Goal: Contribute content: Contribute content

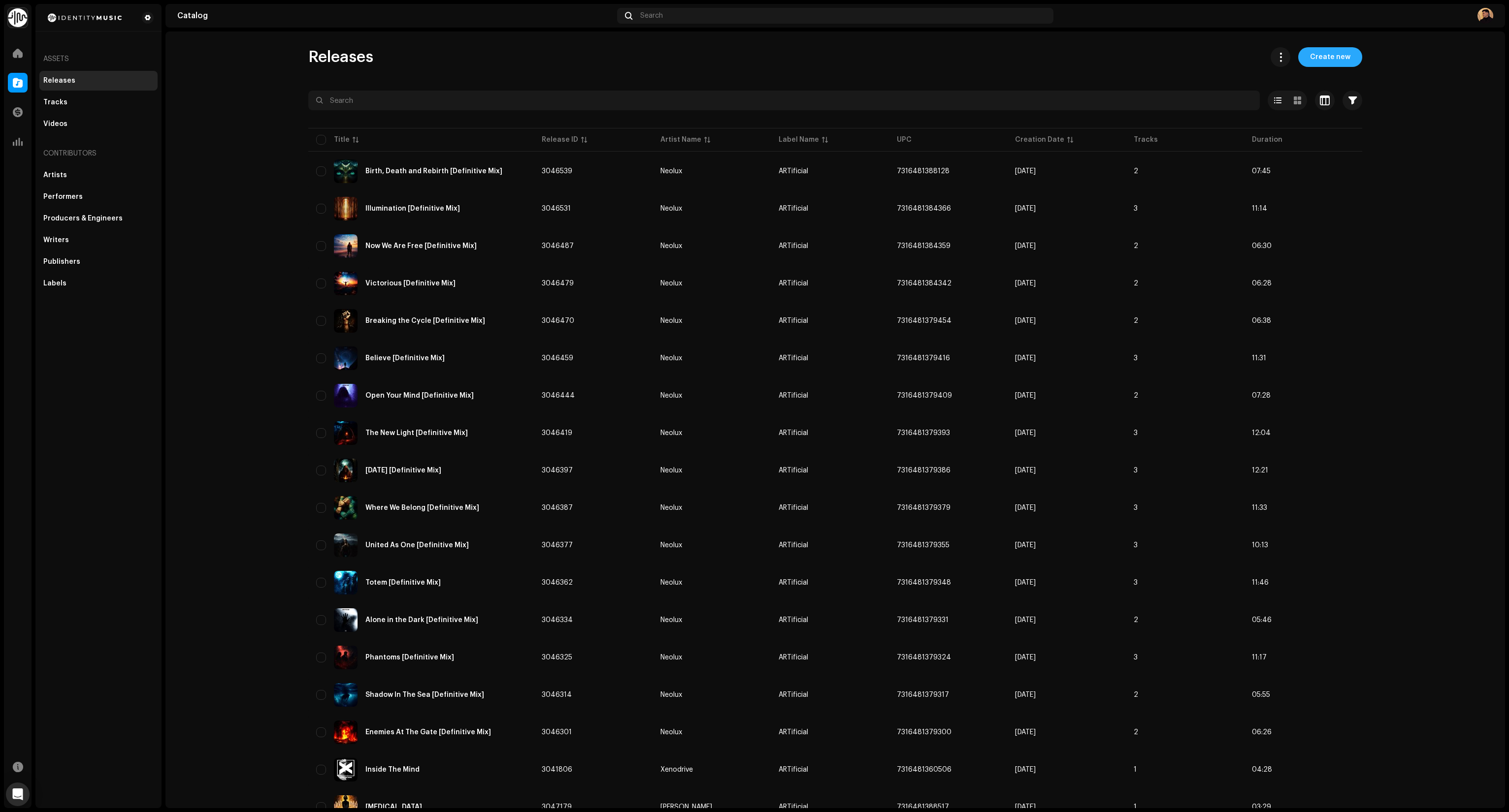
click at [1332, 53] on span "Create new" at bounding box center [1330, 57] width 41 height 20
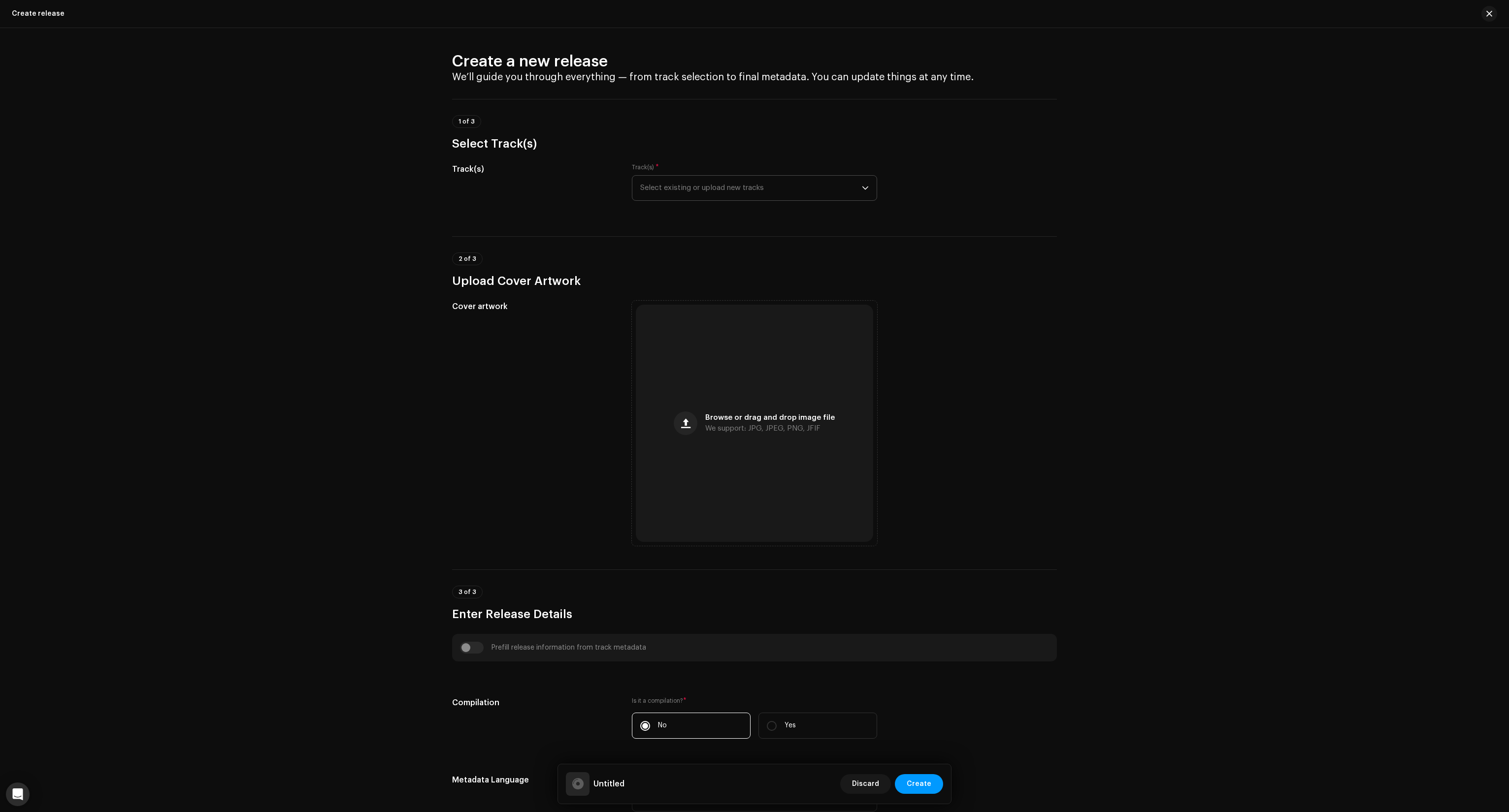
click at [758, 189] on span "Select existing or upload new tracks" at bounding box center [751, 187] width 222 height 25
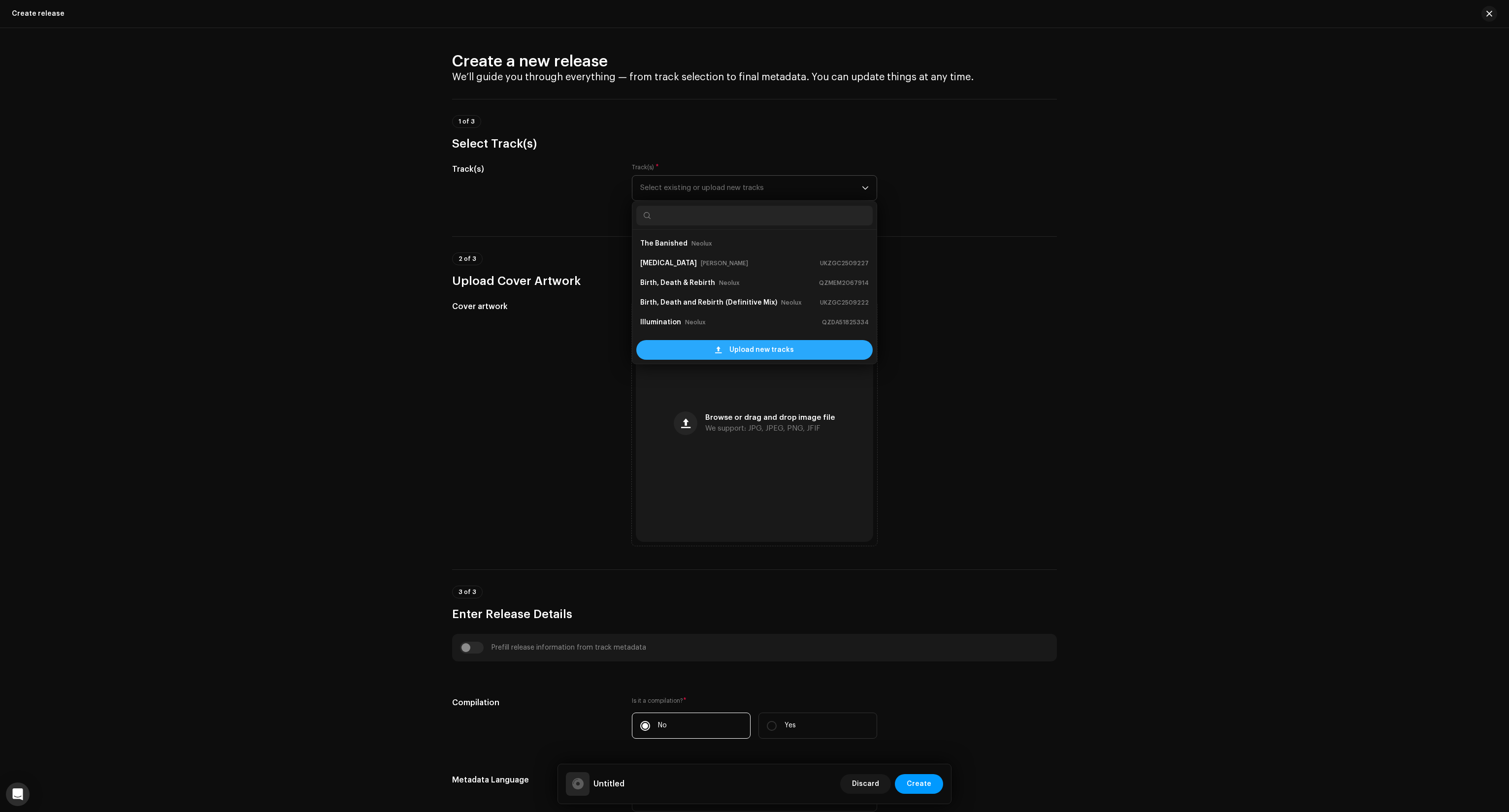
scroll to position [16, 0]
click at [745, 352] on span "Upload new tracks" at bounding box center [762, 350] width 64 height 20
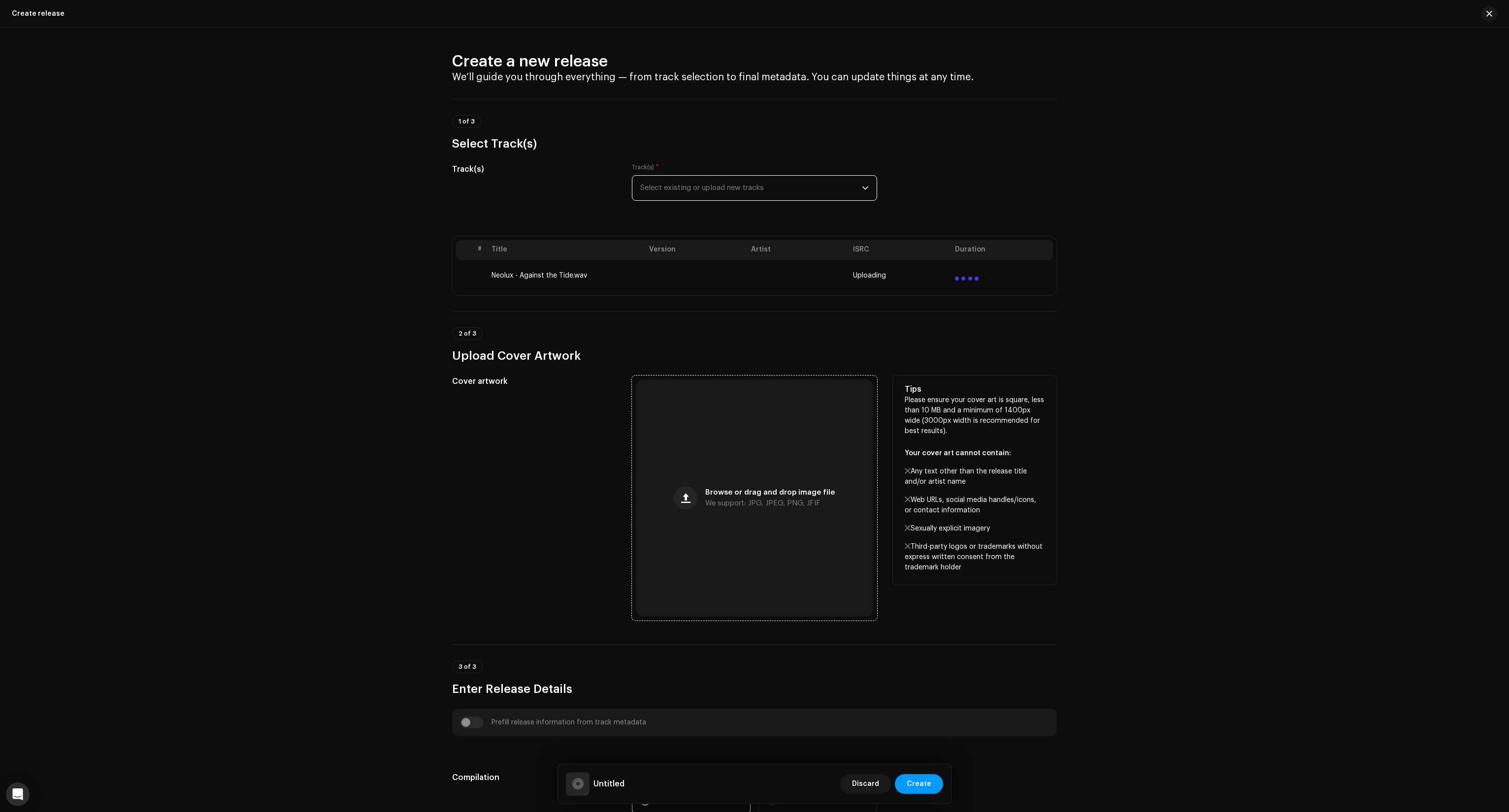
click at [796, 511] on div "Browse or drag and drop image file We support: JPG, JPEG, PNG, JFIF" at bounding box center [754, 498] width 237 height 237
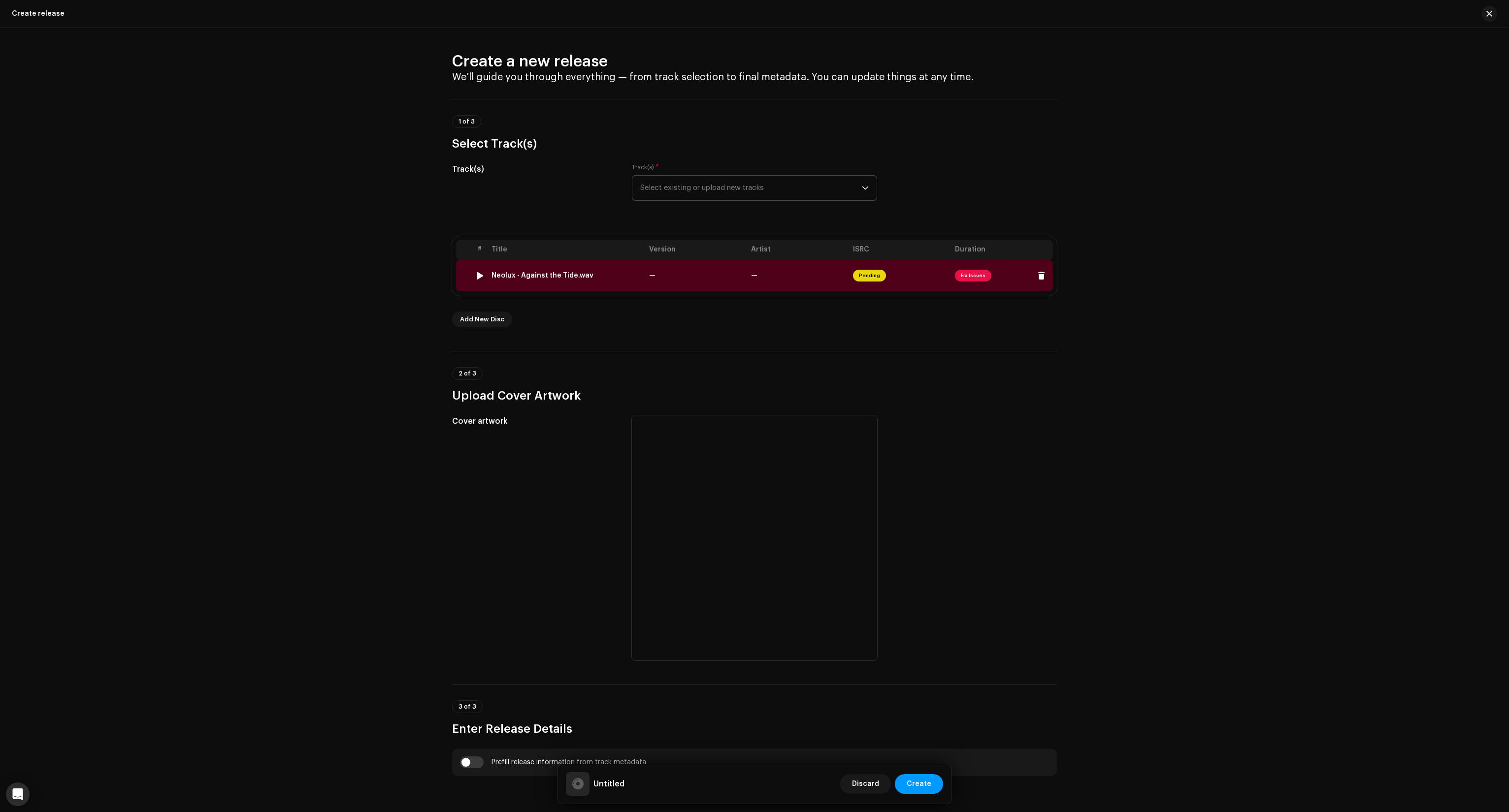
click at [911, 275] on td "Pending" at bounding box center [900, 275] width 102 height 32
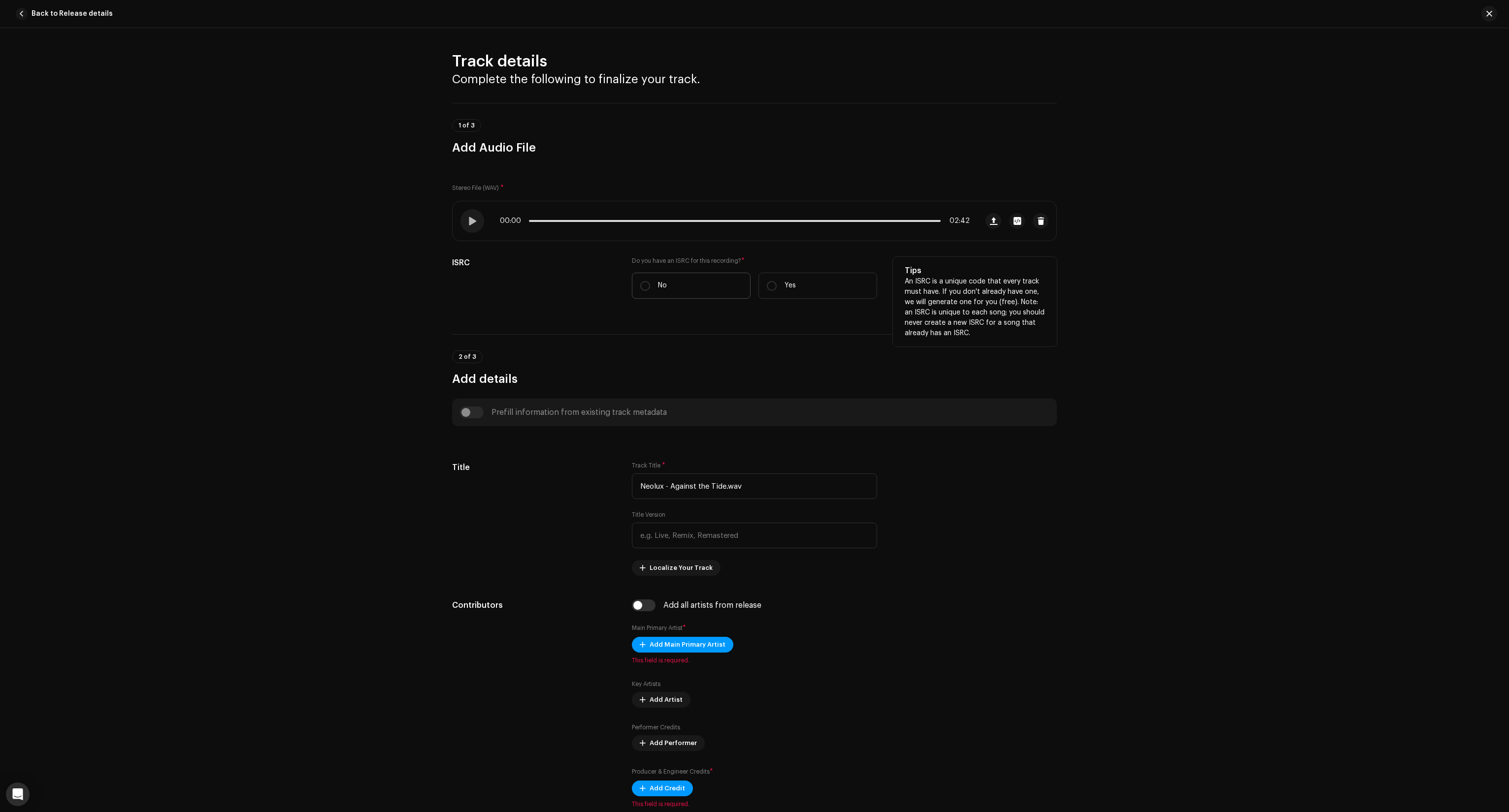
click at [666, 283] on label "No" at bounding box center [691, 286] width 118 height 26
click at [650, 283] on input "No" at bounding box center [645, 286] width 10 height 10
radio input "true"
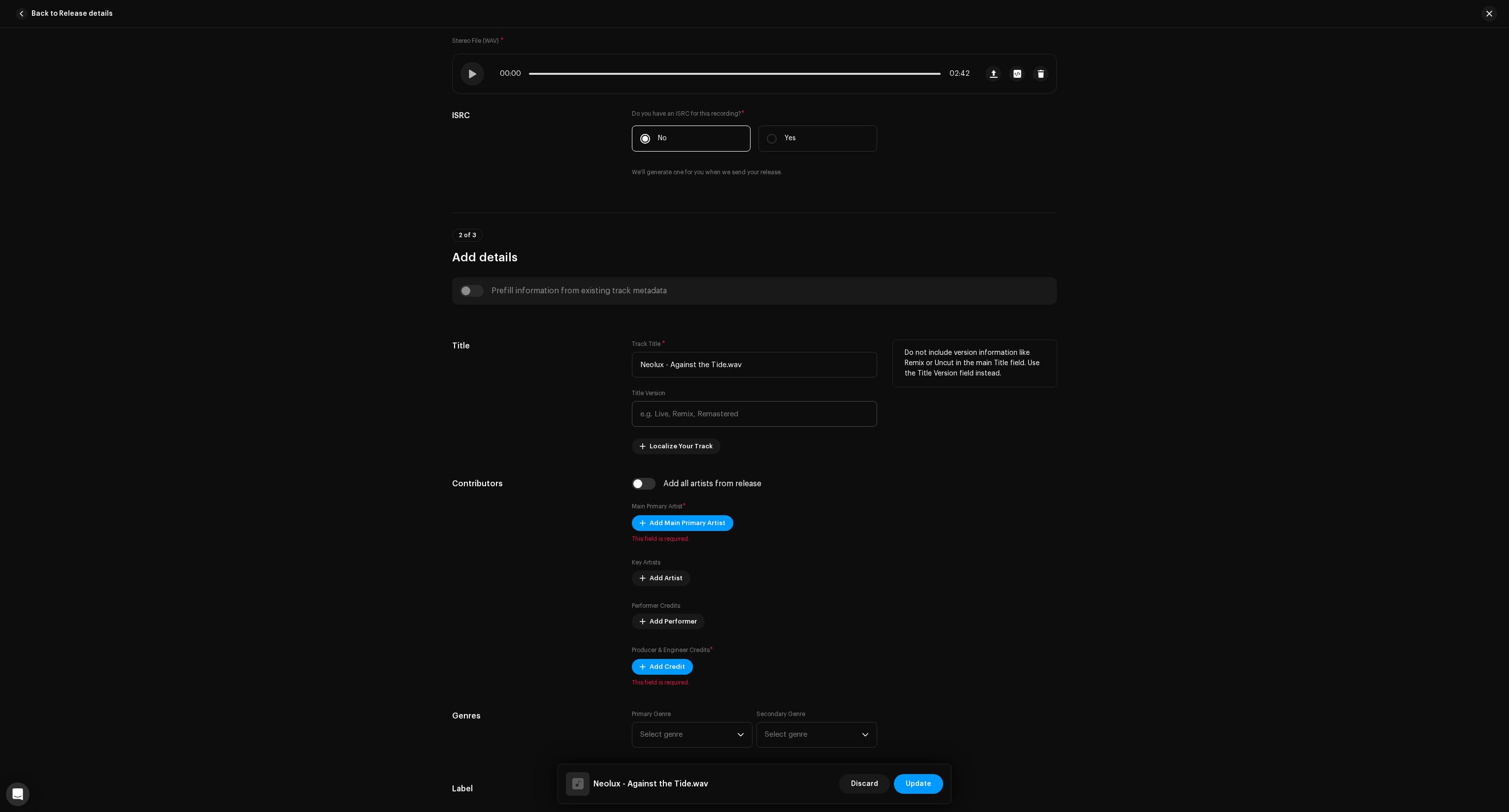
scroll to position [148, 0]
drag, startPoint x: 771, startPoint y: 367, endPoint x: 579, endPoint y: 393, distance: 193.8
click at [579, 393] on div "Title Track Title * Neolux - Against the Tide.wav Title Version Localize Your T…" at bounding box center [754, 397] width 605 height 114
type input "Against the Tide"
click at [583, 428] on div "Title" at bounding box center [534, 397] width 164 height 114
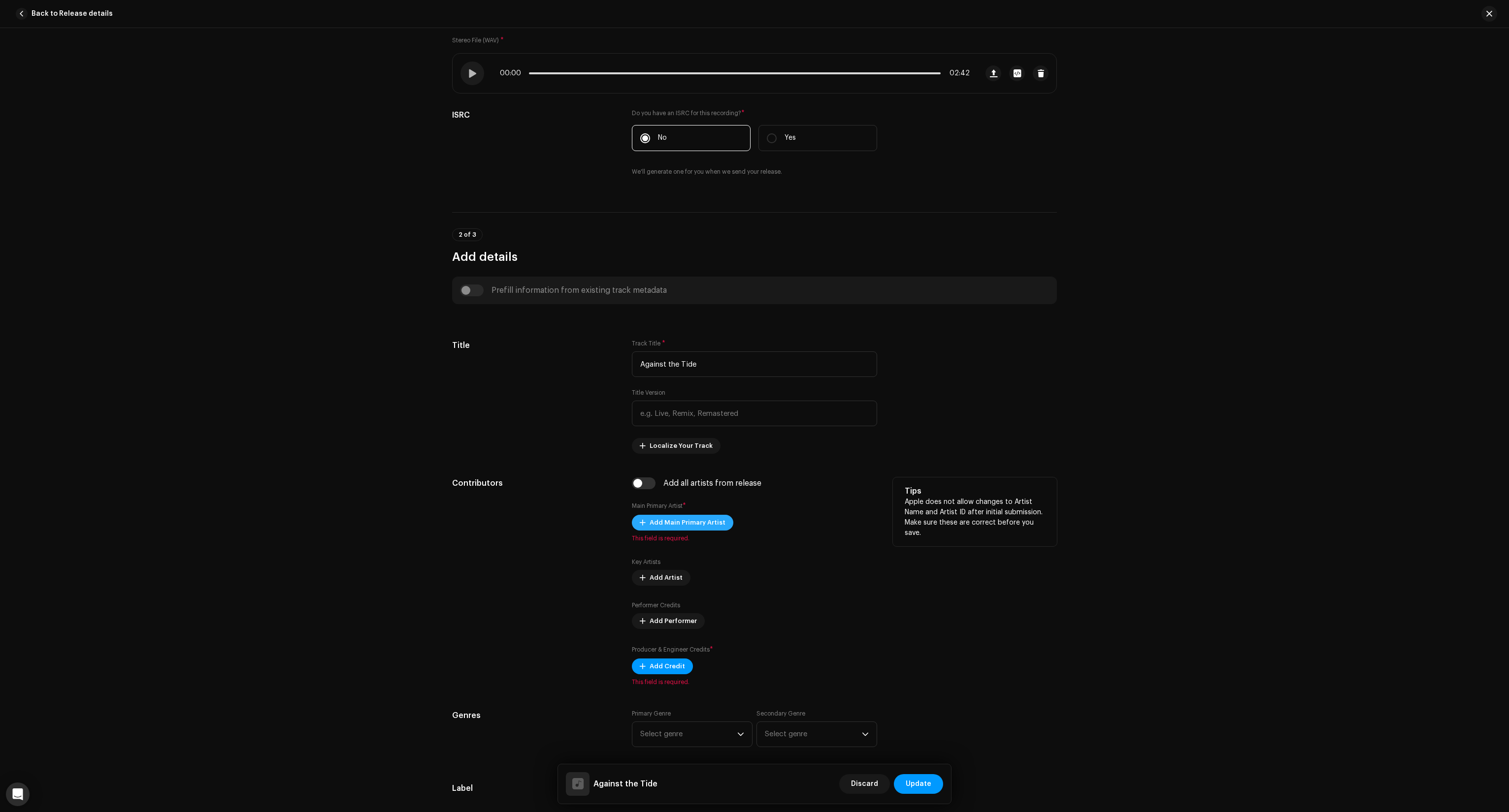
click at [668, 517] on span "Add Main Primary Artist" at bounding box center [688, 522] width 76 height 20
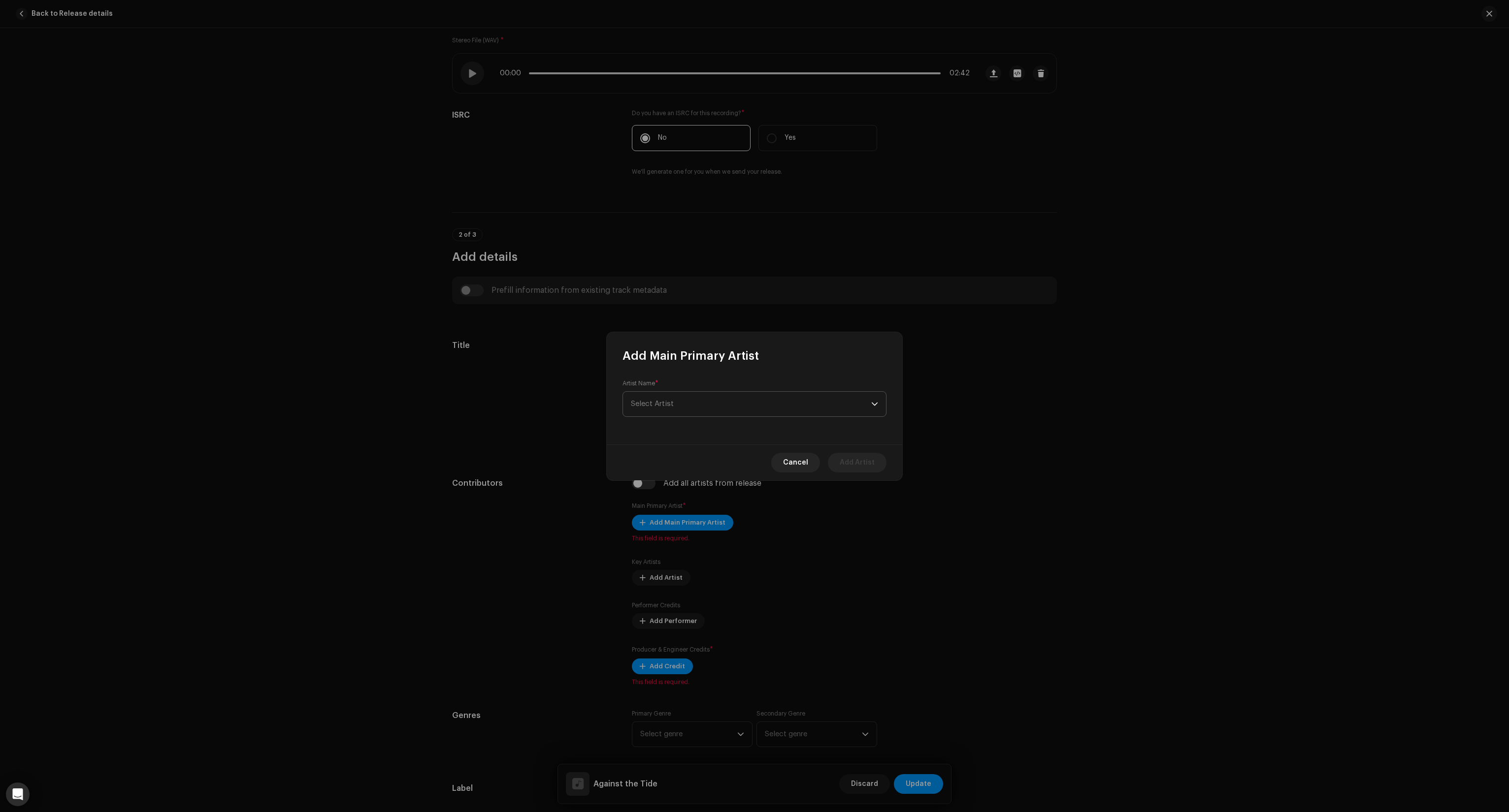
click at [780, 396] on span "Select Artist" at bounding box center [751, 404] width 241 height 25
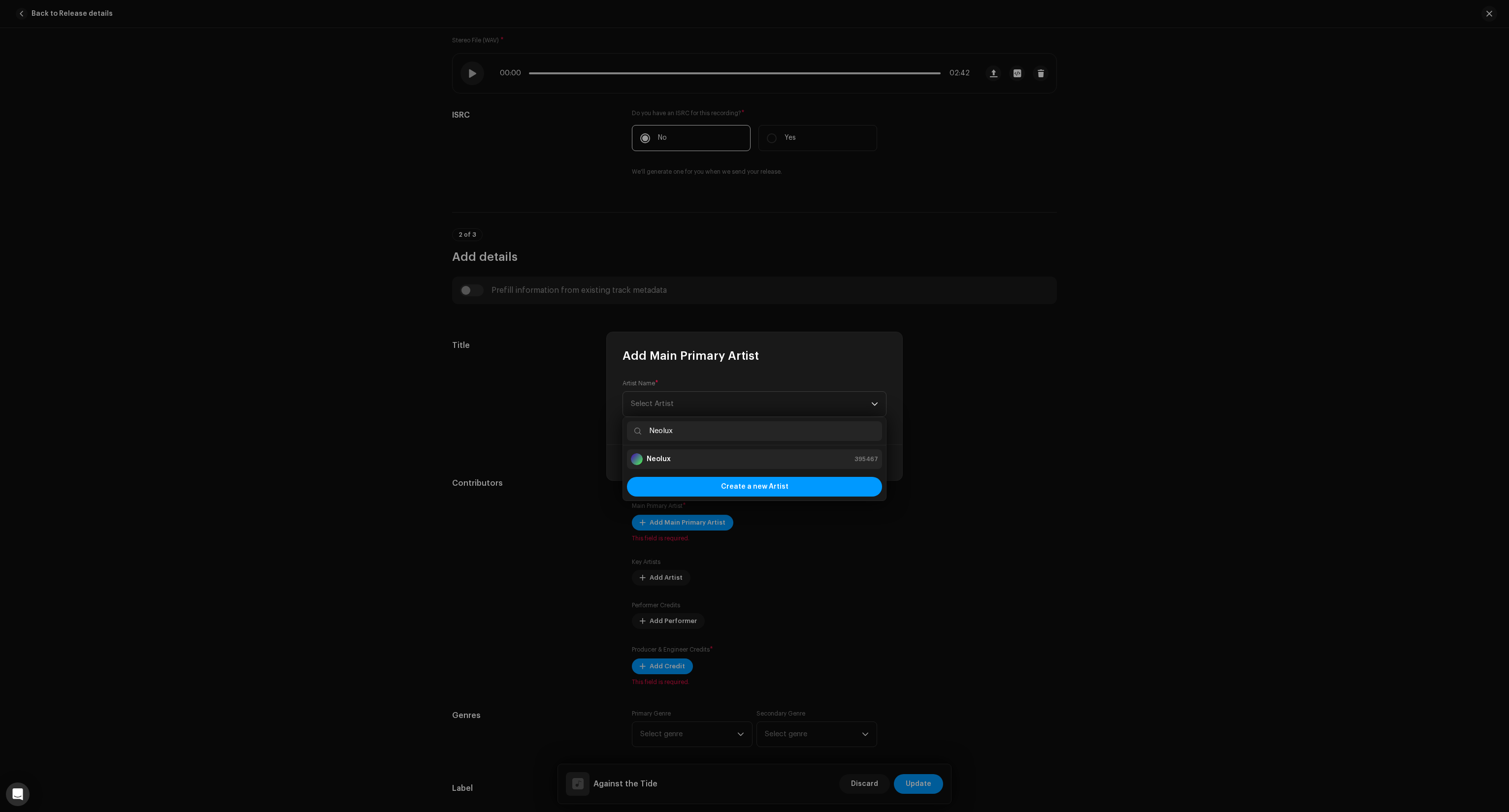
type input "Neolux"
click at [680, 455] on div "Neolux 395467" at bounding box center [754, 459] width 247 height 12
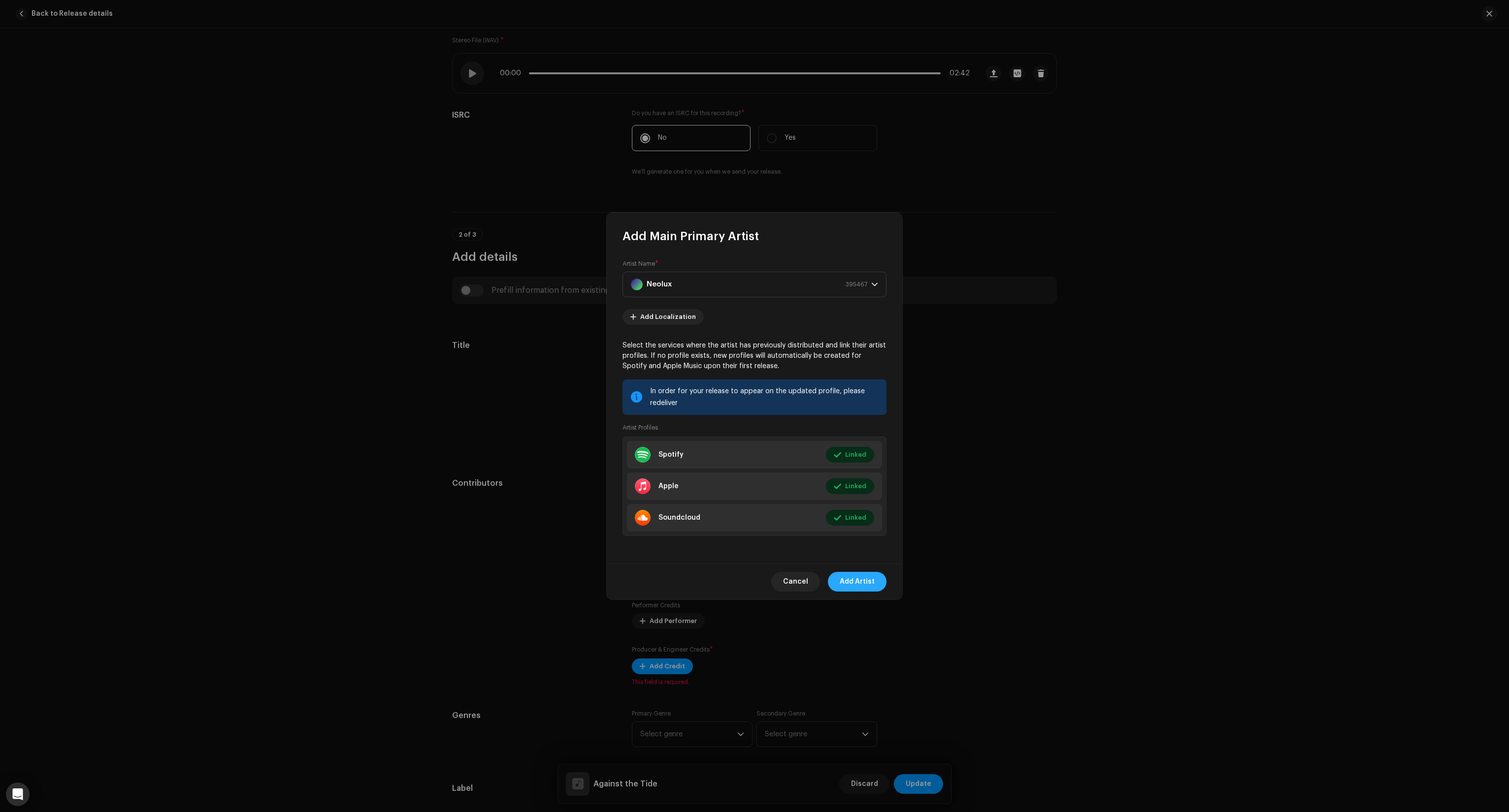
click at [861, 579] on span "Add Artist" at bounding box center [857, 582] width 35 height 20
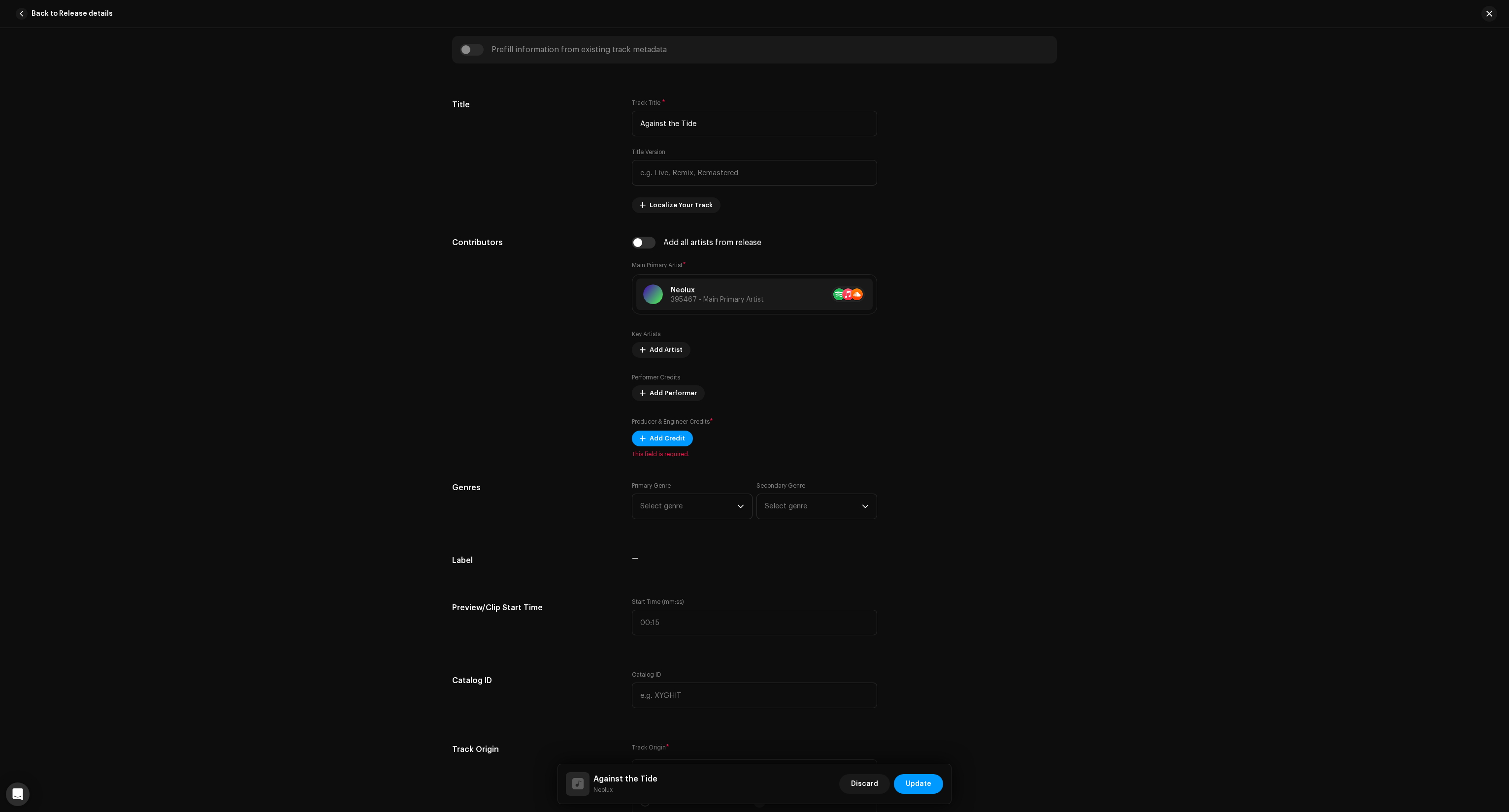
scroll to position [394, 0]
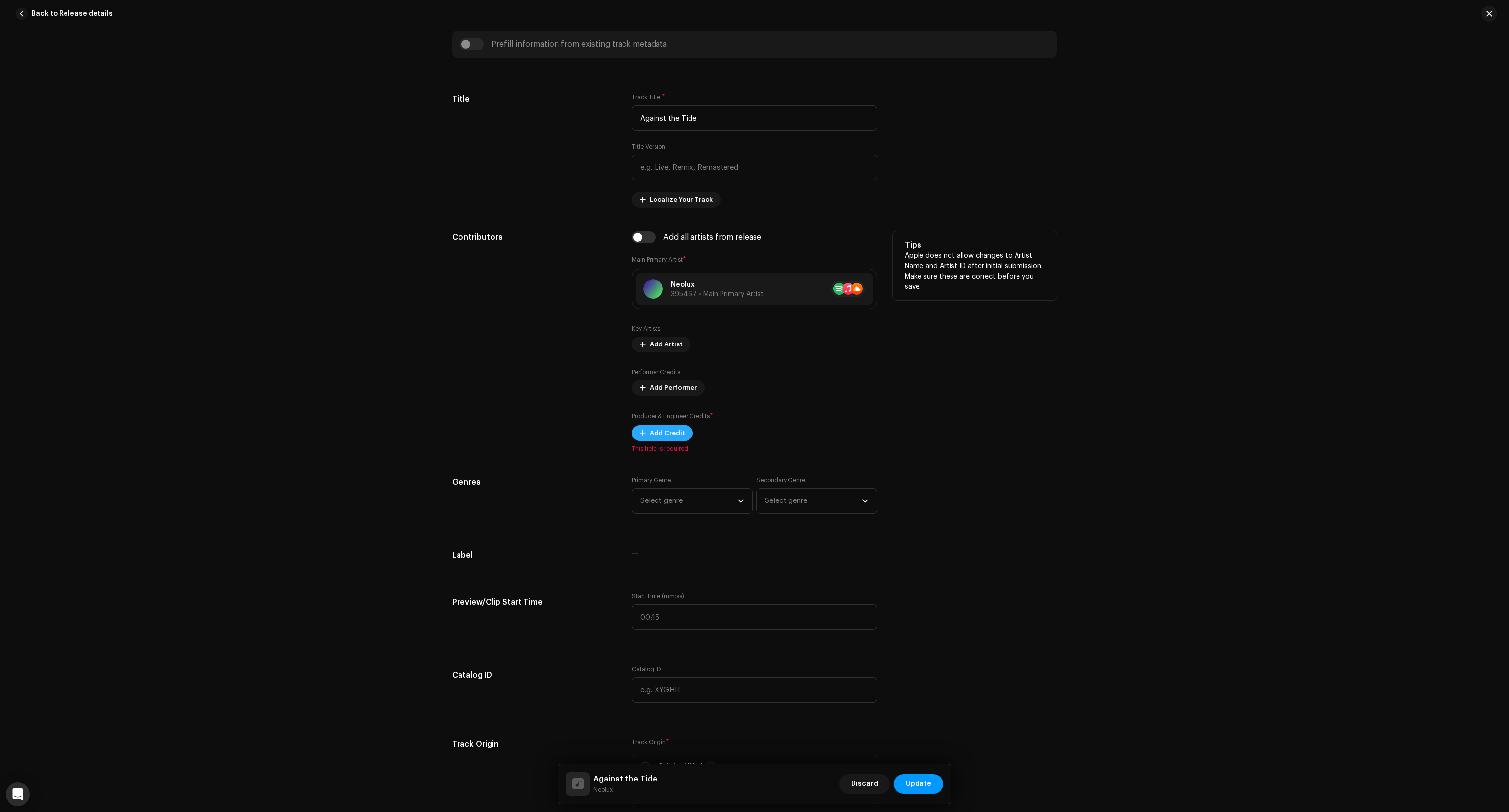
click at [673, 437] on span "Add Credit" at bounding box center [667, 433] width 36 height 20
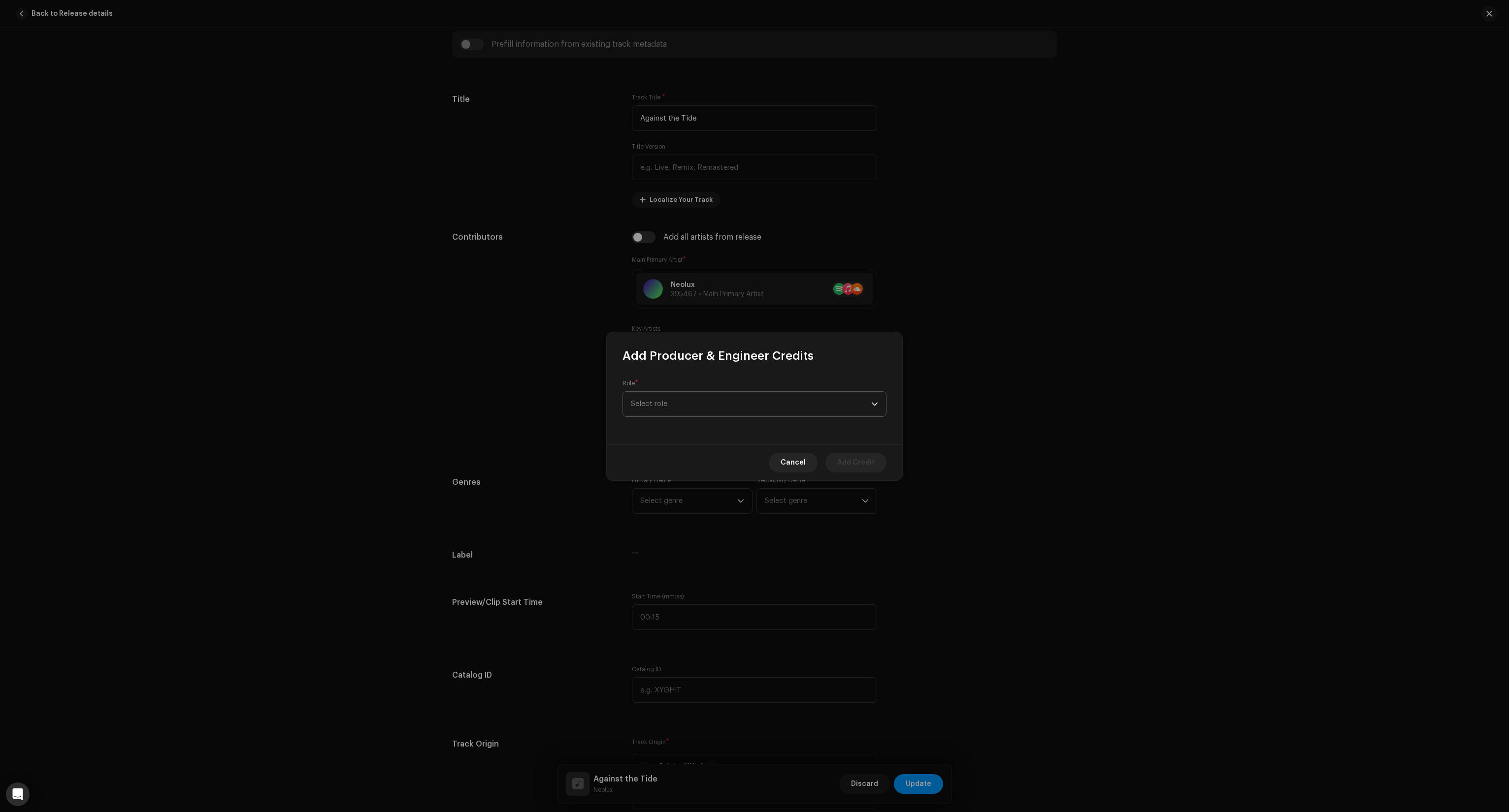
click at [695, 402] on span "Select role" at bounding box center [751, 404] width 241 height 25
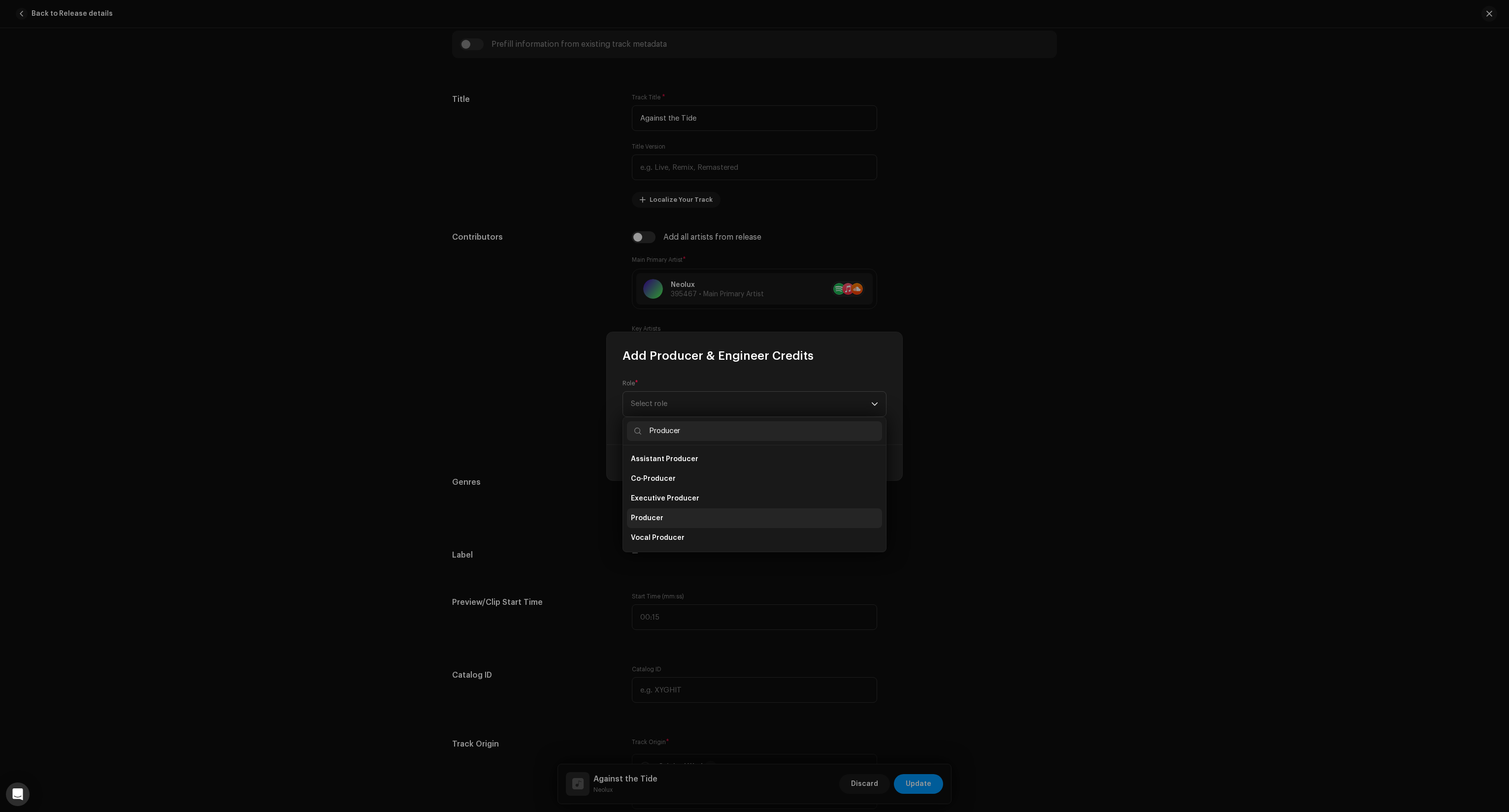
type input "Producer"
click at [656, 514] on span "Producer" at bounding box center [647, 518] width 33 height 10
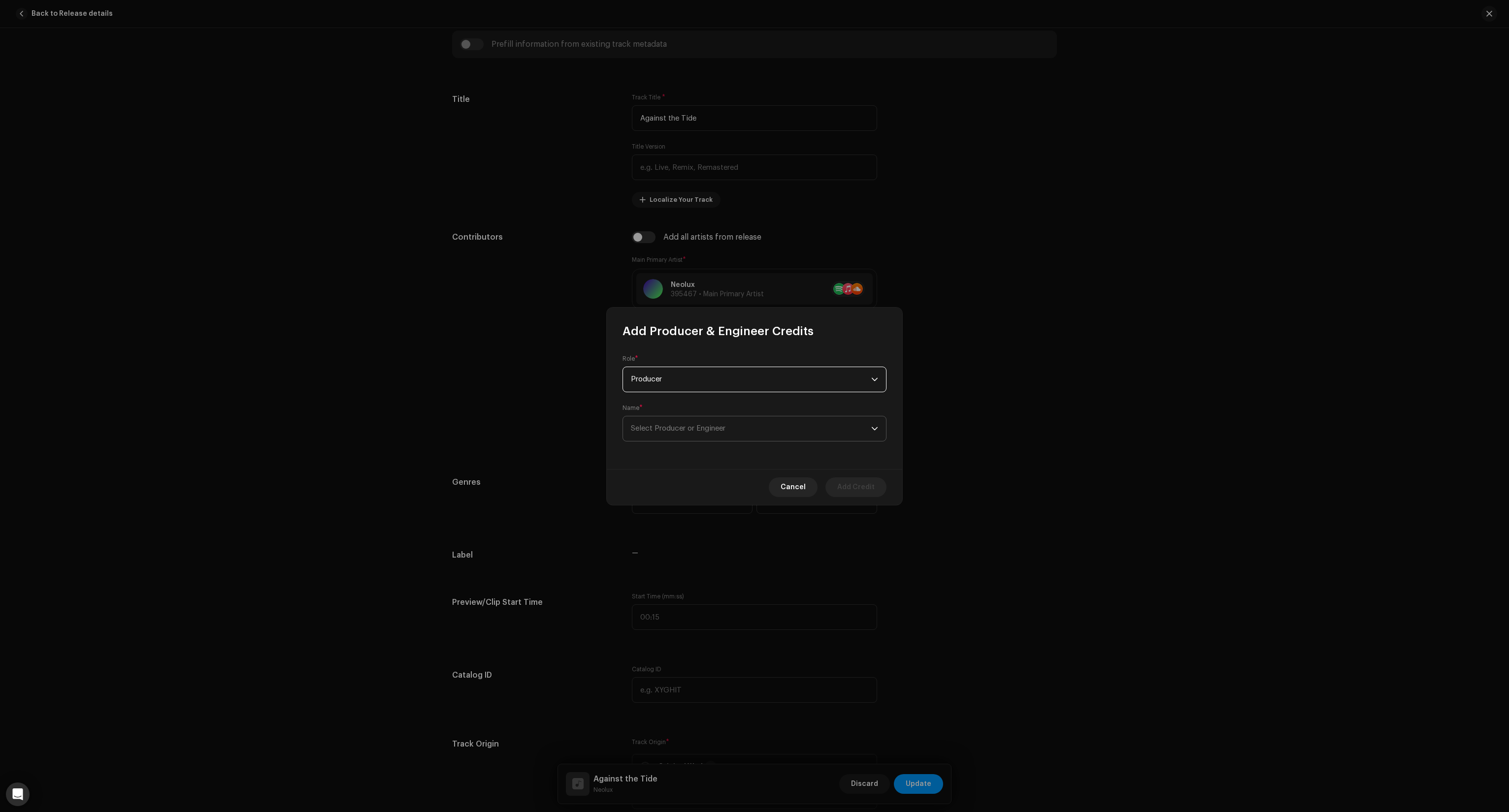
click at [843, 421] on span "Select Producer or Engineer" at bounding box center [751, 429] width 241 height 25
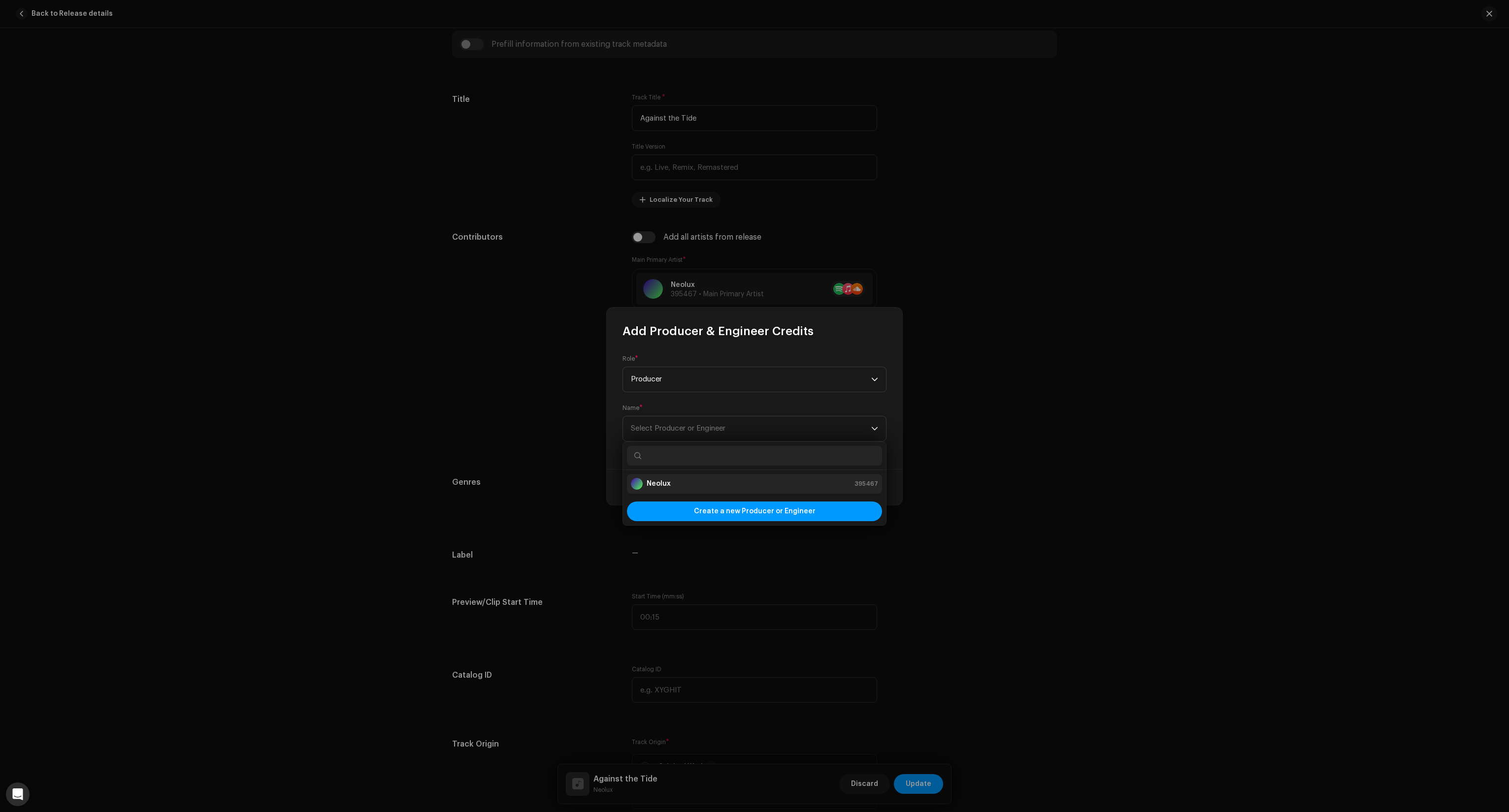
click at [724, 482] on div "Neolux 395467" at bounding box center [754, 483] width 247 height 12
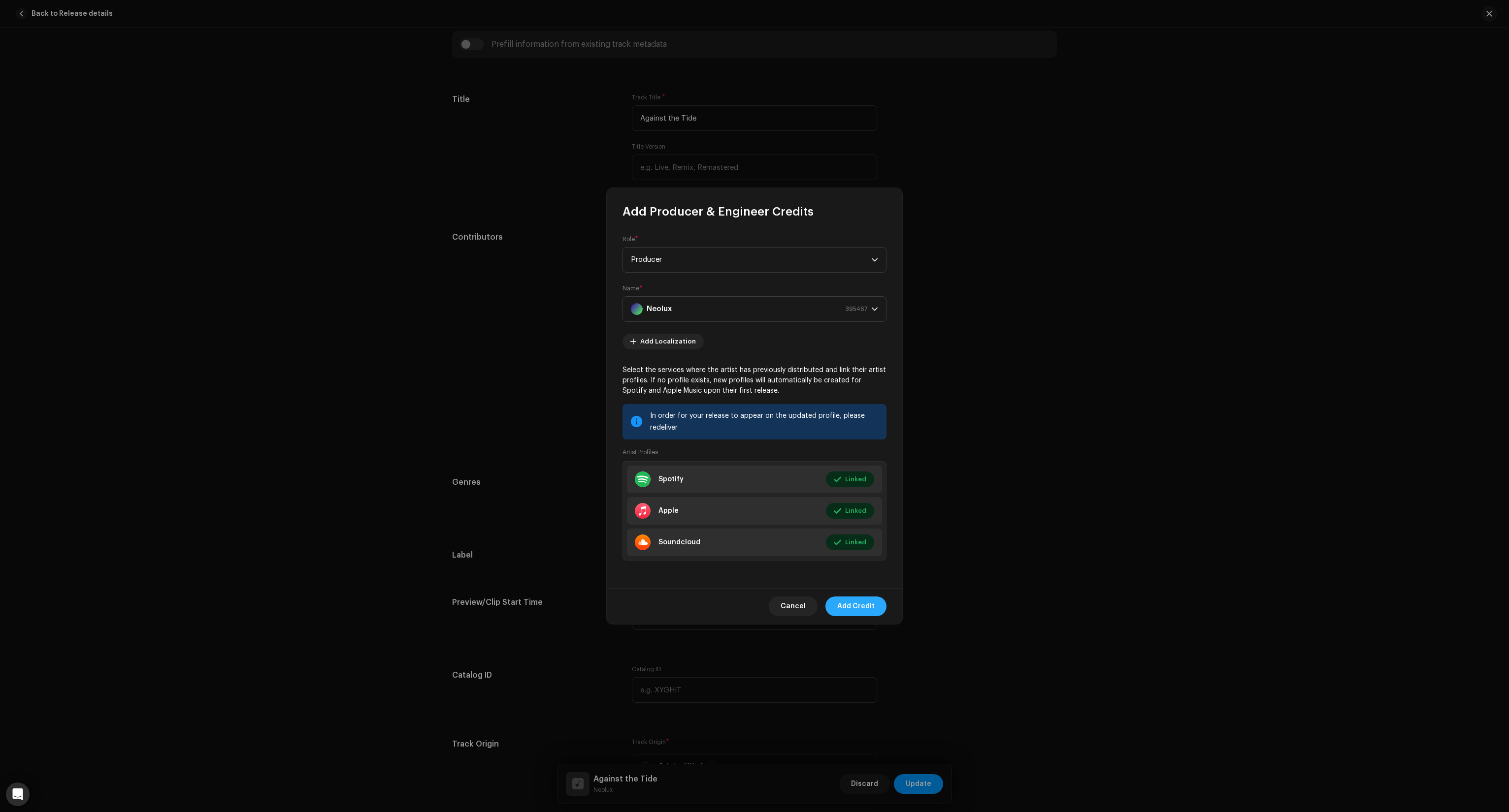
click at [868, 607] on span "Add Credit" at bounding box center [855, 606] width 37 height 20
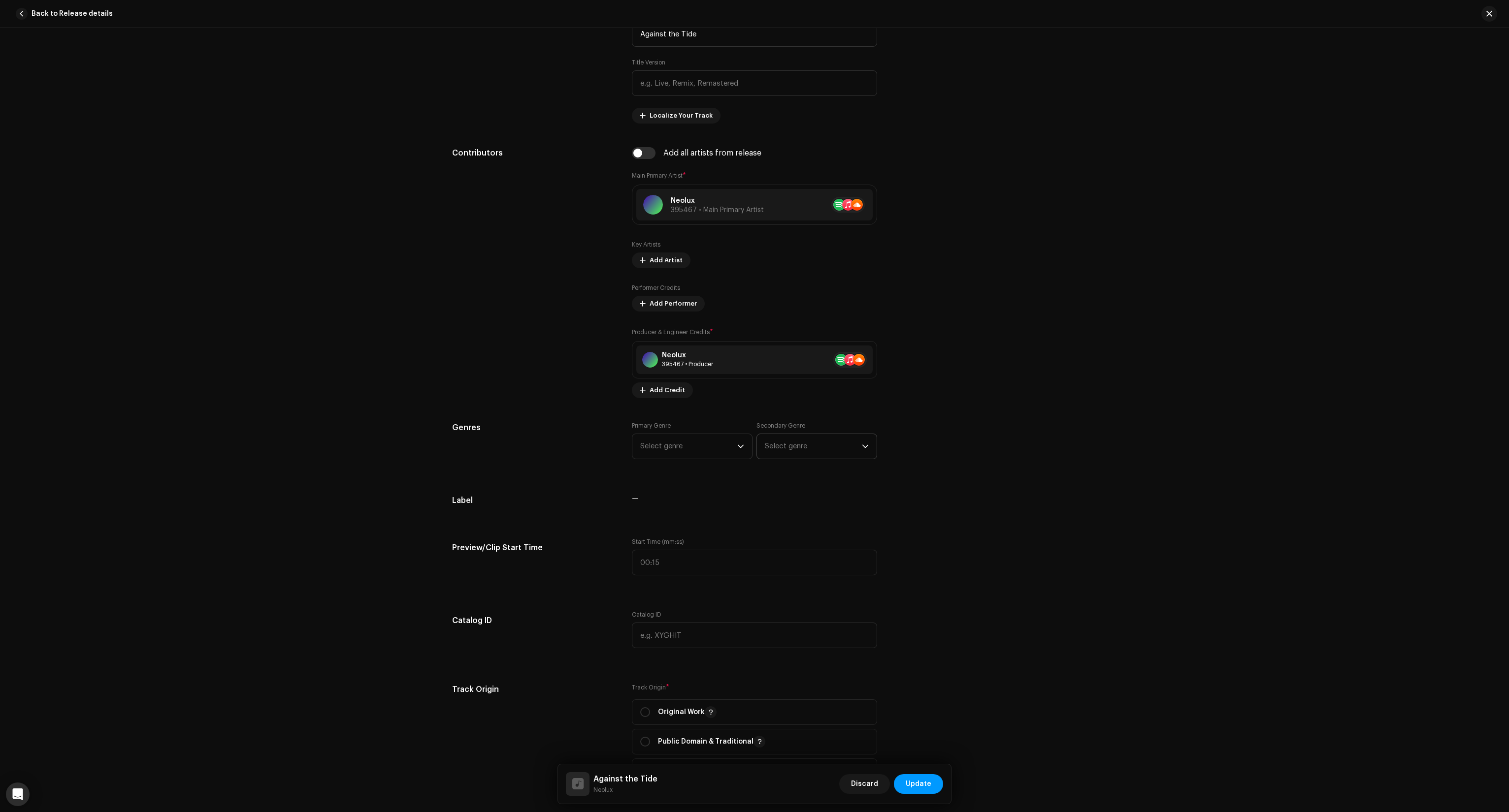
scroll to position [591, 0]
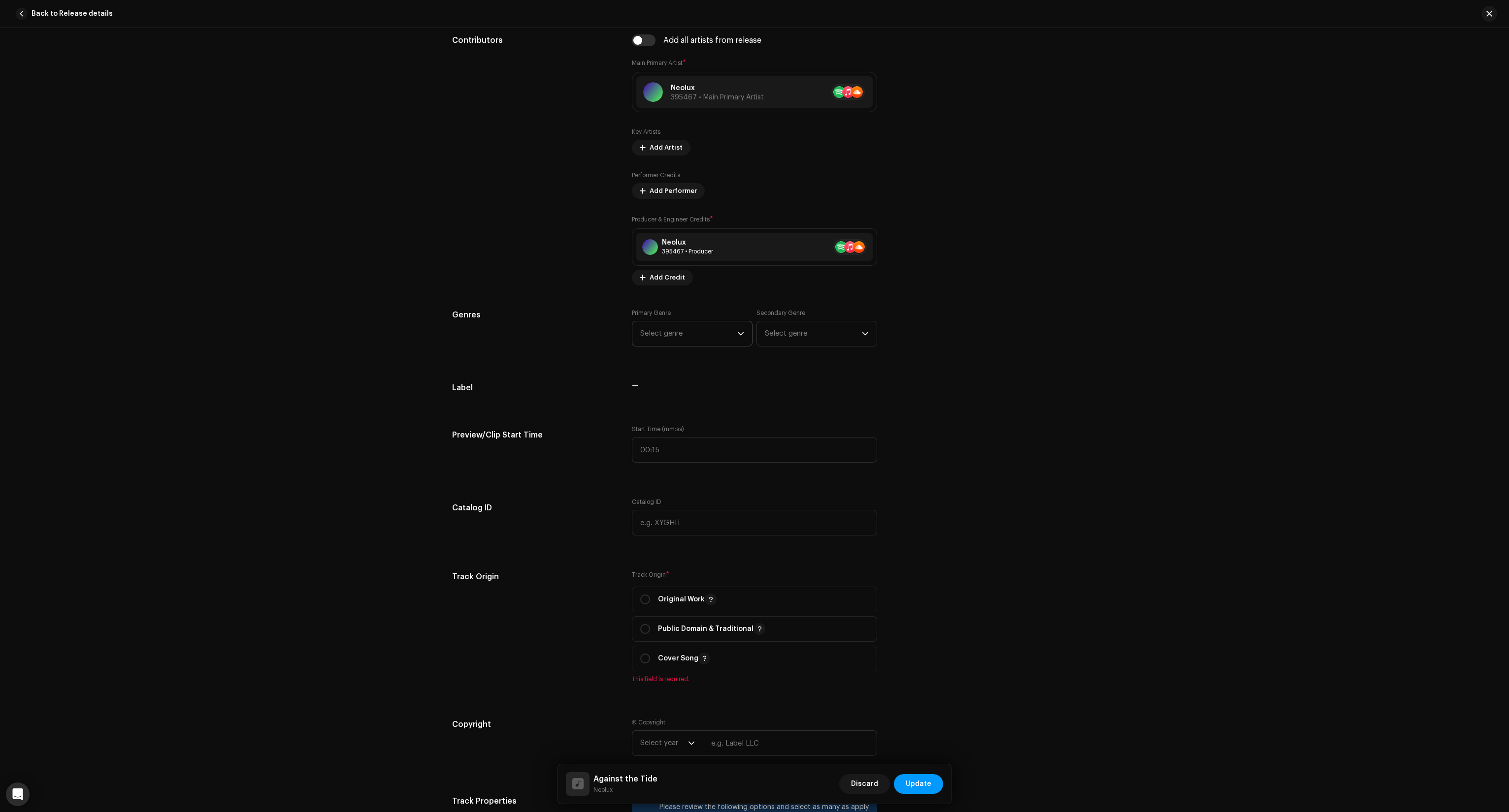
click at [697, 333] on span "Select genre" at bounding box center [689, 333] width 97 height 25
type input "Hard"
drag, startPoint x: 681, startPoint y: 412, endPoint x: 721, endPoint y: 378, distance: 52.5
click at [681, 412] on li "Hardcore" at bounding box center [692, 409] width 112 height 20
click at [802, 326] on span "Select genre" at bounding box center [813, 333] width 97 height 25
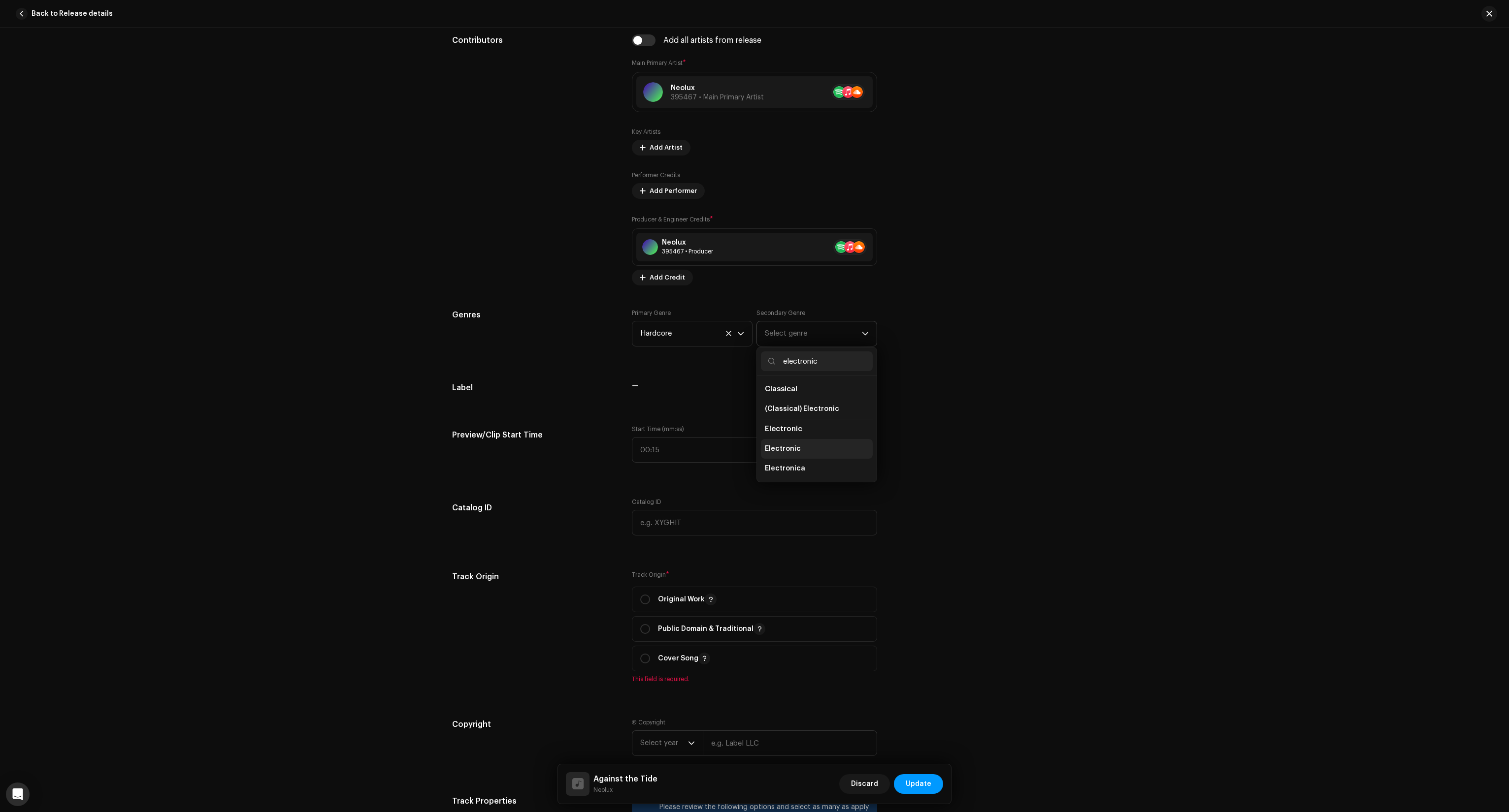
type input "electronic"
click at [778, 450] on span "Electronic" at bounding box center [782, 448] width 36 height 10
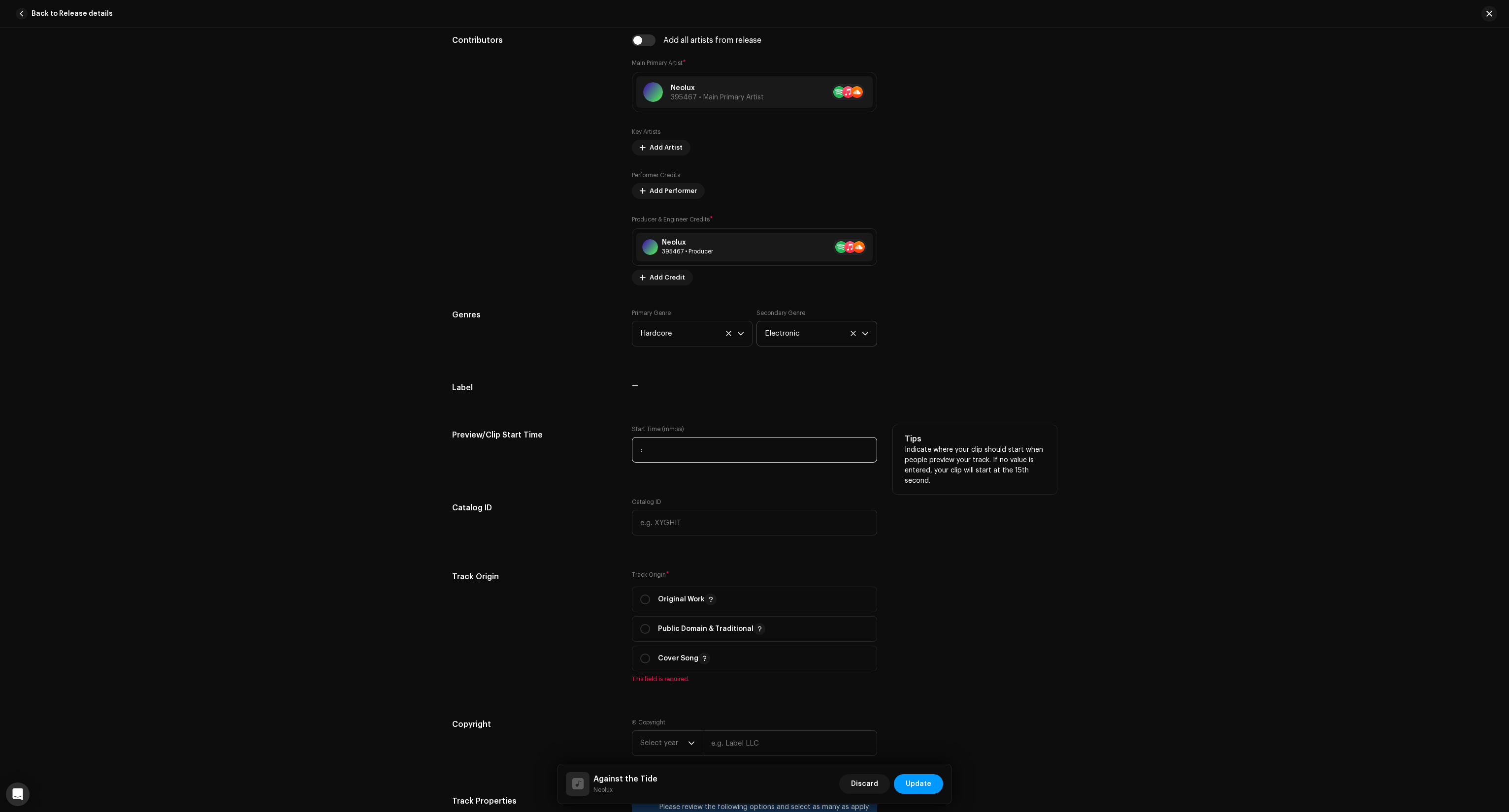
click at [673, 448] on input ":" at bounding box center [754, 450] width 245 height 25
type input "00:51"
click at [603, 484] on div "Track details Complete the following to finalize your track. 1 of 3 Add Audio F…" at bounding box center [754, 514] width 636 height 2107
click at [685, 607] on span "Original Work" at bounding box center [754, 599] width 229 height 25
radio input "true"
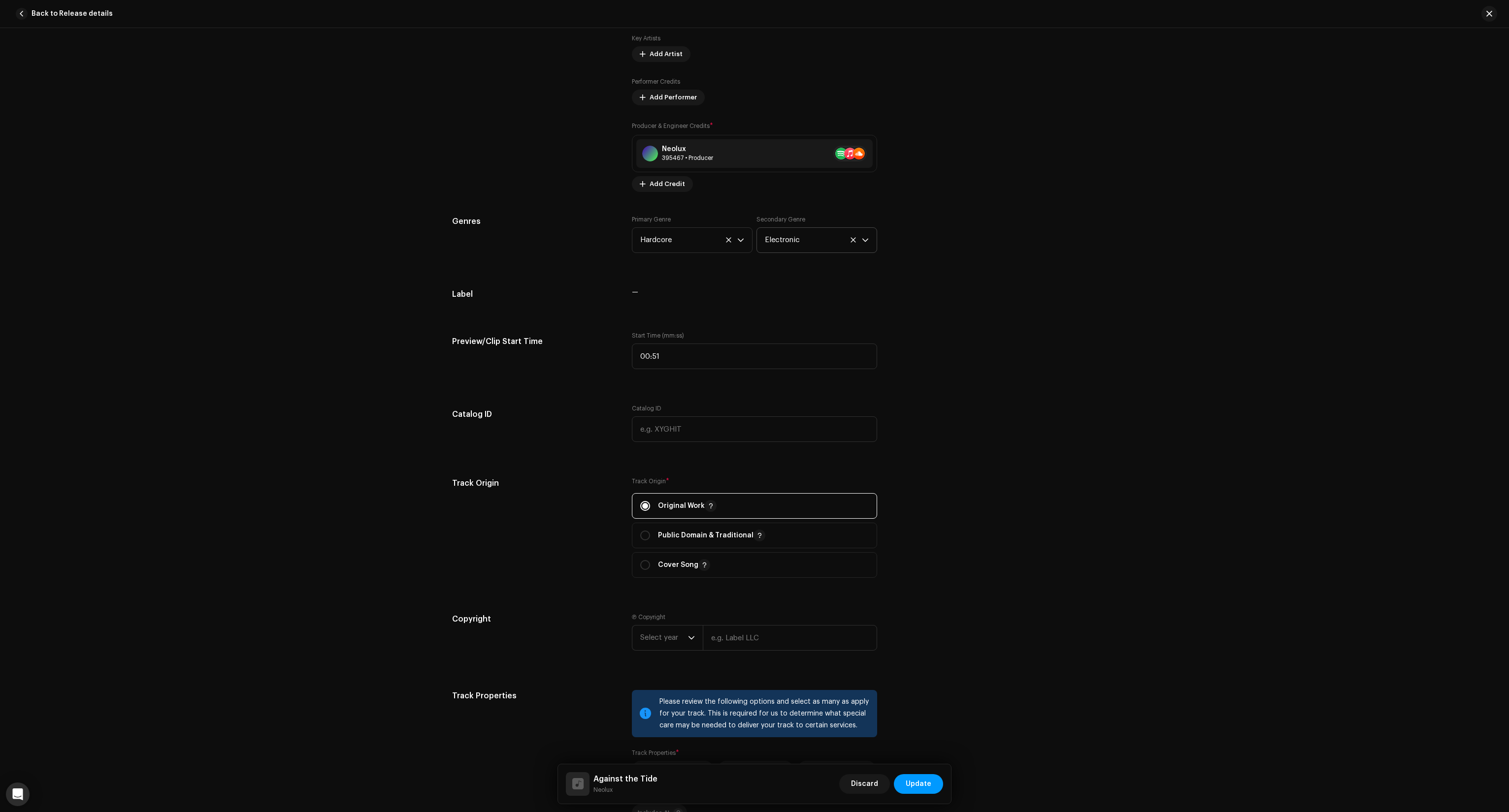
scroll to position [837, 0]
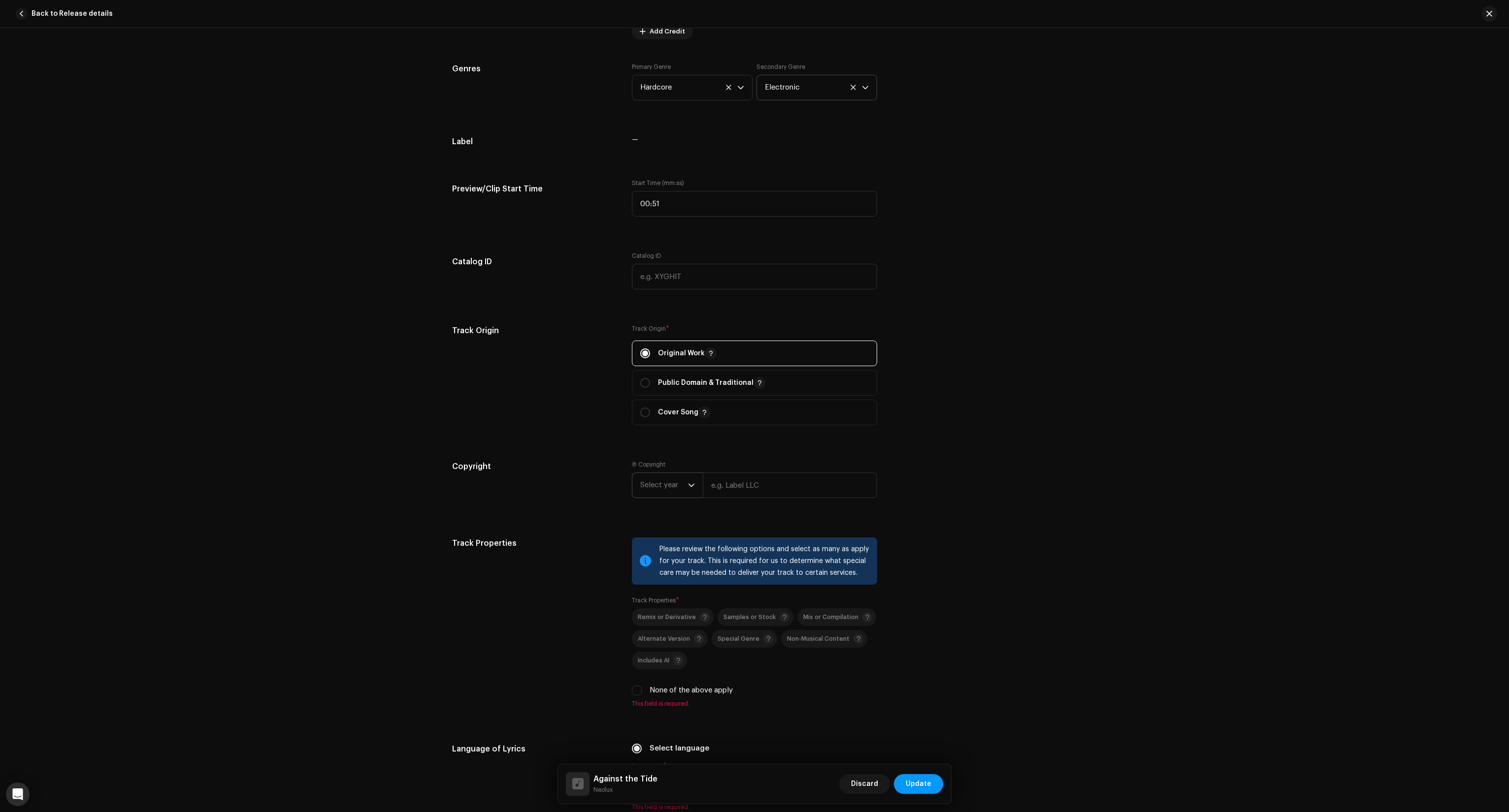
click at [673, 481] on span "Select year" at bounding box center [664, 485] width 48 height 25
click at [649, 541] on span "2026" at bounding box center [649, 541] width 18 height 10
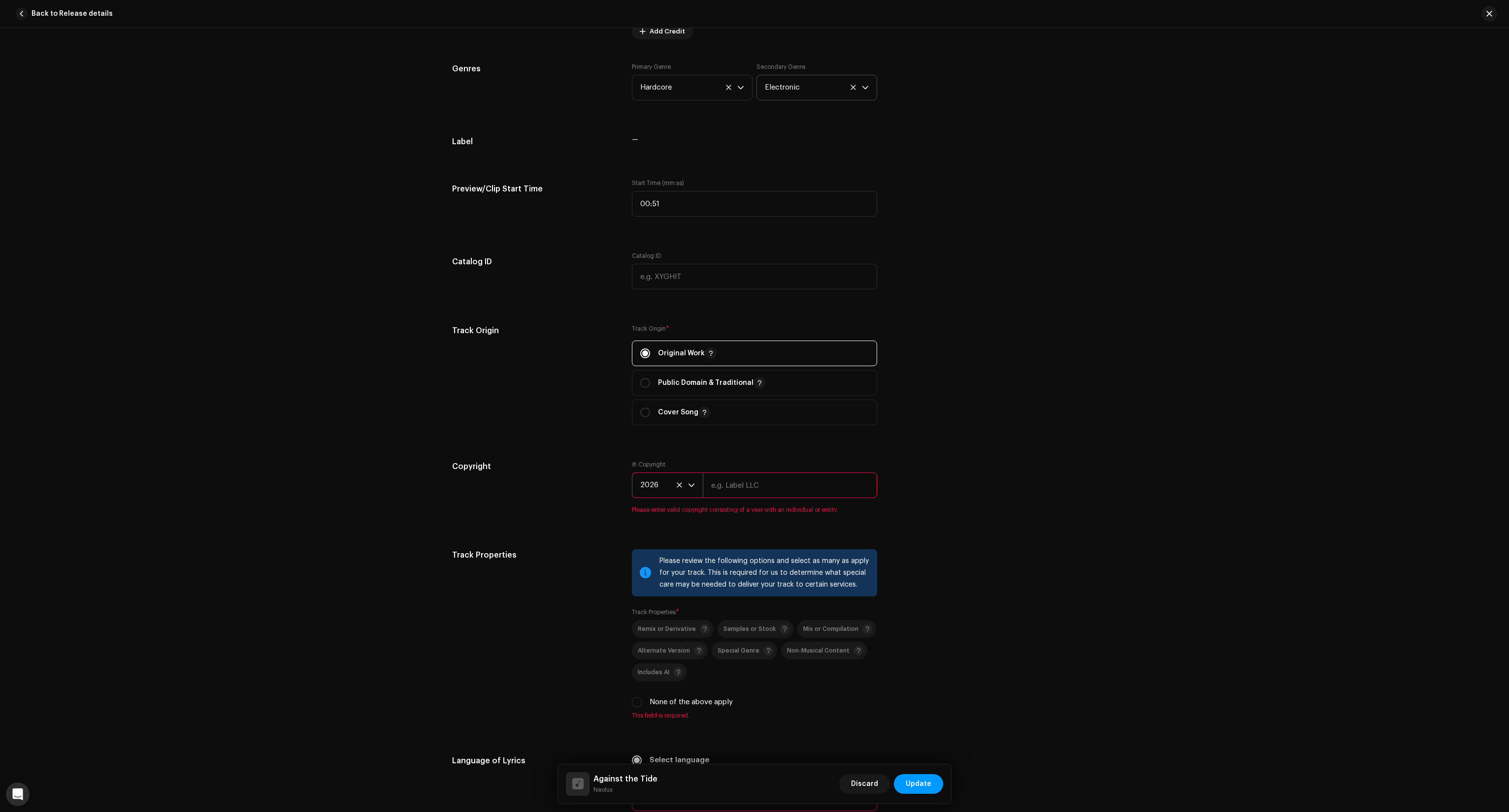
click at [669, 487] on span "2026" at bounding box center [664, 485] width 48 height 25
click at [646, 558] on span "2025" at bounding box center [649, 556] width 17 height 10
click at [761, 480] on input "text" at bounding box center [790, 485] width 175 height 25
type input "ARTificial"
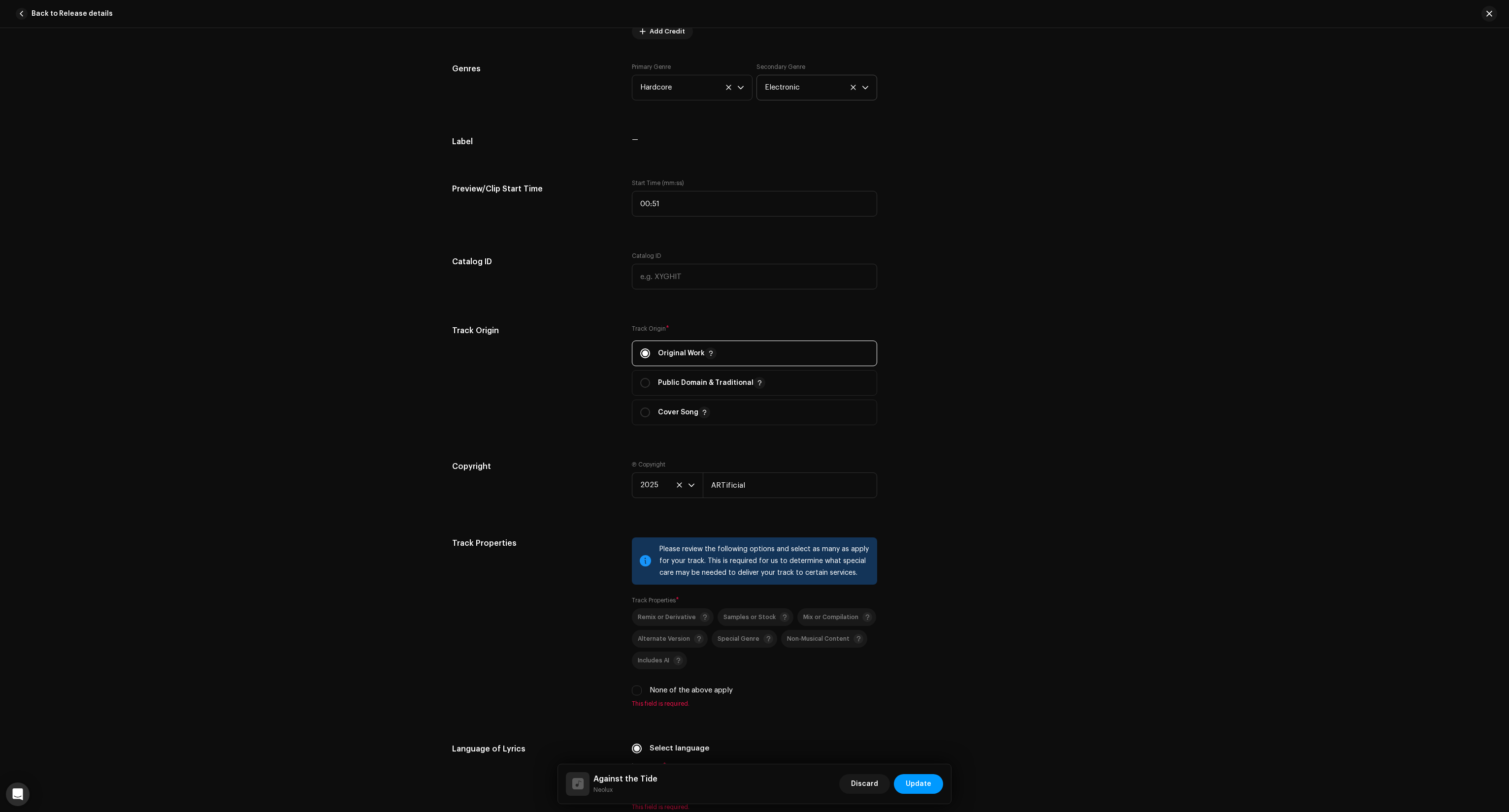
click at [692, 519] on div "Track details Complete the following to finalize your track. 1 of 3 Add Audio F…" at bounding box center [754, 263] width 636 height 2095
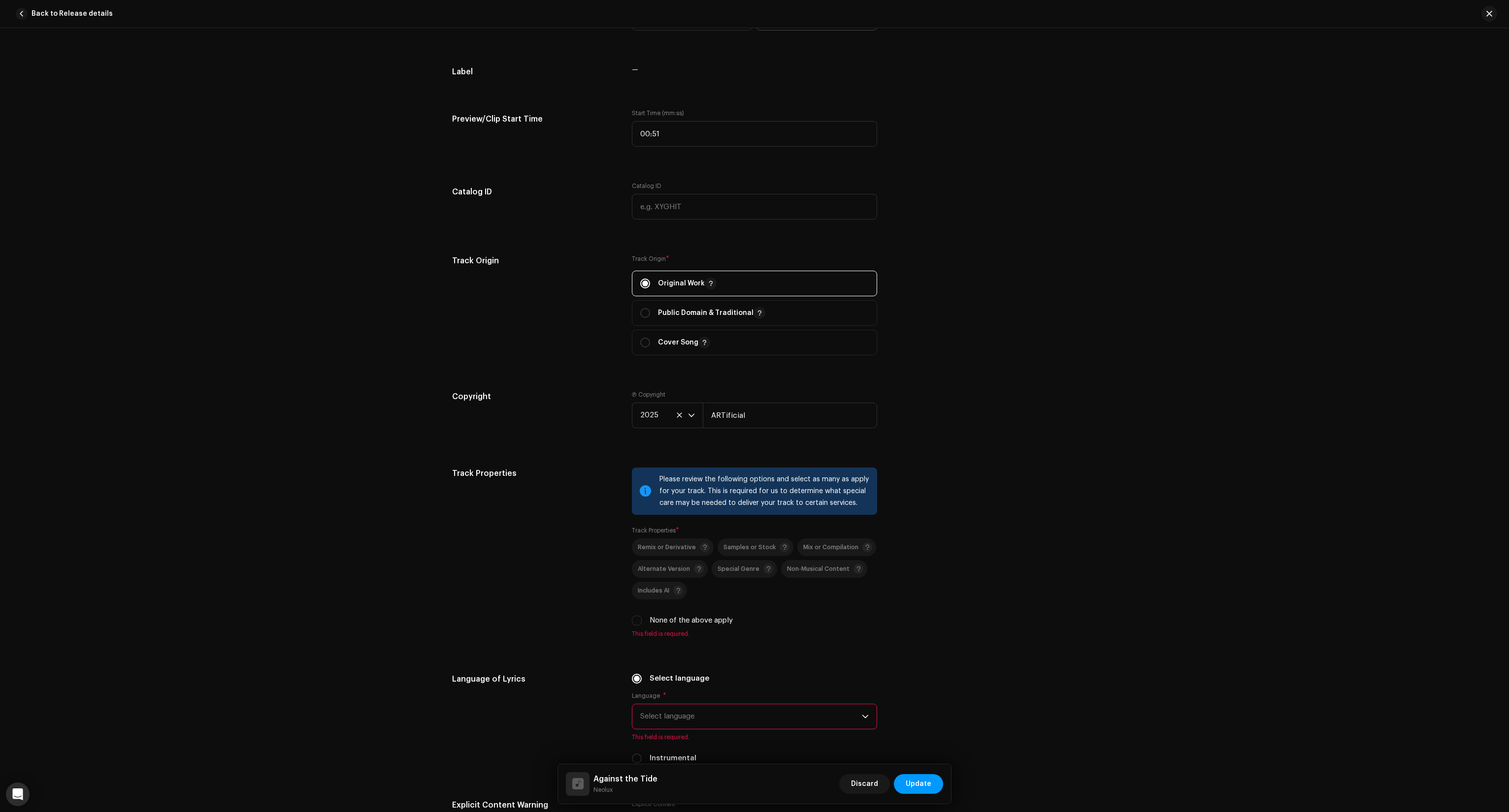
scroll to position [984, 0]
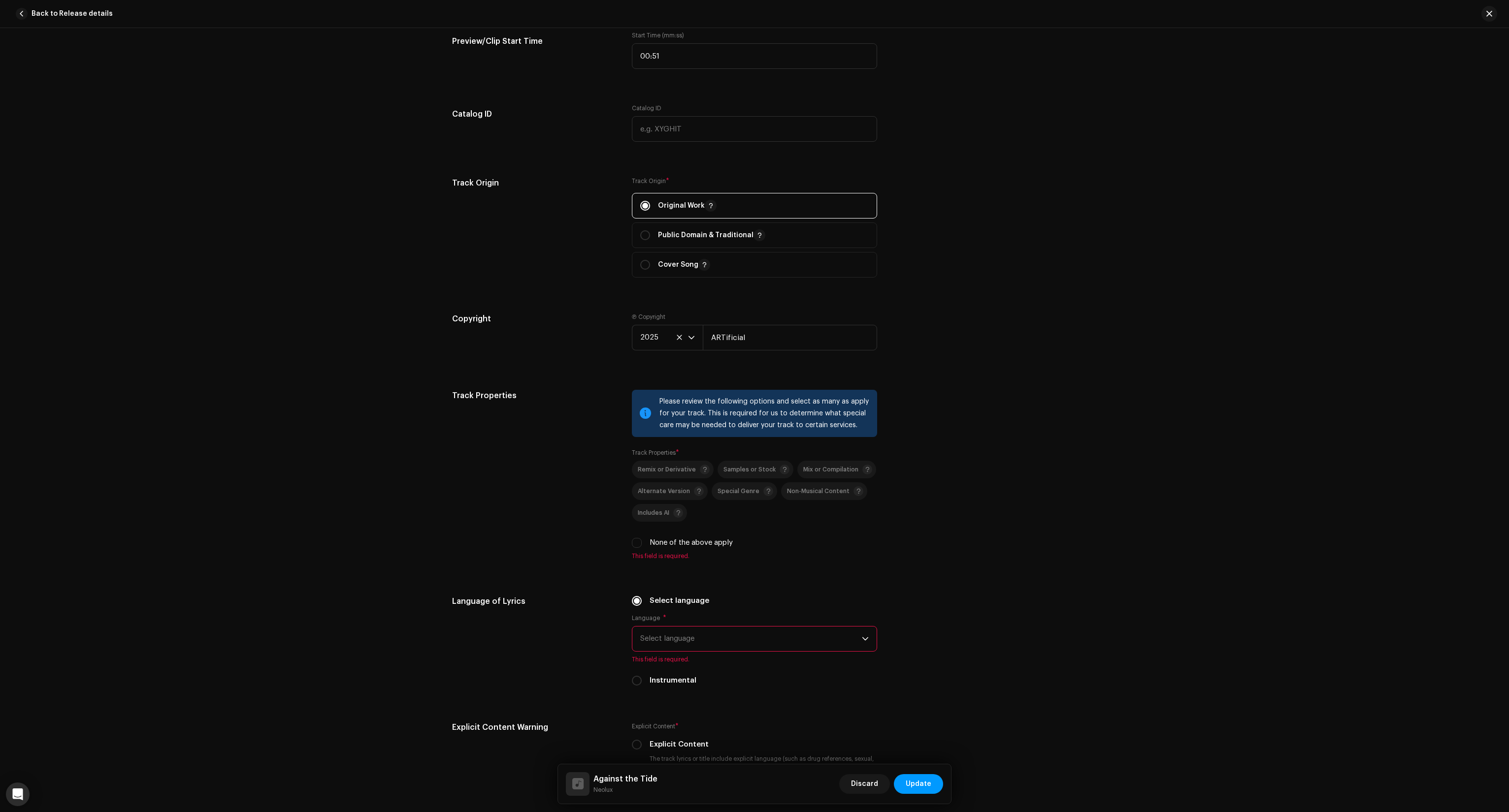
click at [643, 545] on div "None of the above apply" at bounding box center [754, 543] width 245 height 11
click at [633, 547] on input "None of the above apply" at bounding box center [637, 543] width 10 height 10
checkbox input "true"
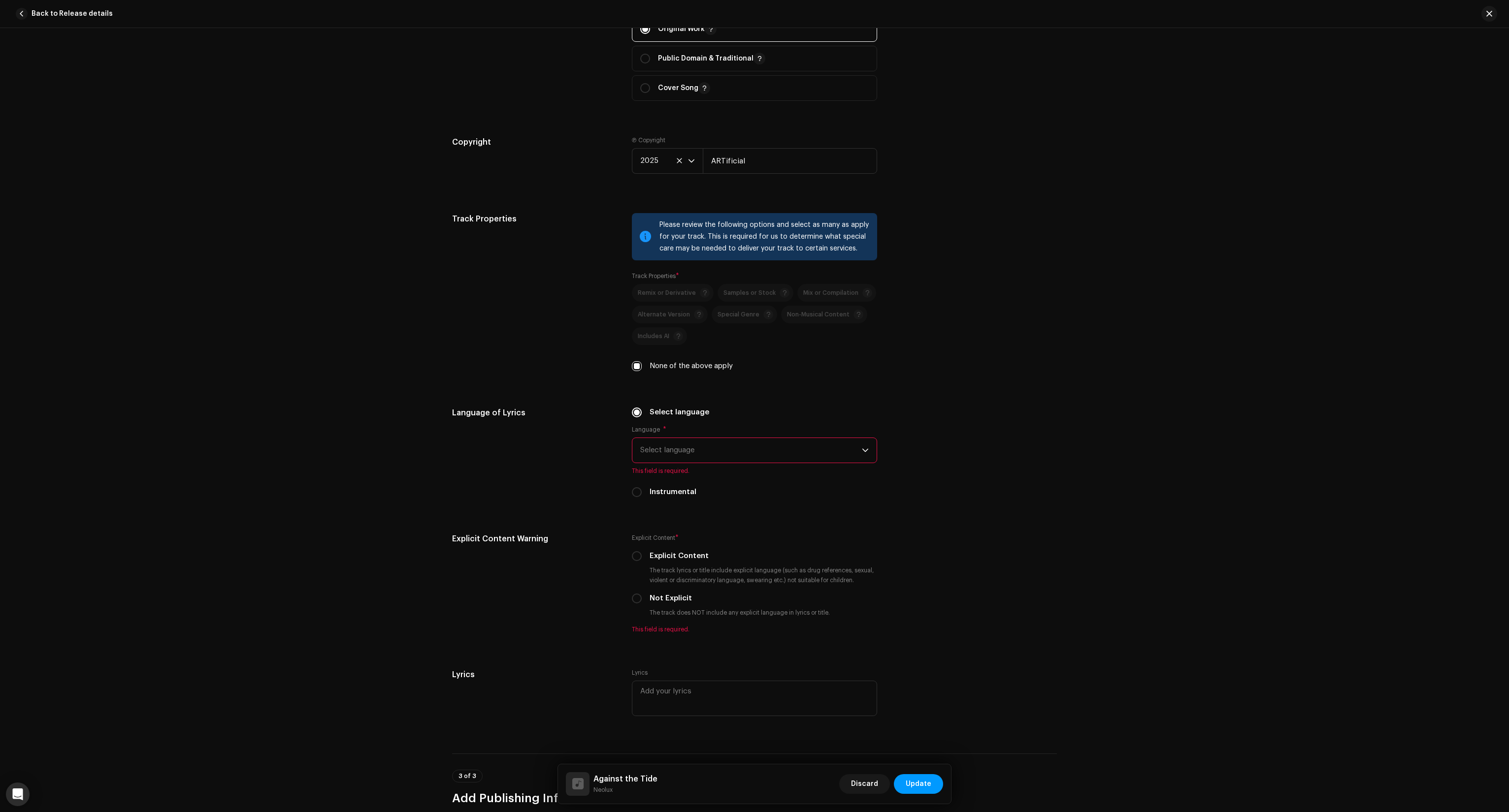
scroll to position [1182, 0]
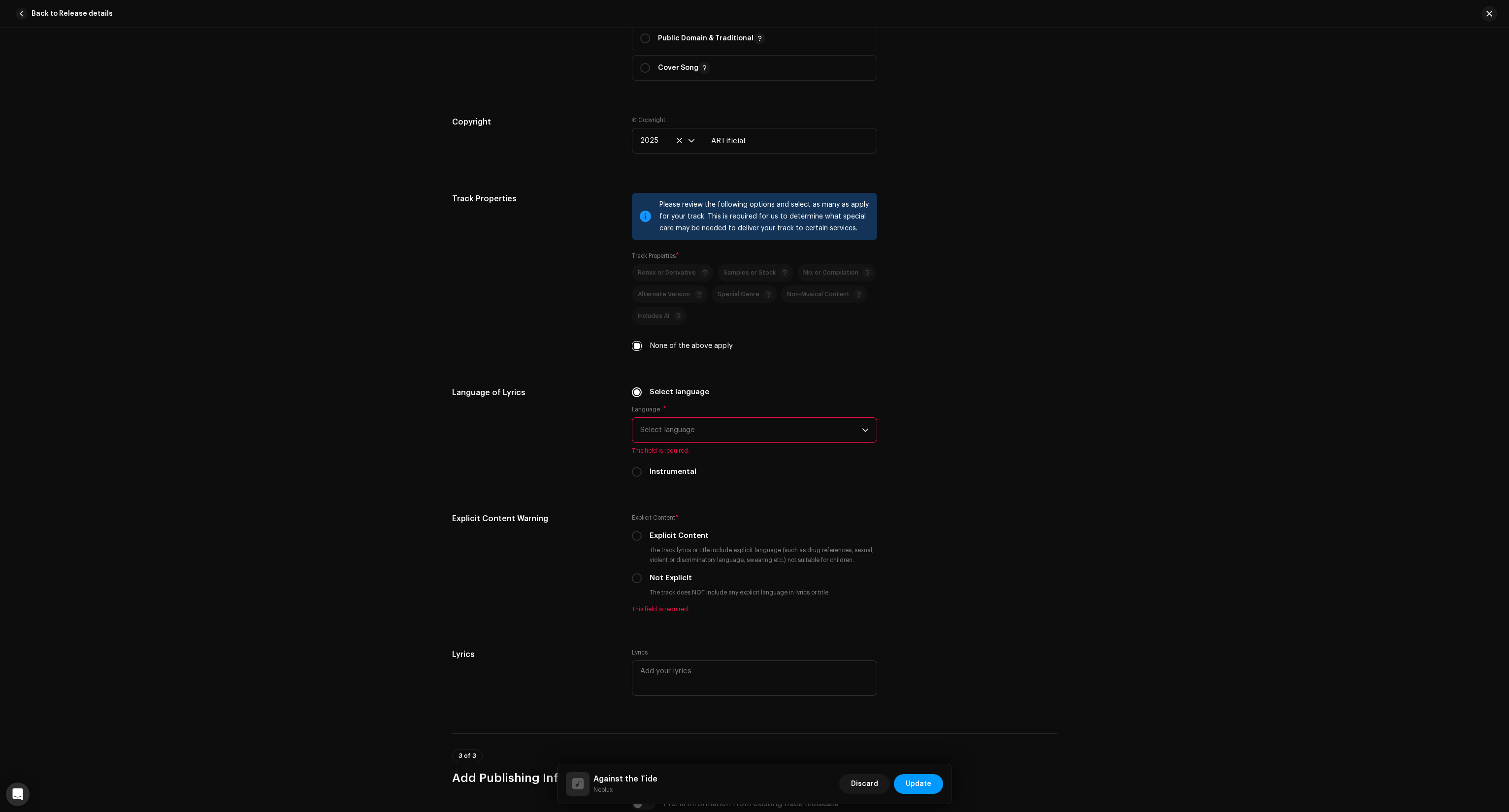
click at [704, 425] on span "Select language" at bounding box center [751, 430] width 222 height 25
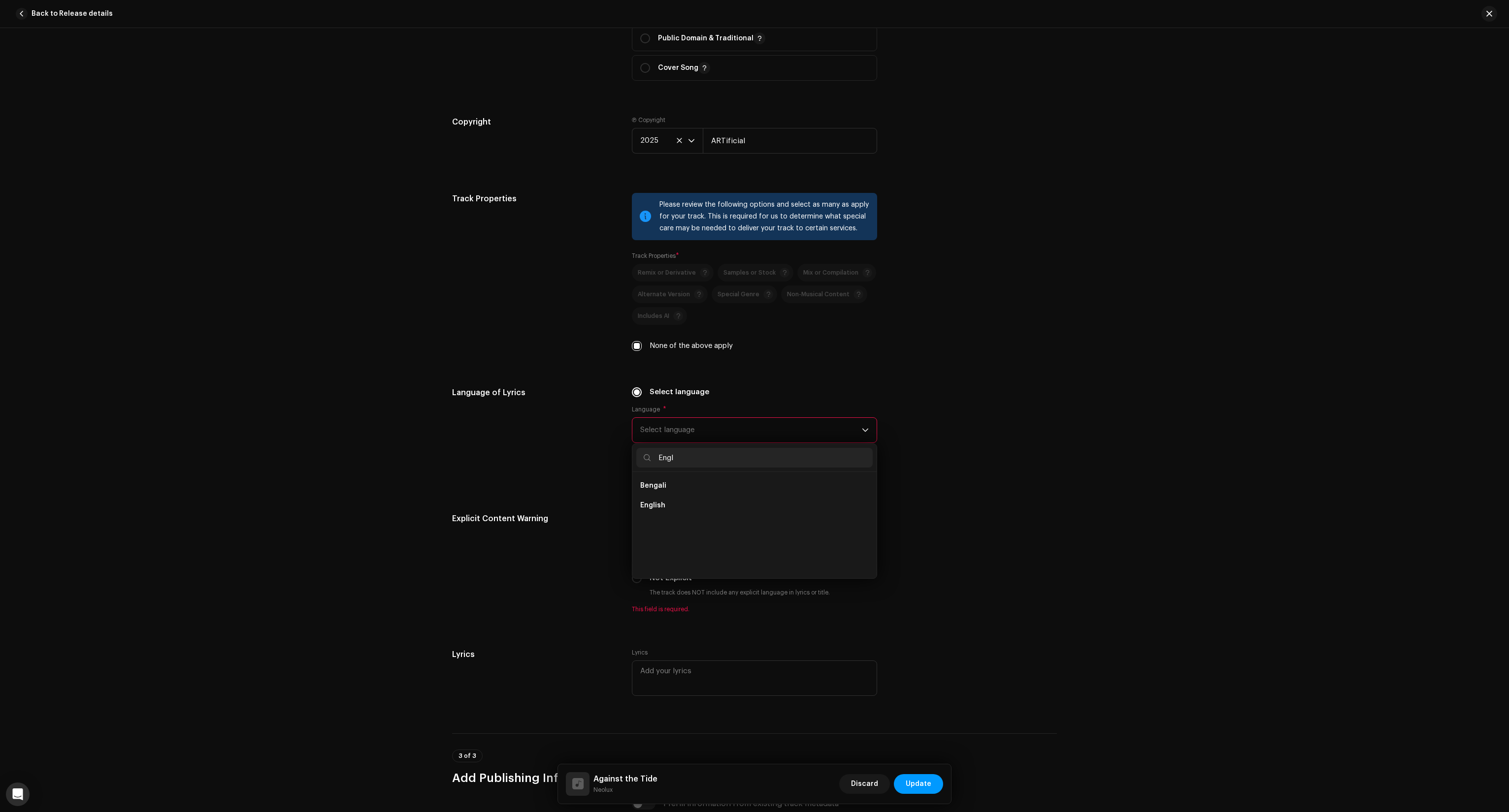
scroll to position [0, 0]
type input "English"
click at [657, 482] on li "English" at bounding box center [754, 486] width 237 height 20
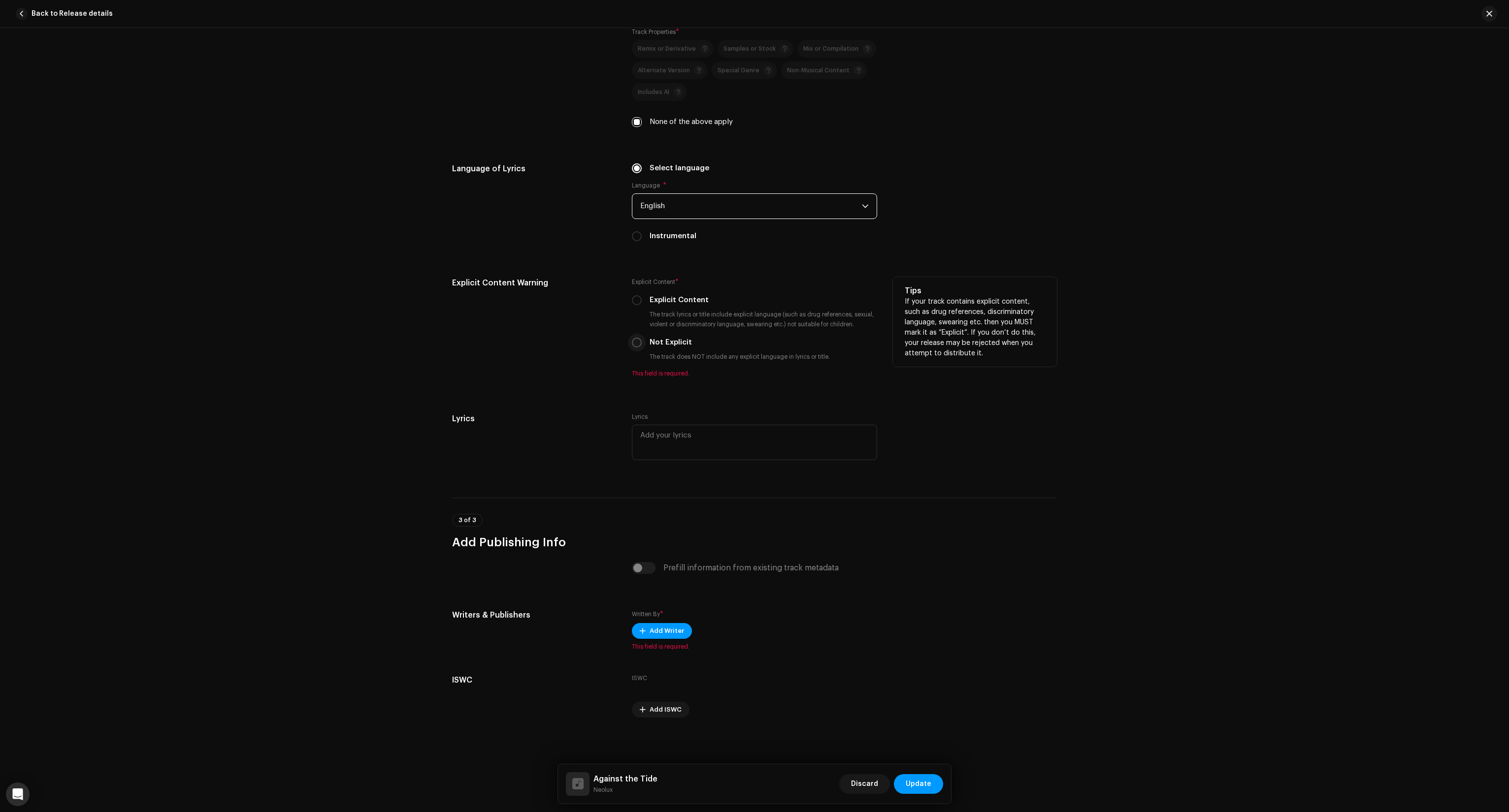
click at [635, 341] on input "Not Explicit" at bounding box center [637, 342] width 10 height 10
radio input "true"
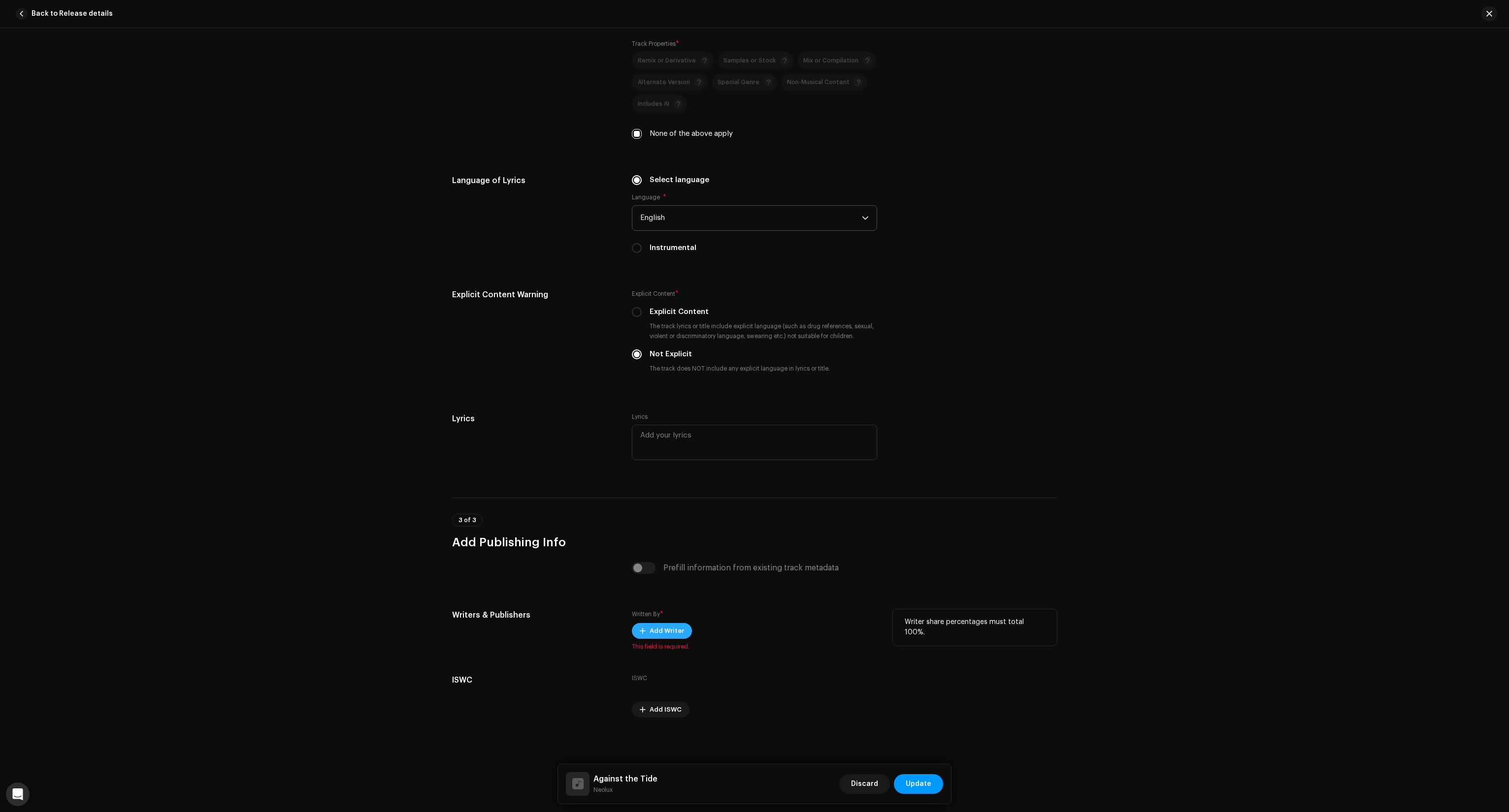
click at [644, 633] on button "Add Writer" at bounding box center [662, 631] width 60 height 16
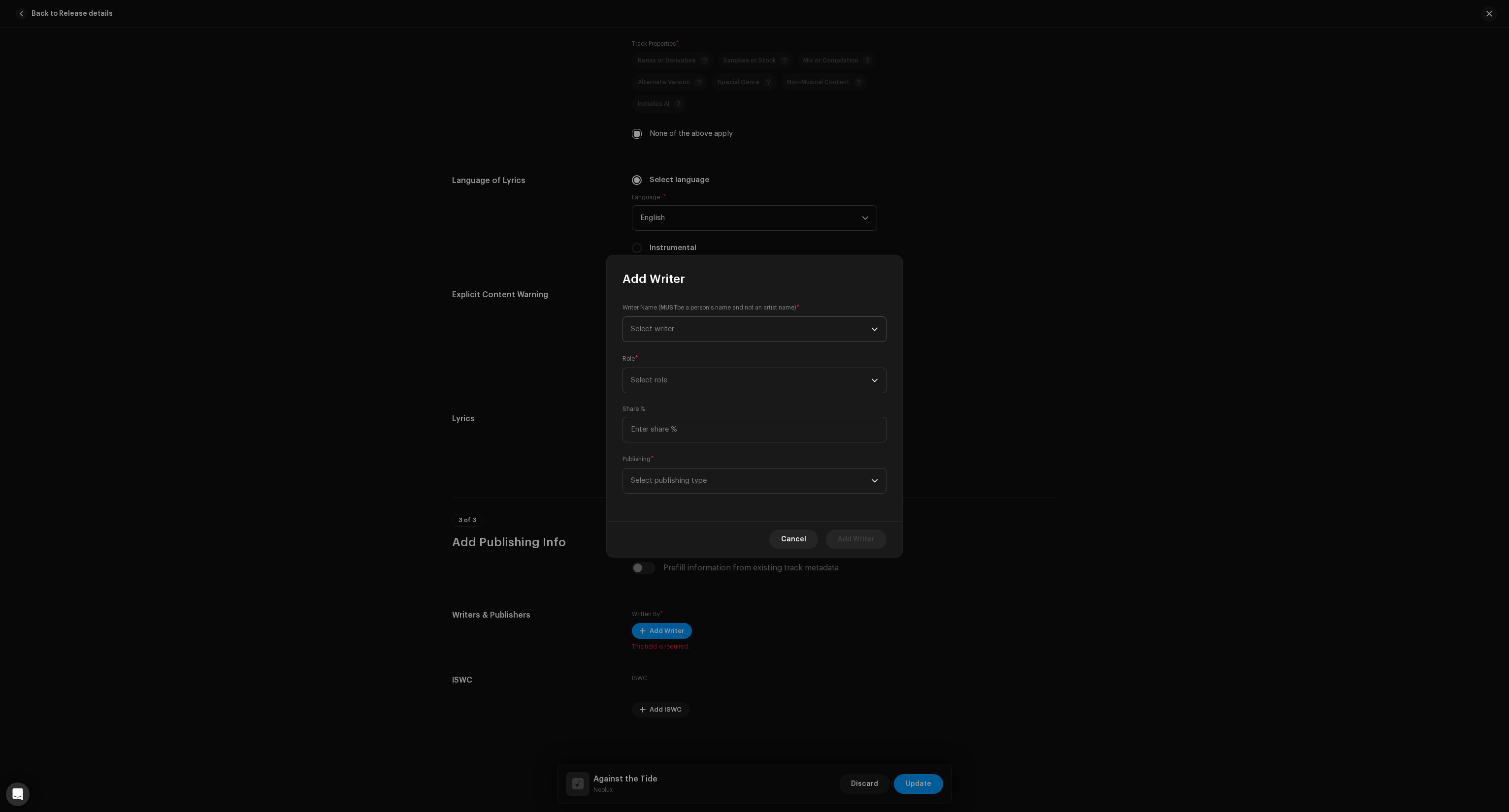
click at [658, 322] on span "Select writer" at bounding box center [751, 329] width 241 height 25
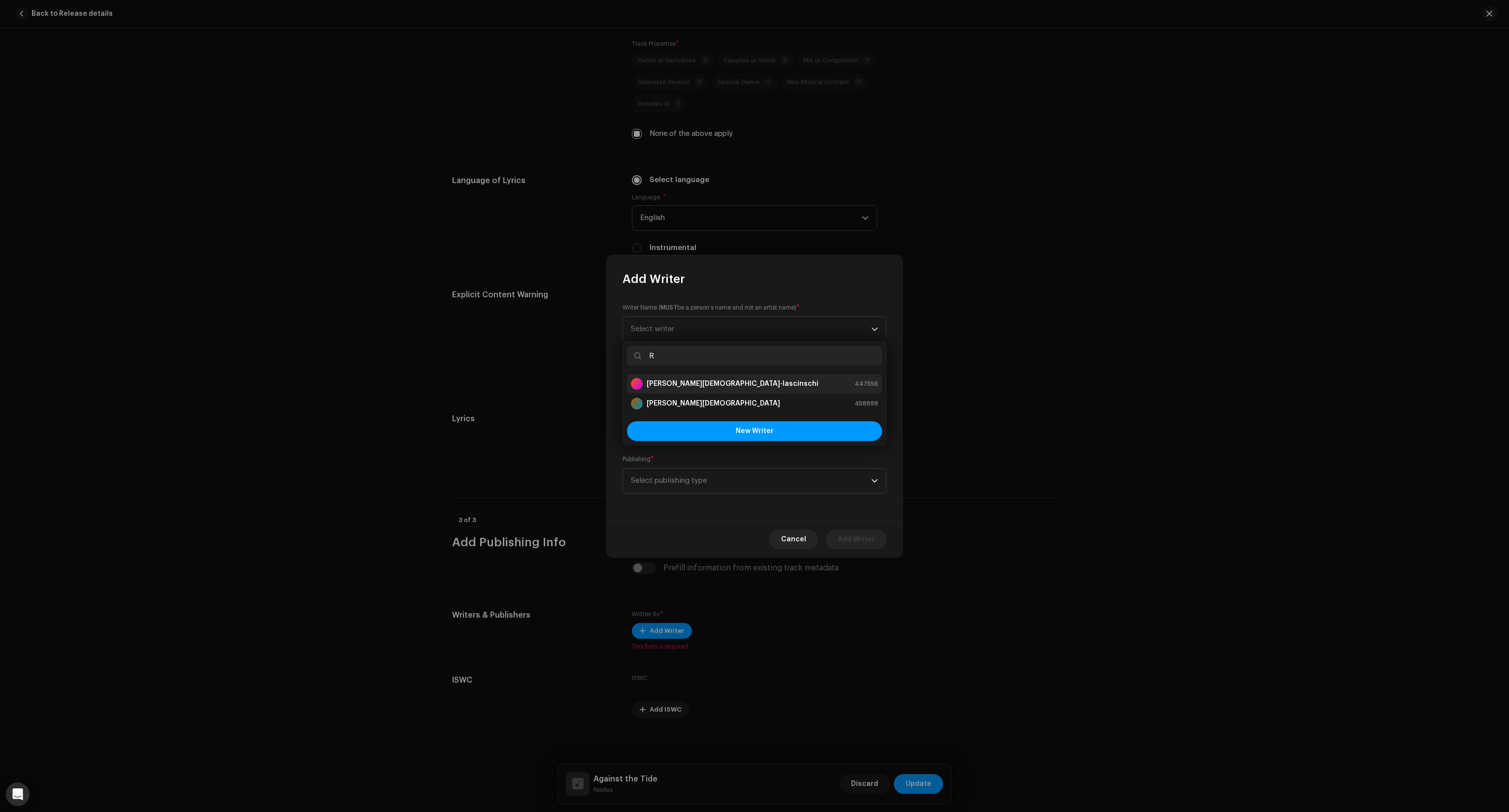
type input "R"
click at [677, 386] on strong "Rudolf-Christian Tvardochlib-Iascinschi" at bounding box center [732, 384] width 172 height 10
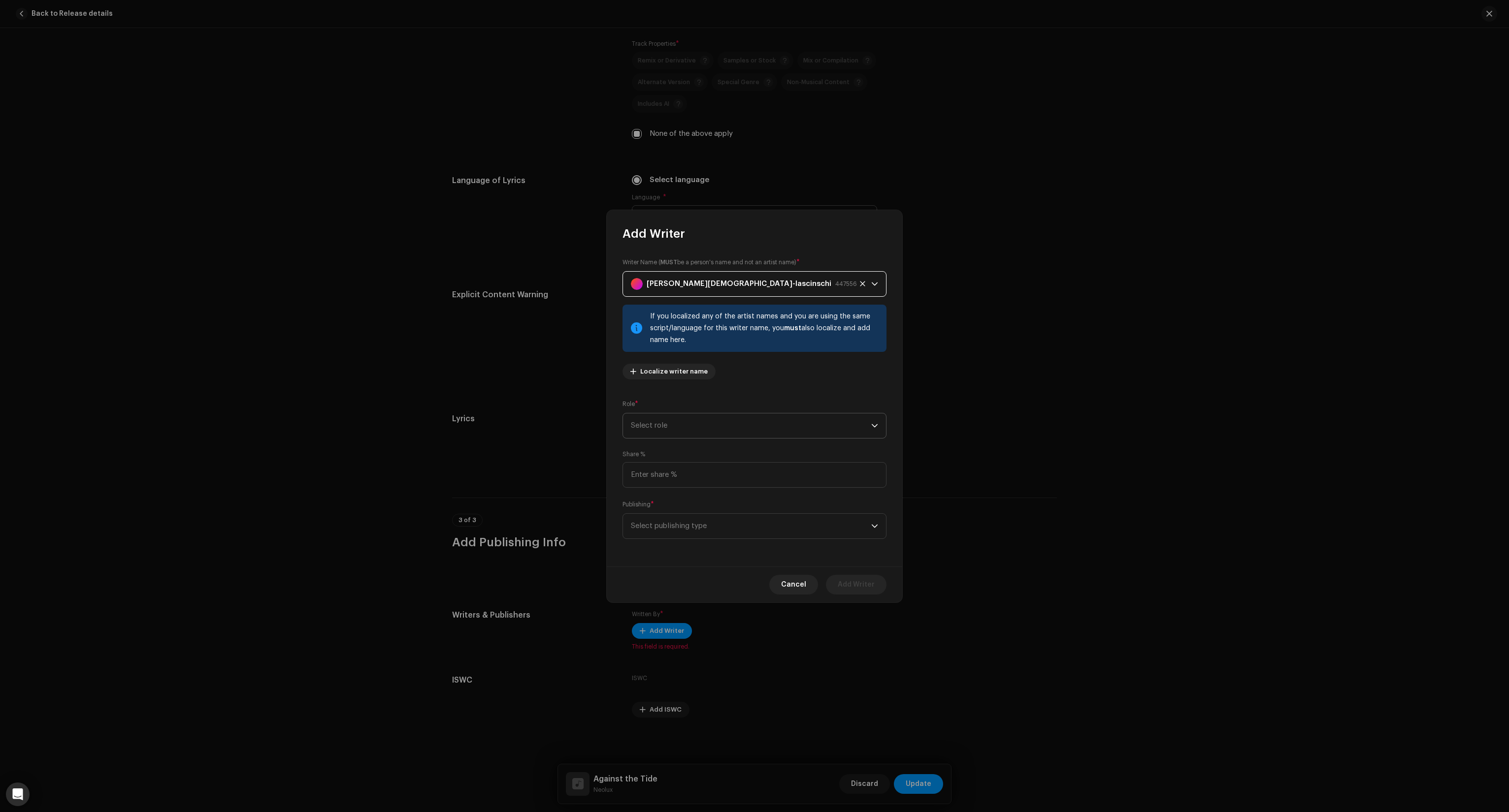
click at [685, 433] on span "Select role" at bounding box center [751, 425] width 241 height 25
drag, startPoint x: 670, startPoint y: 516, endPoint x: 670, endPoint y: 502, distance: 14.0
click at [669, 516] on span "Composer & Lyricist" at bounding box center [666, 511] width 69 height 10
click at [672, 478] on input at bounding box center [754, 475] width 264 height 25
type input "100.00"
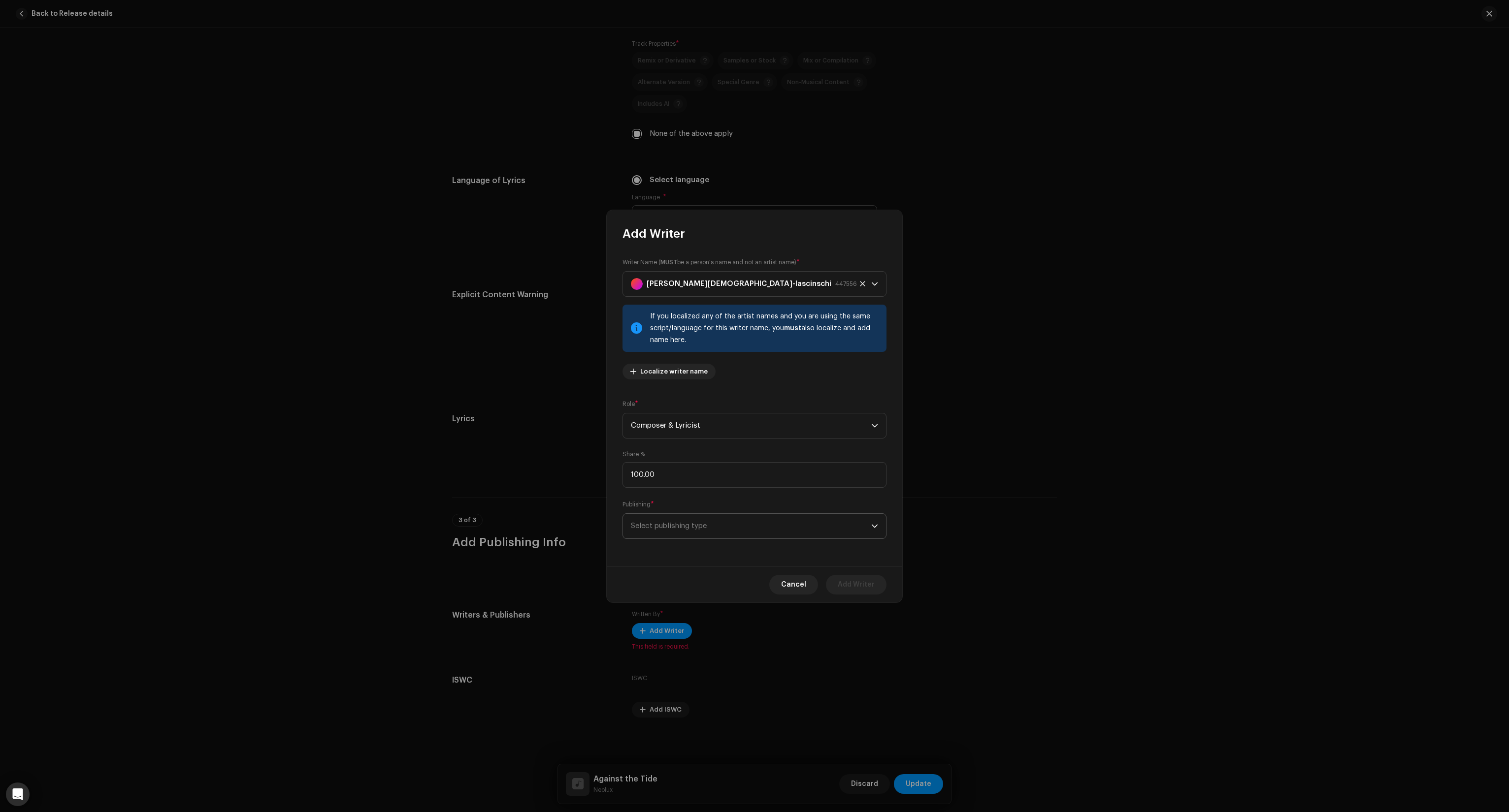
click at [694, 525] on span "Select publishing type" at bounding box center [751, 526] width 241 height 25
click at [681, 549] on span "Copyright control (self-published)" at bounding box center [690, 553] width 118 height 10
click at [863, 584] on span "Add Writer" at bounding box center [856, 584] width 37 height 20
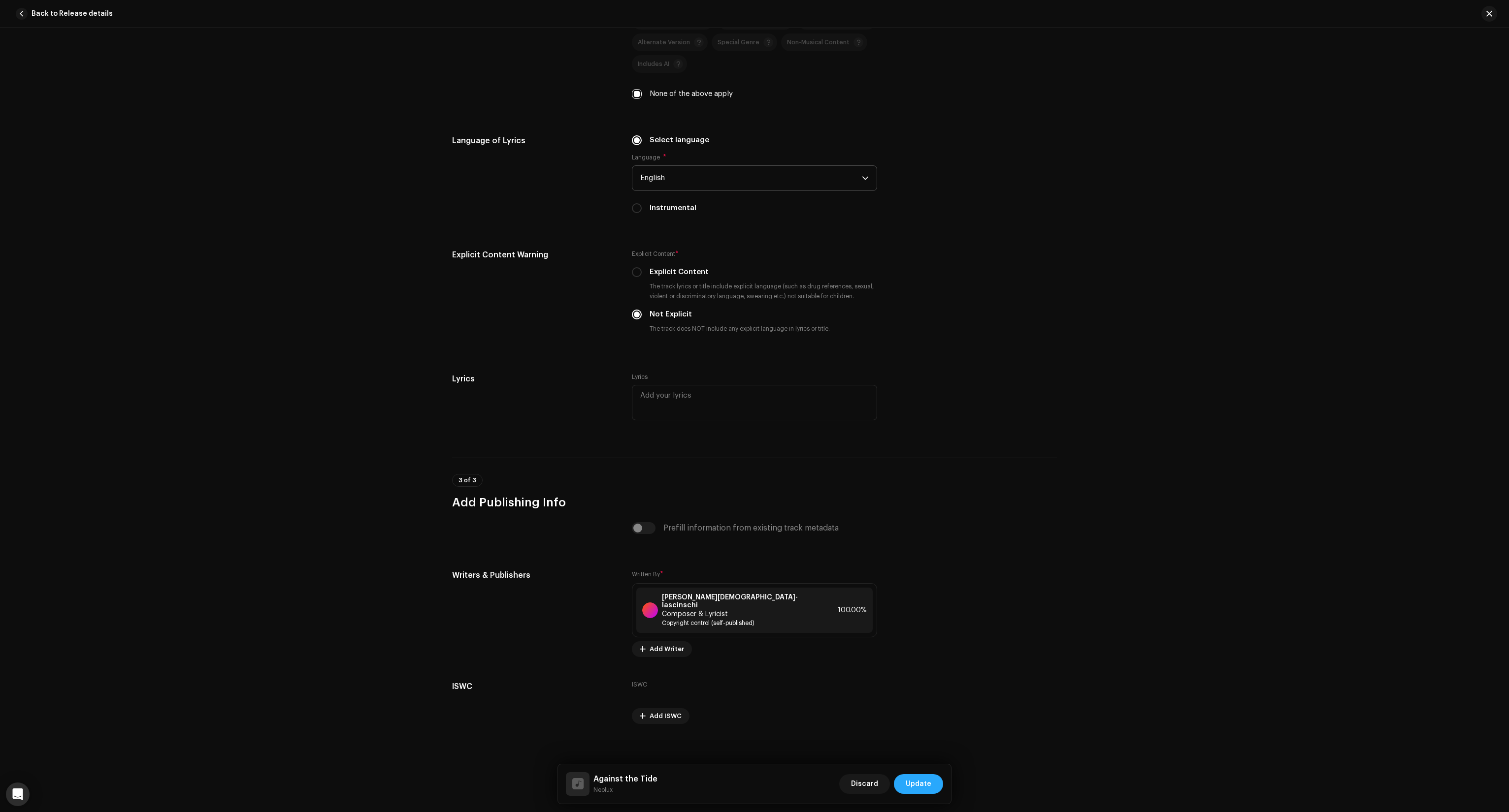
scroll to position [1434, 0]
click at [917, 783] on span "Update" at bounding box center [919, 784] width 25 height 20
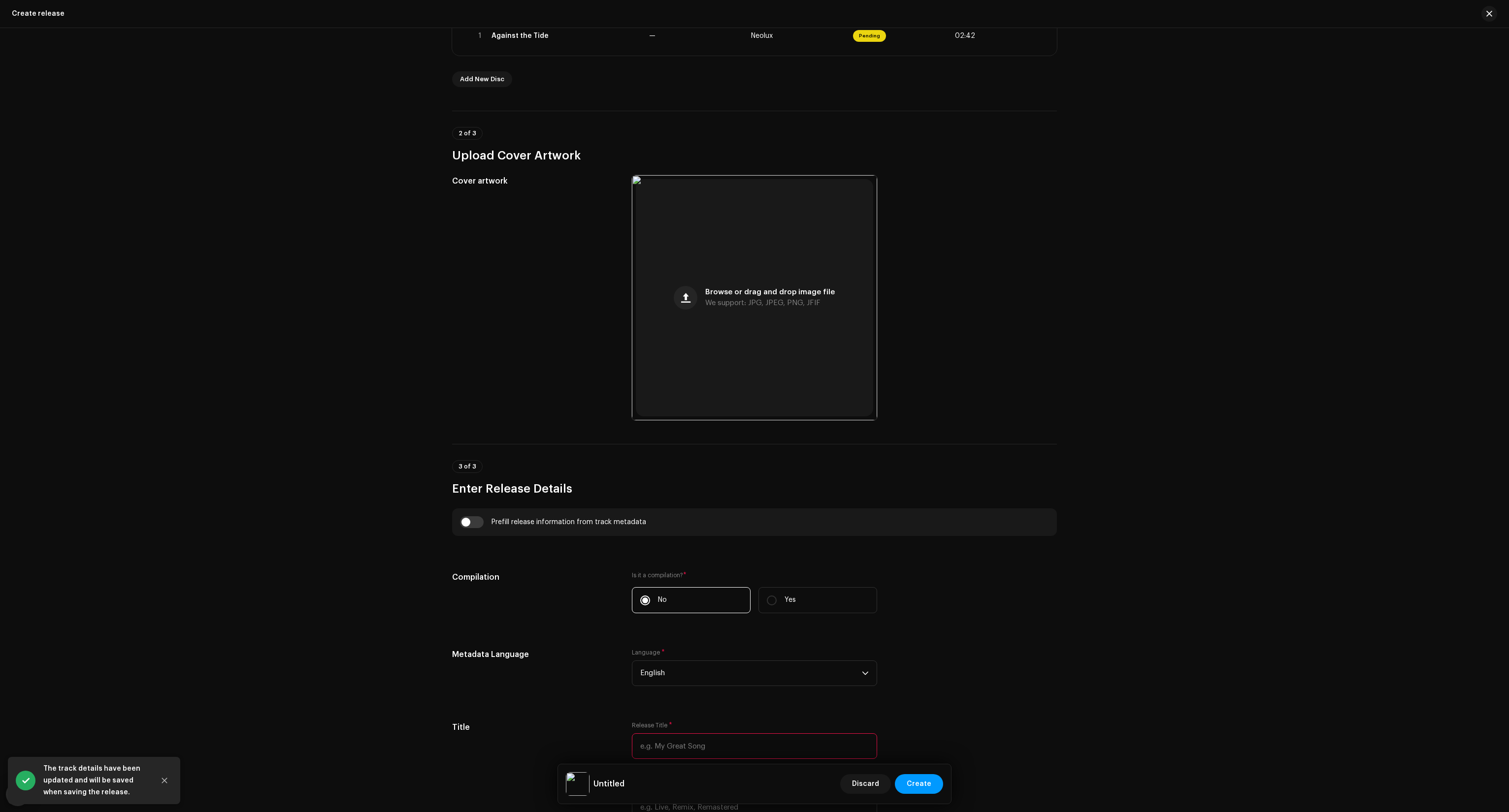
scroll to position [344, 0]
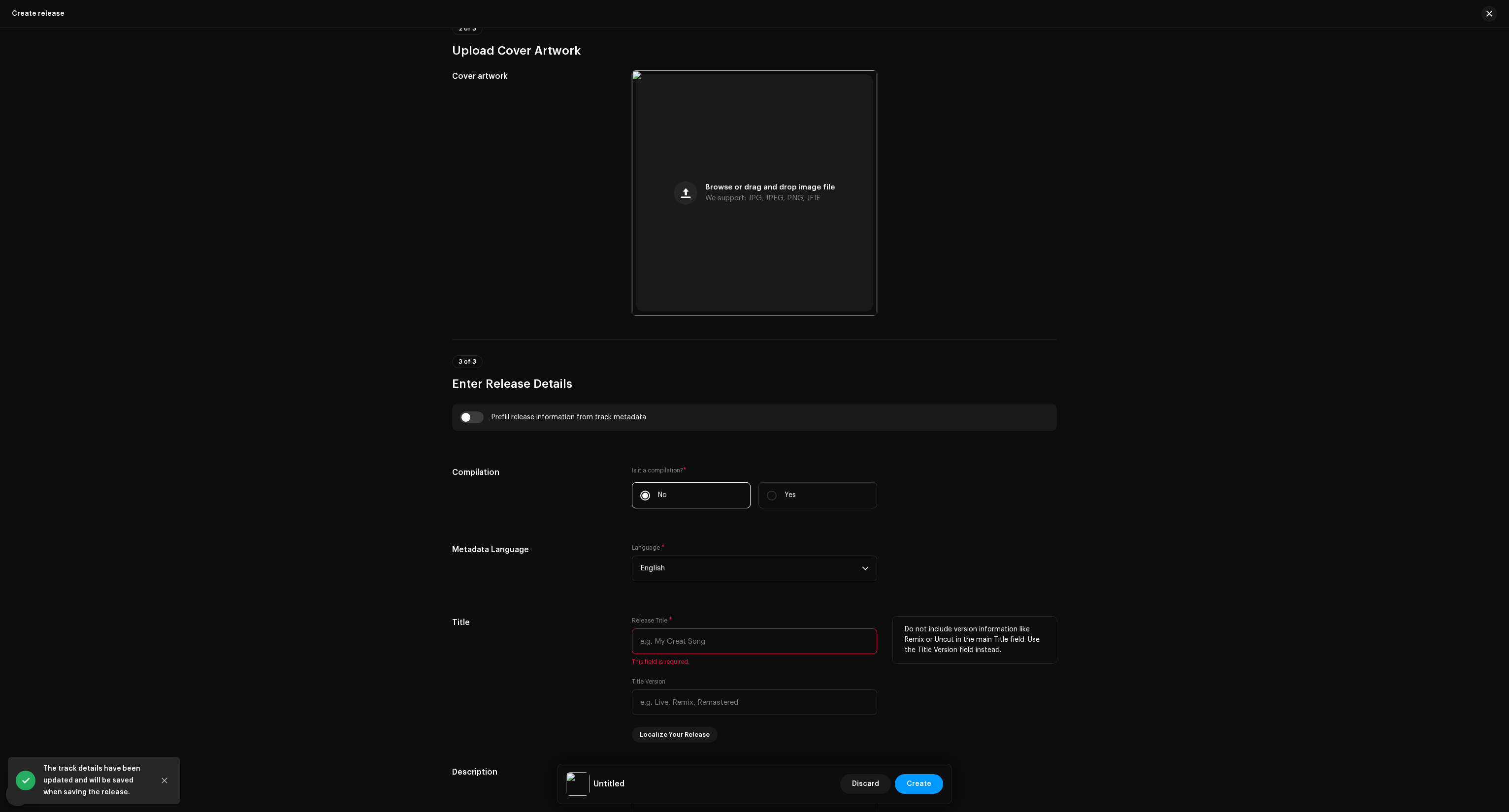
click at [724, 641] on input "text" at bounding box center [754, 641] width 245 height 25
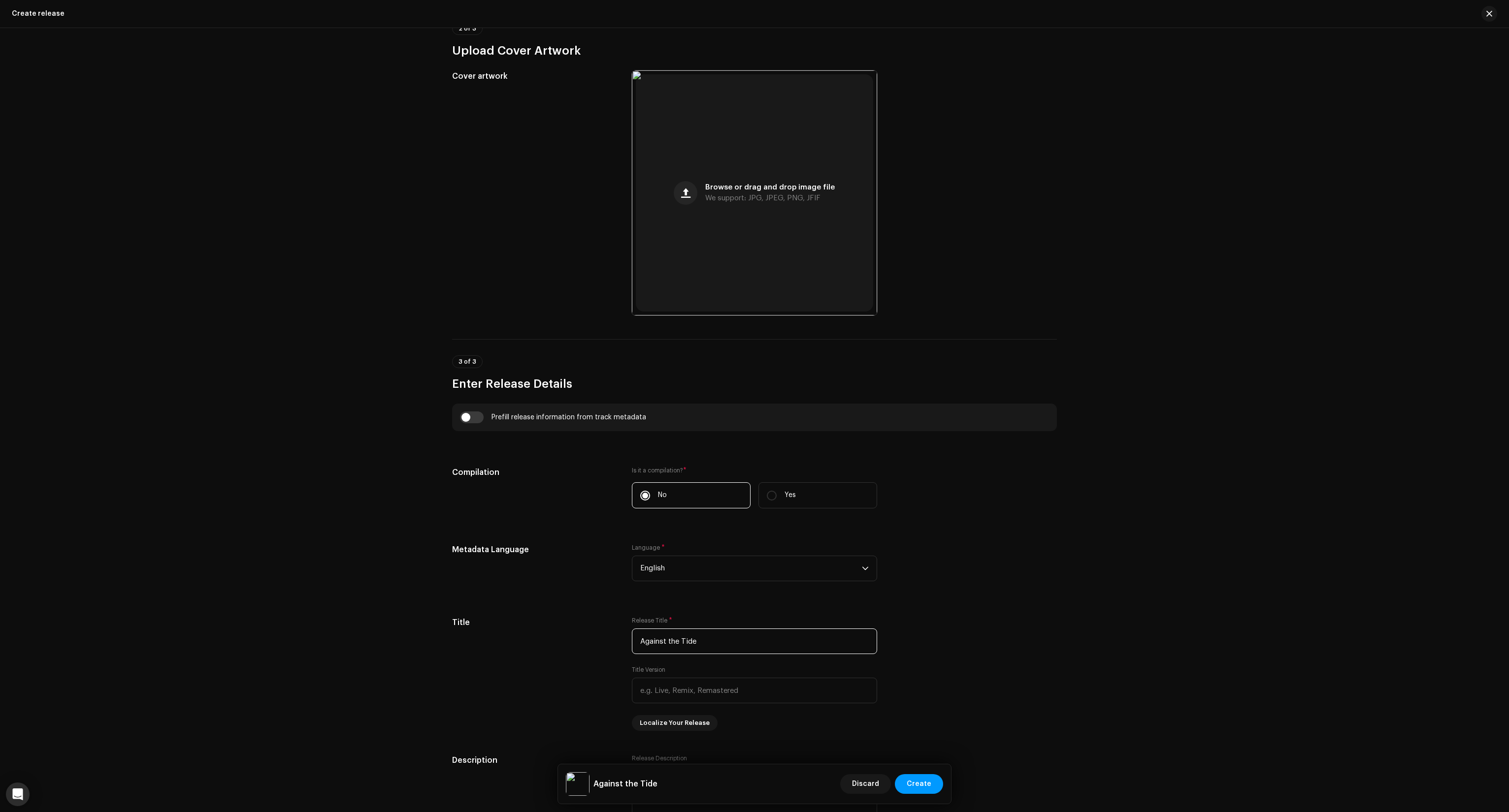
type input "Against the Tide"
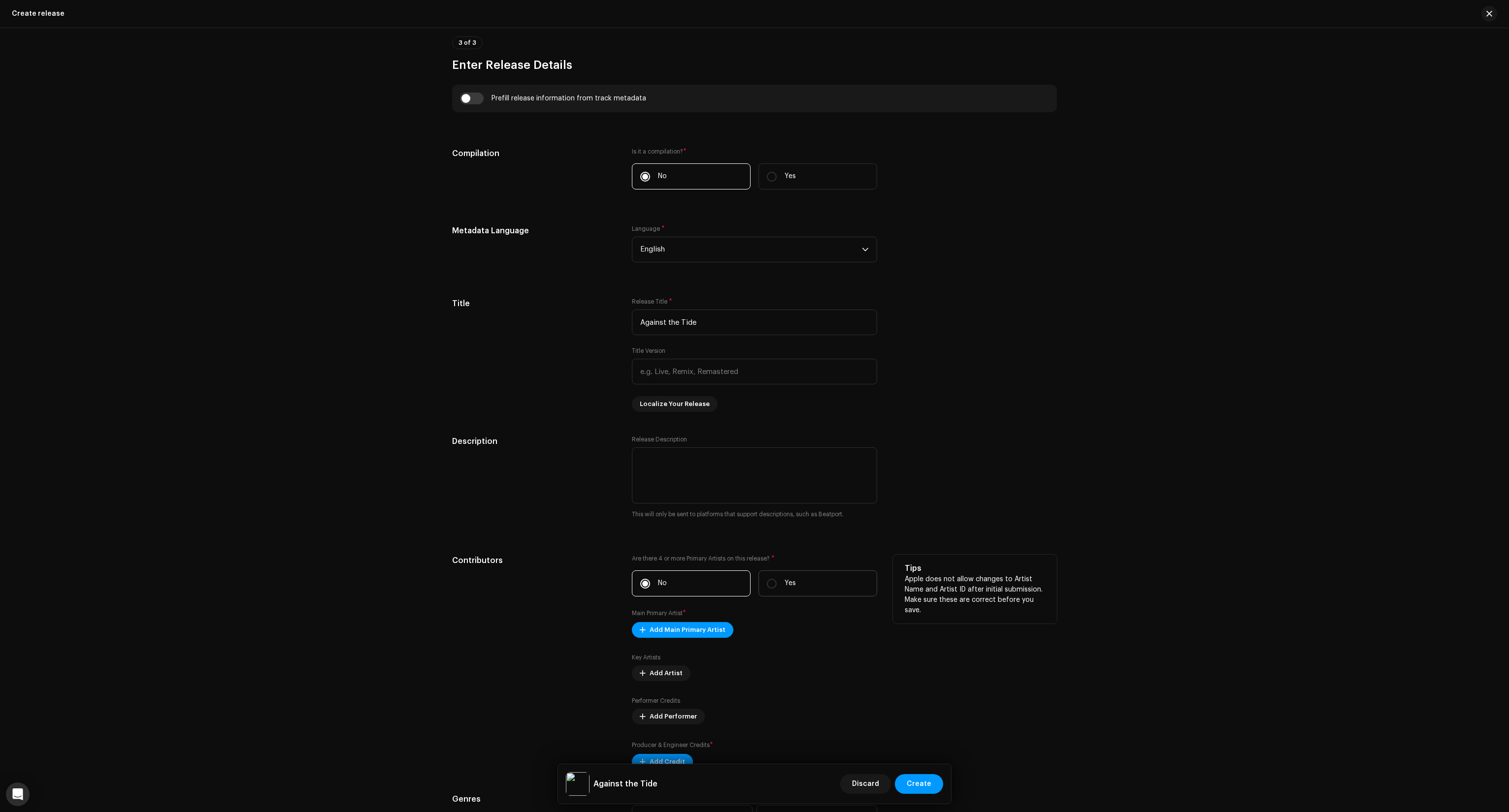
scroll to position [787, 0]
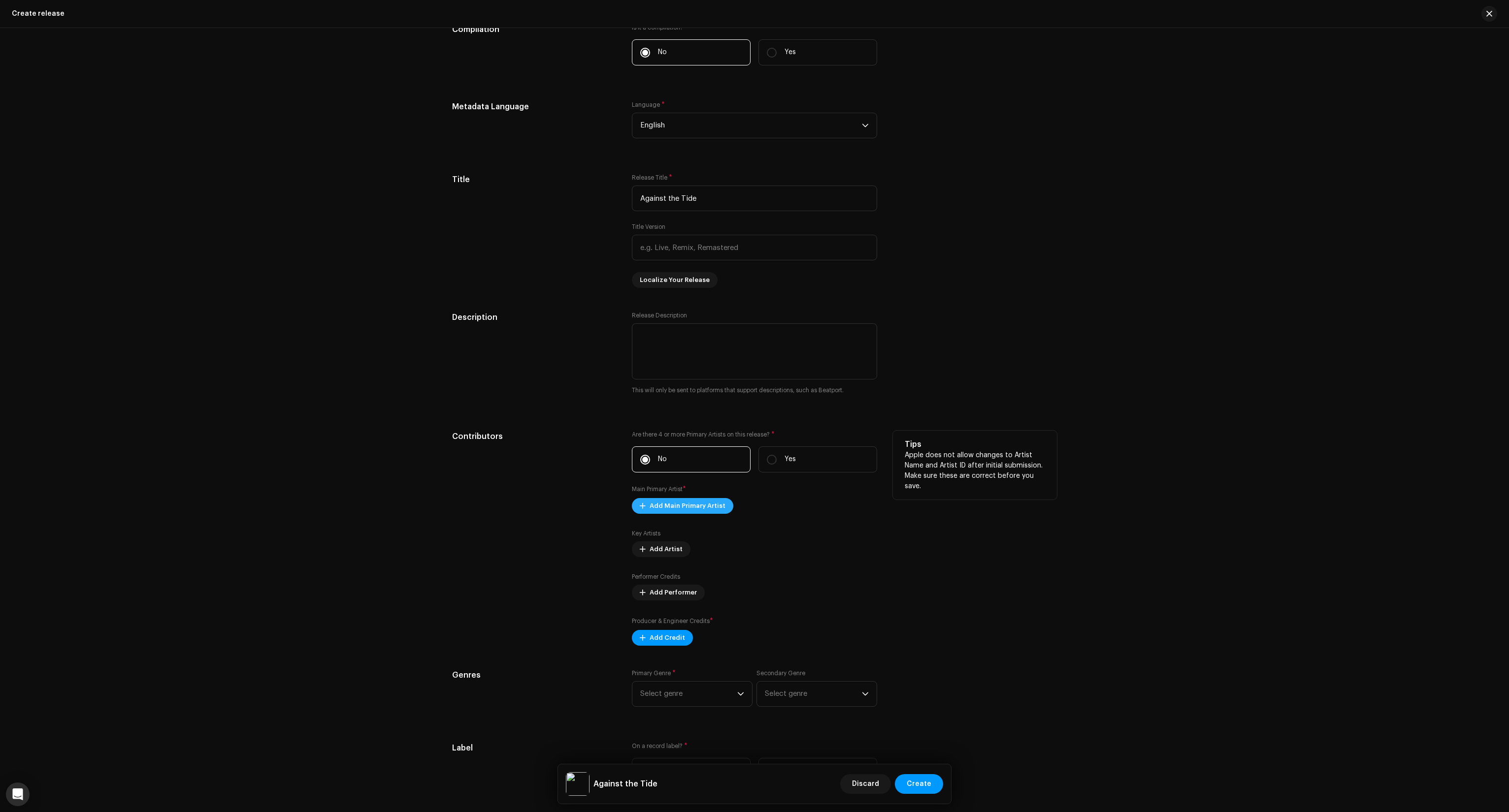
click at [684, 514] on span "Add Main Primary Artist" at bounding box center [688, 506] width 76 height 20
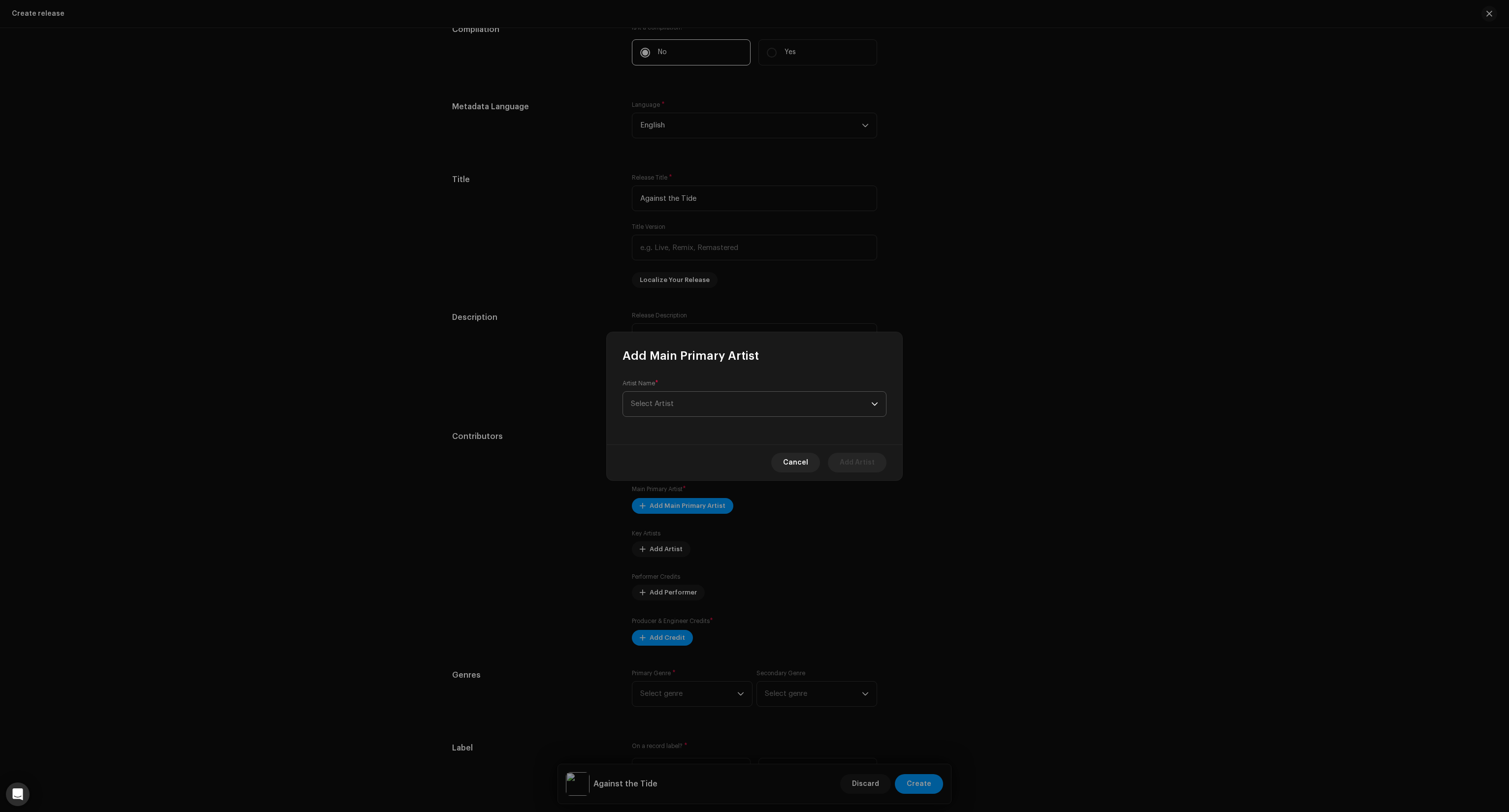
click at [669, 406] on span "Select Artist" at bounding box center [653, 403] width 43 height 7
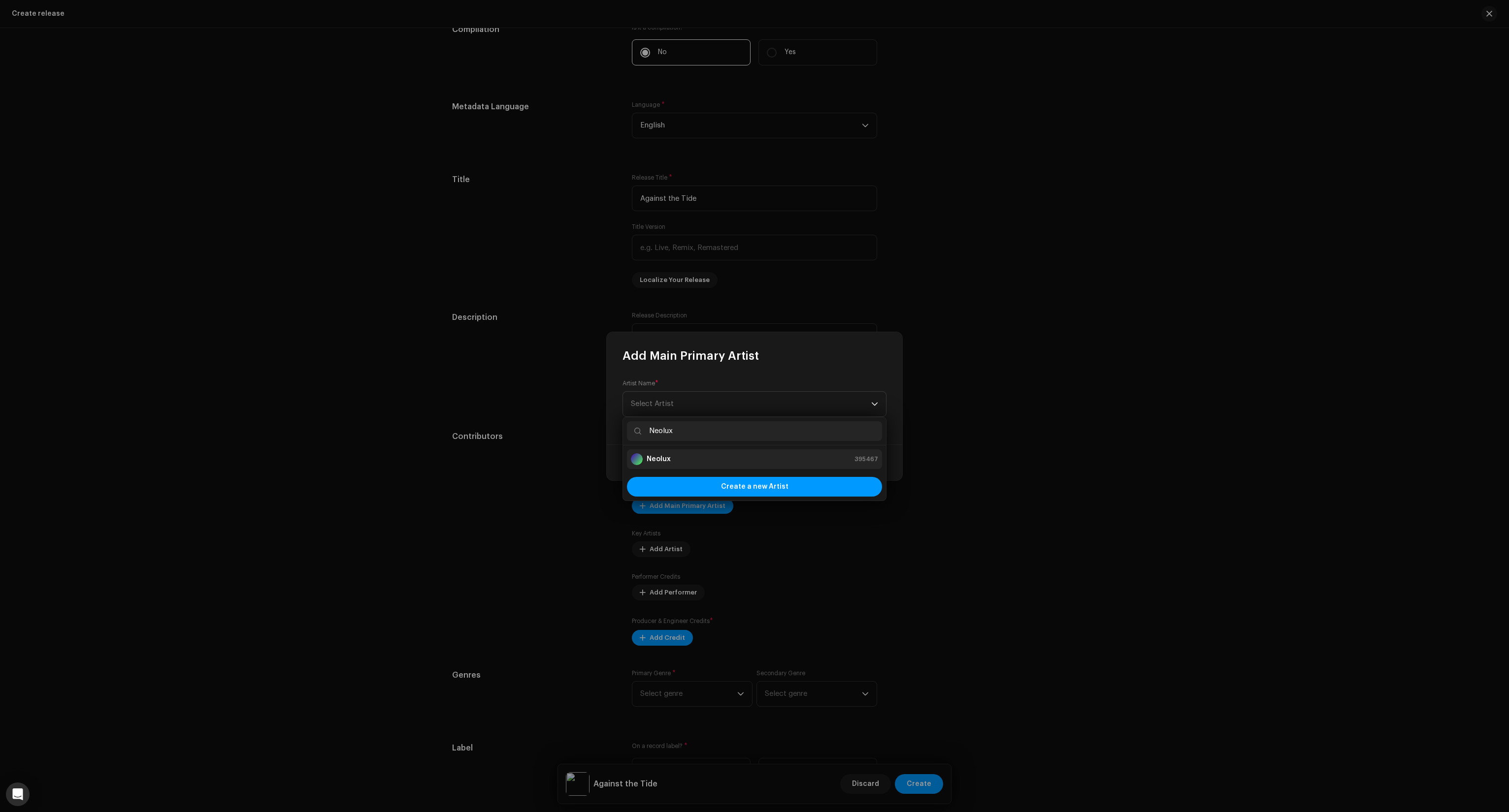
type input "Neolux"
click at [669, 456] on strong "Neolux" at bounding box center [658, 459] width 24 height 10
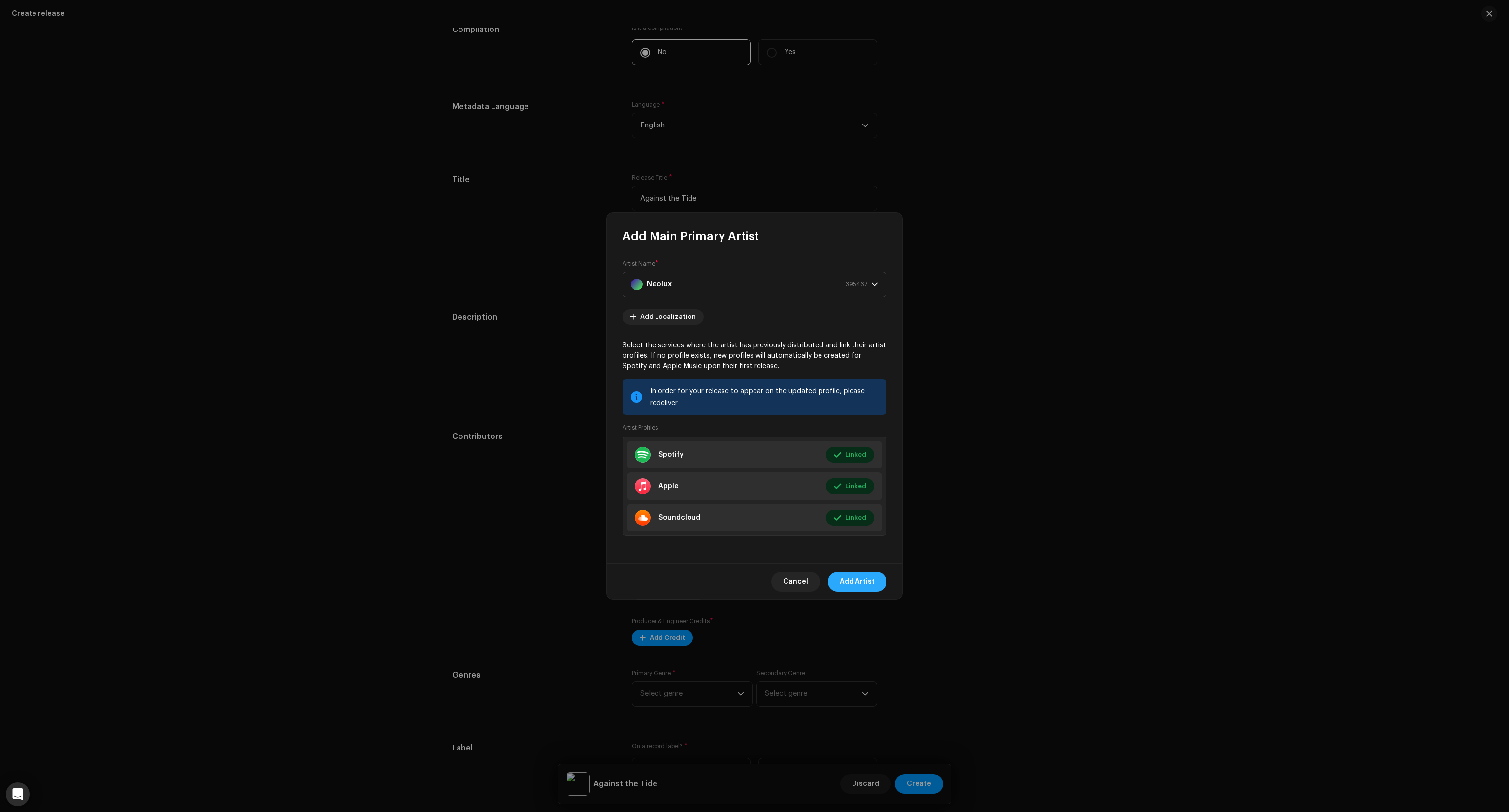
click at [858, 575] on span "Add Artist" at bounding box center [857, 582] width 35 height 20
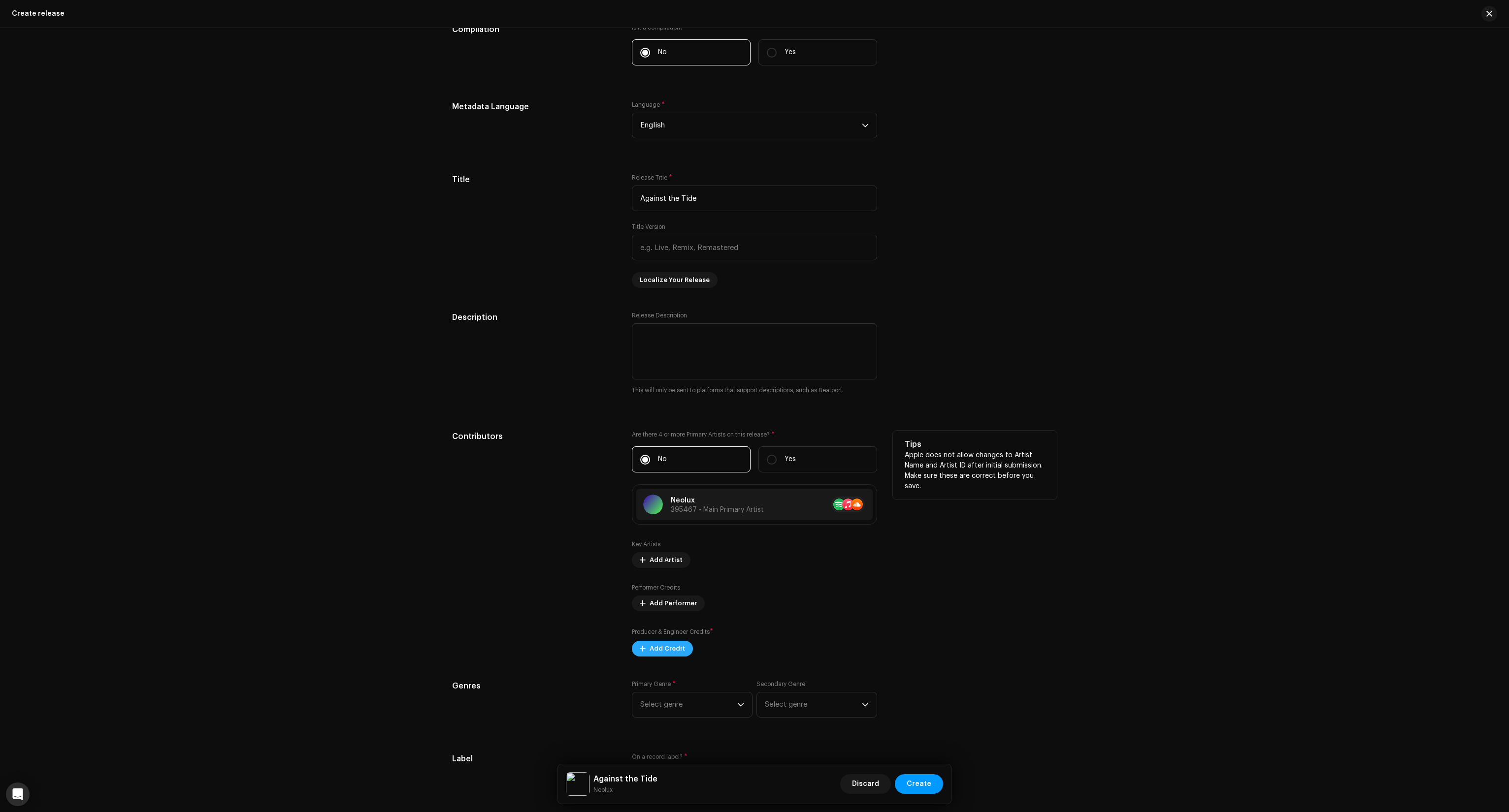
click at [639, 634] on div "Producer & Engineer Credits * Add Credit" at bounding box center [754, 641] width 245 height 29
click at [653, 652] on span "Add Credit" at bounding box center [667, 648] width 36 height 20
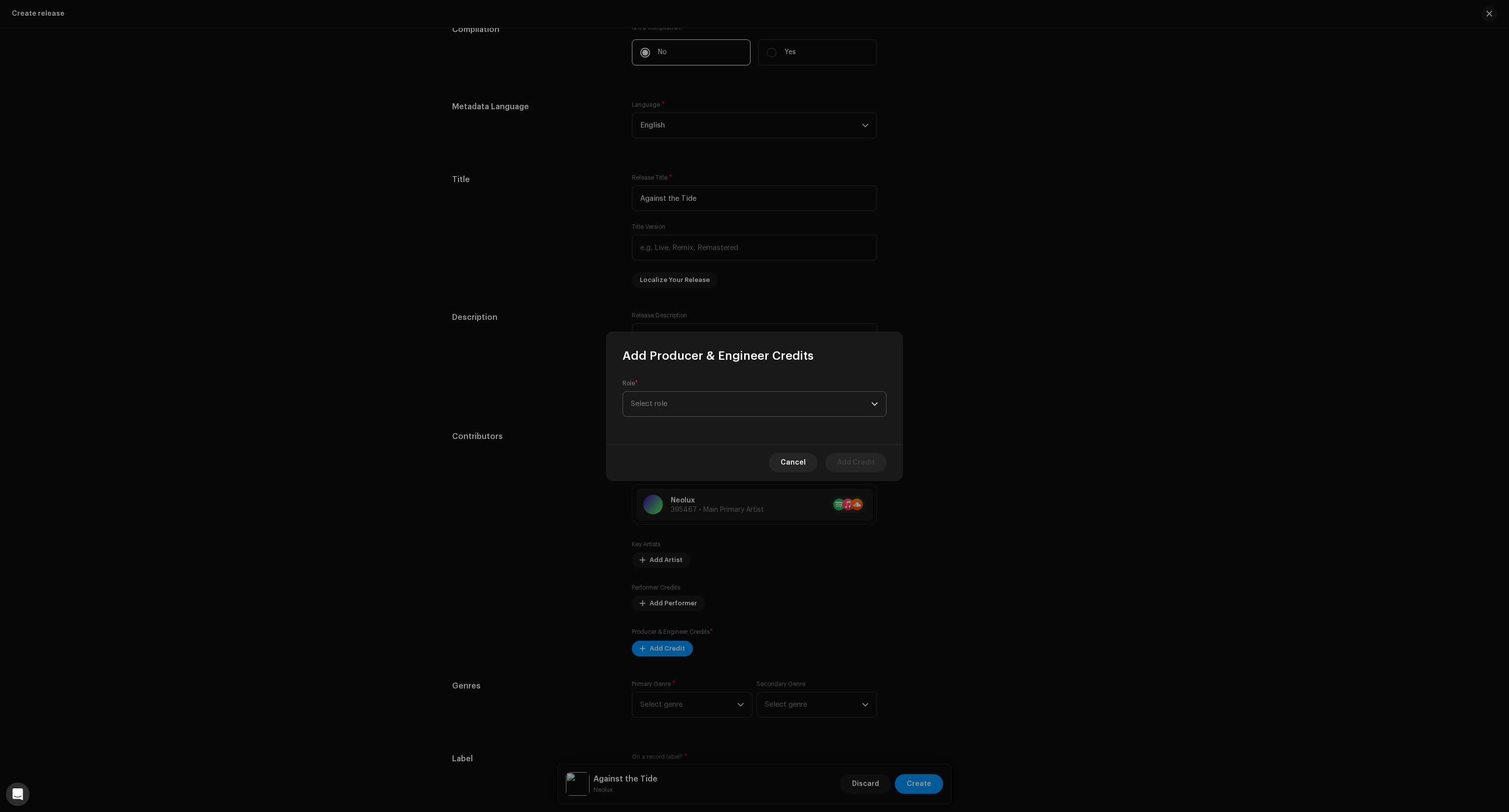
click at [697, 405] on span "Select role" at bounding box center [751, 404] width 241 height 25
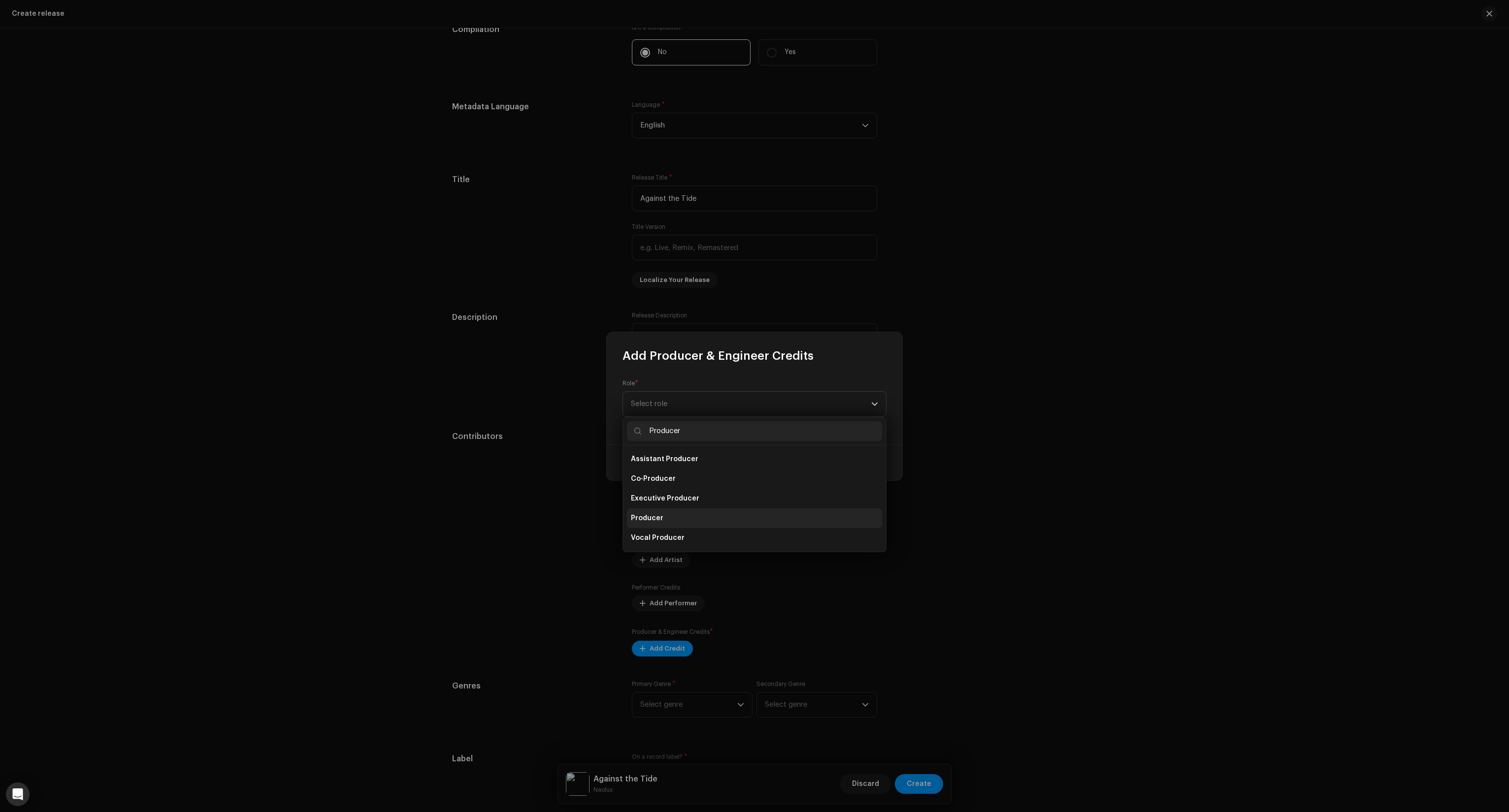
type input "Producer"
click at [658, 518] on span "Producer" at bounding box center [647, 518] width 33 height 10
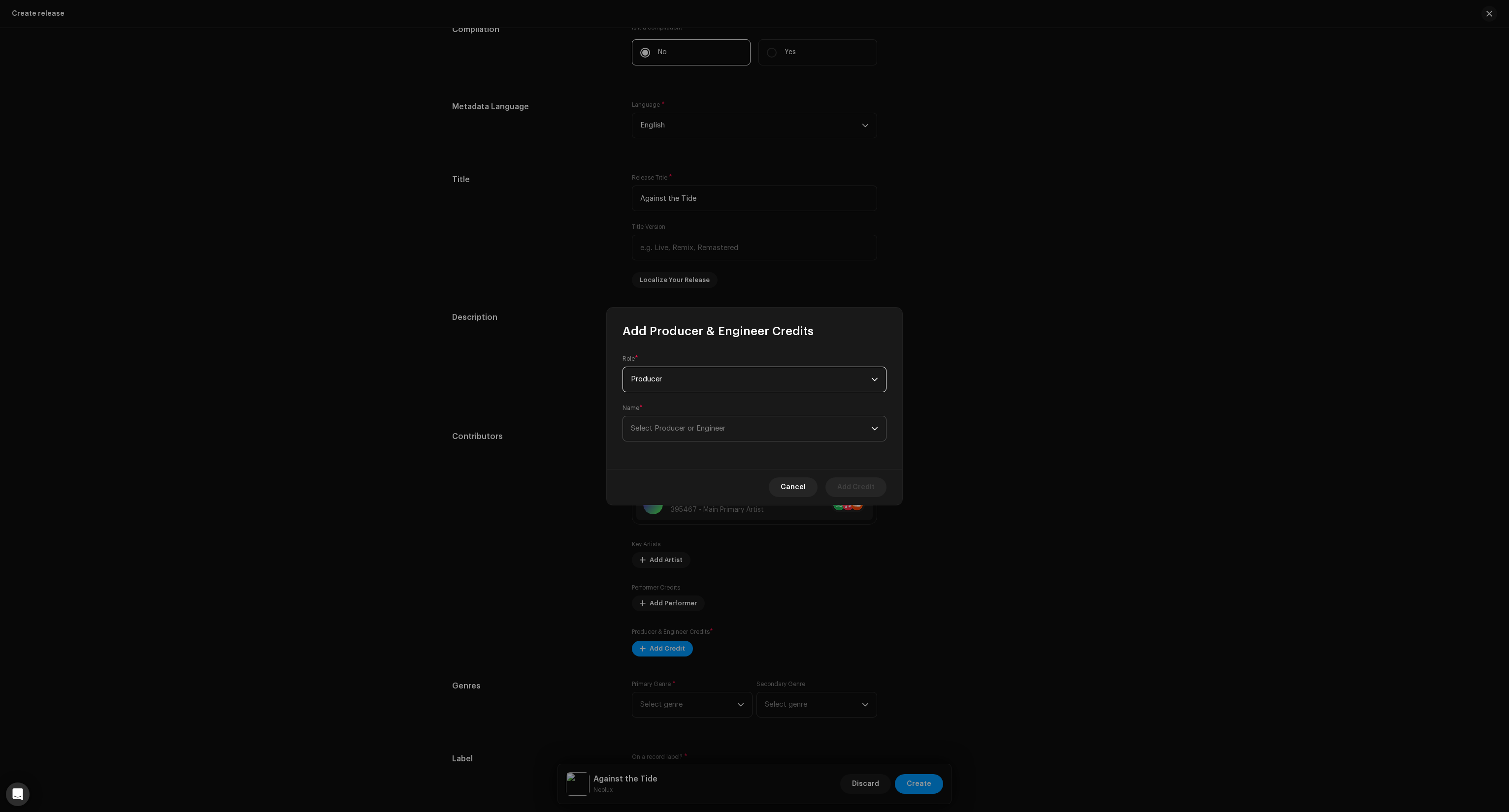
click at [698, 431] on span "Select Producer or Engineer" at bounding box center [678, 428] width 95 height 7
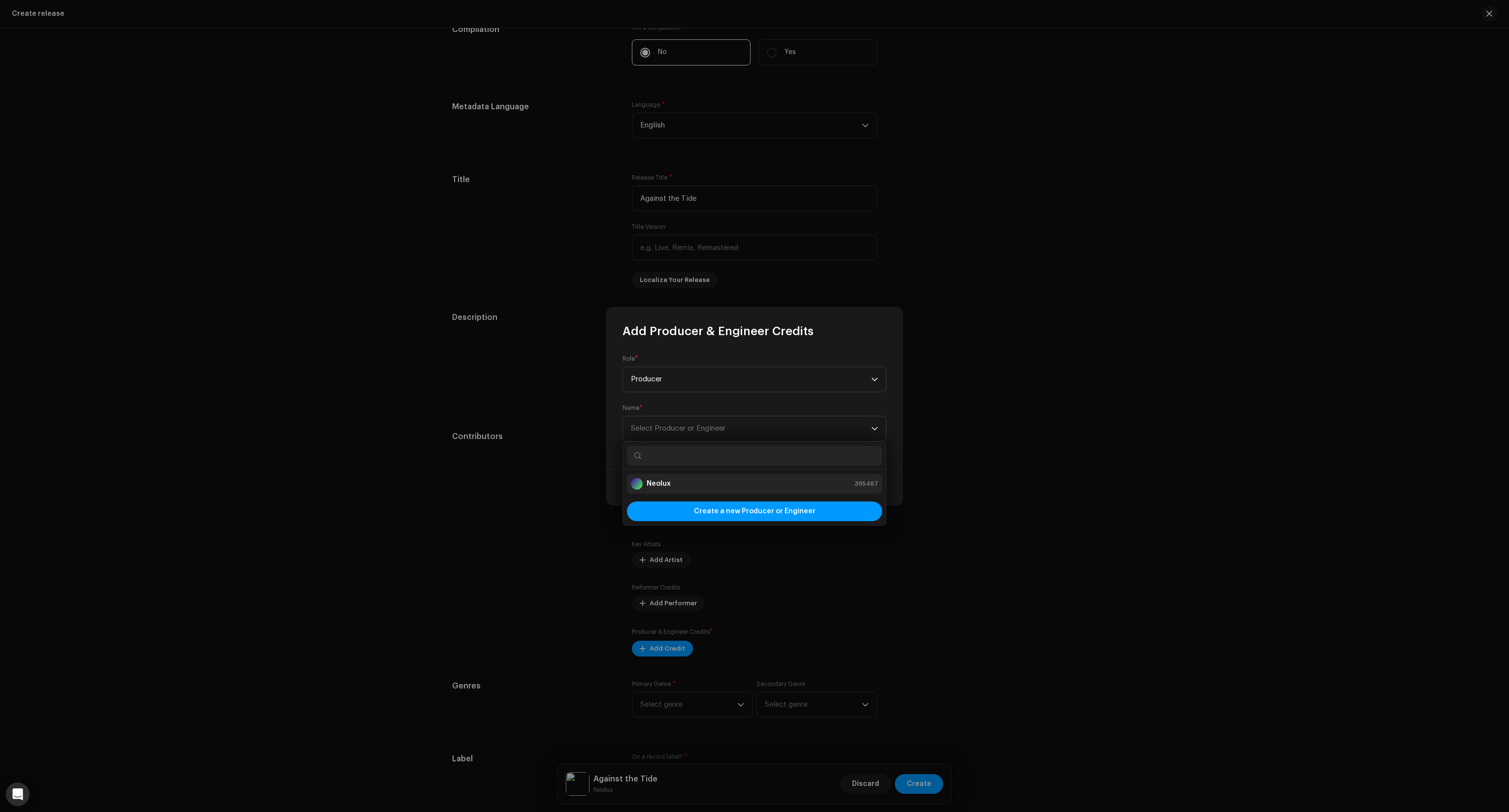
click at [672, 479] on div "Neolux 395467" at bounding box center [754, 483] width 247 height 12
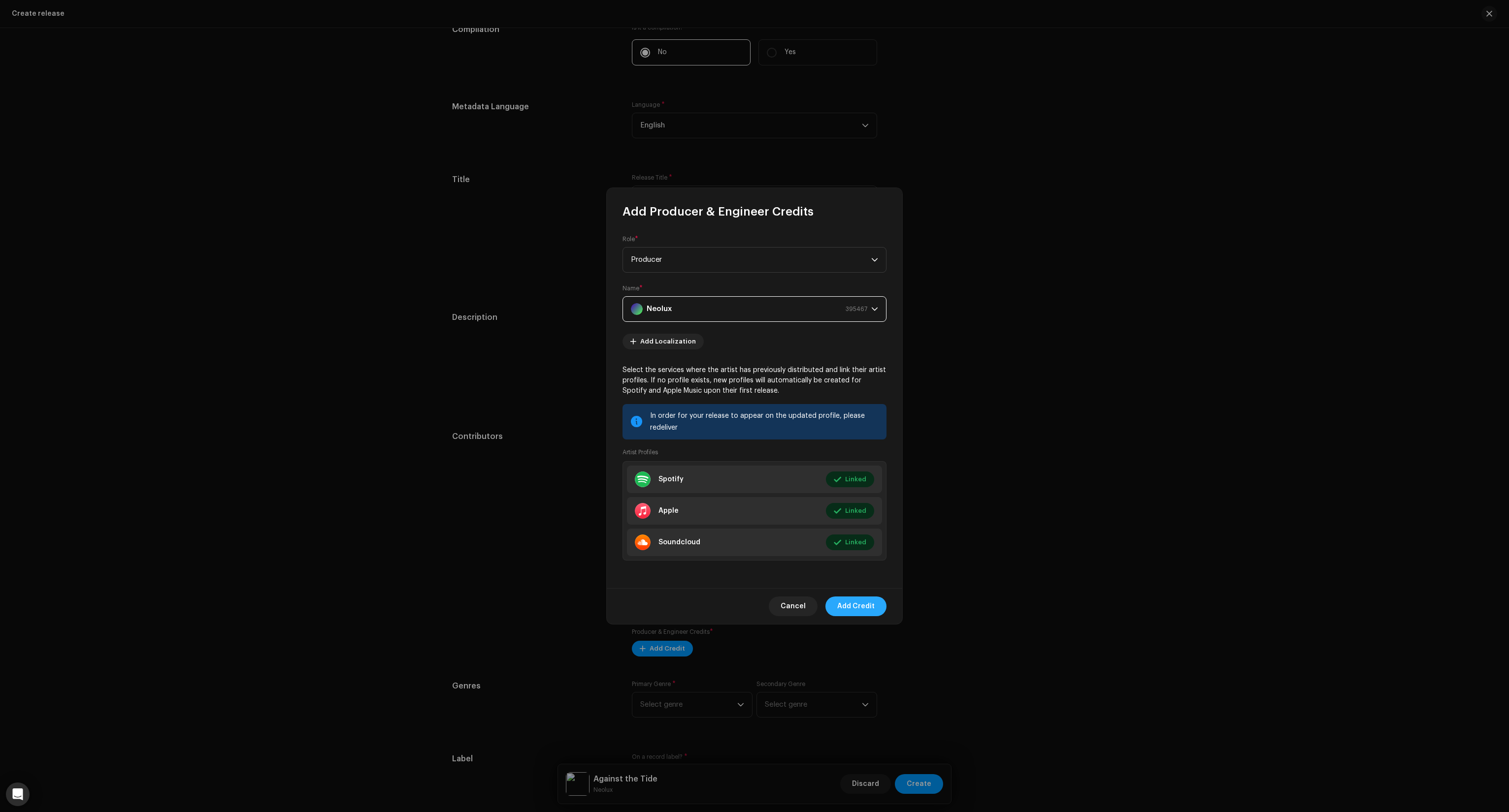
click at [847, 609] on span "Add Credit" at bounding box center [855, 606] width 37 height 20
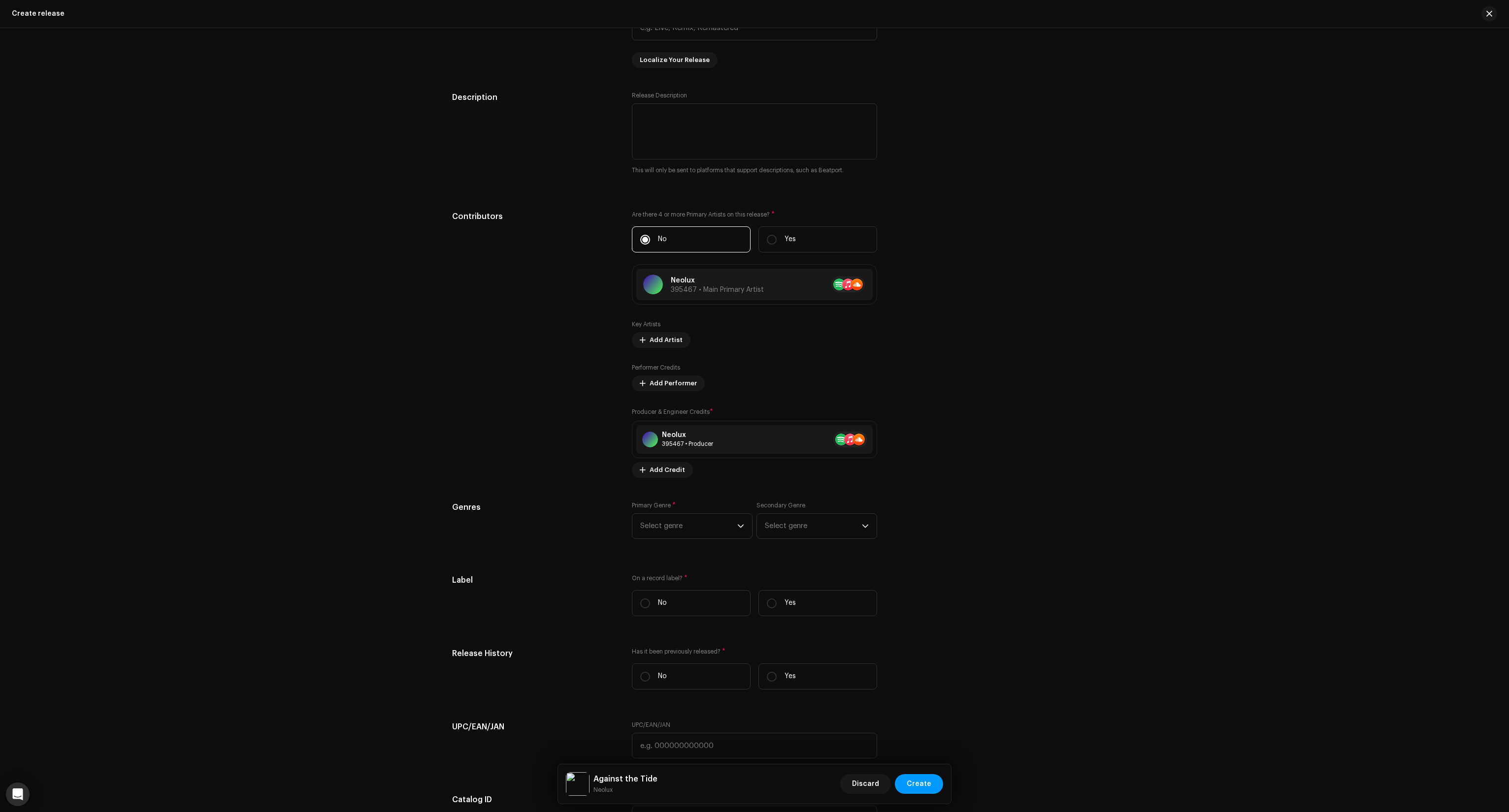
scroll to position [1033, 0]
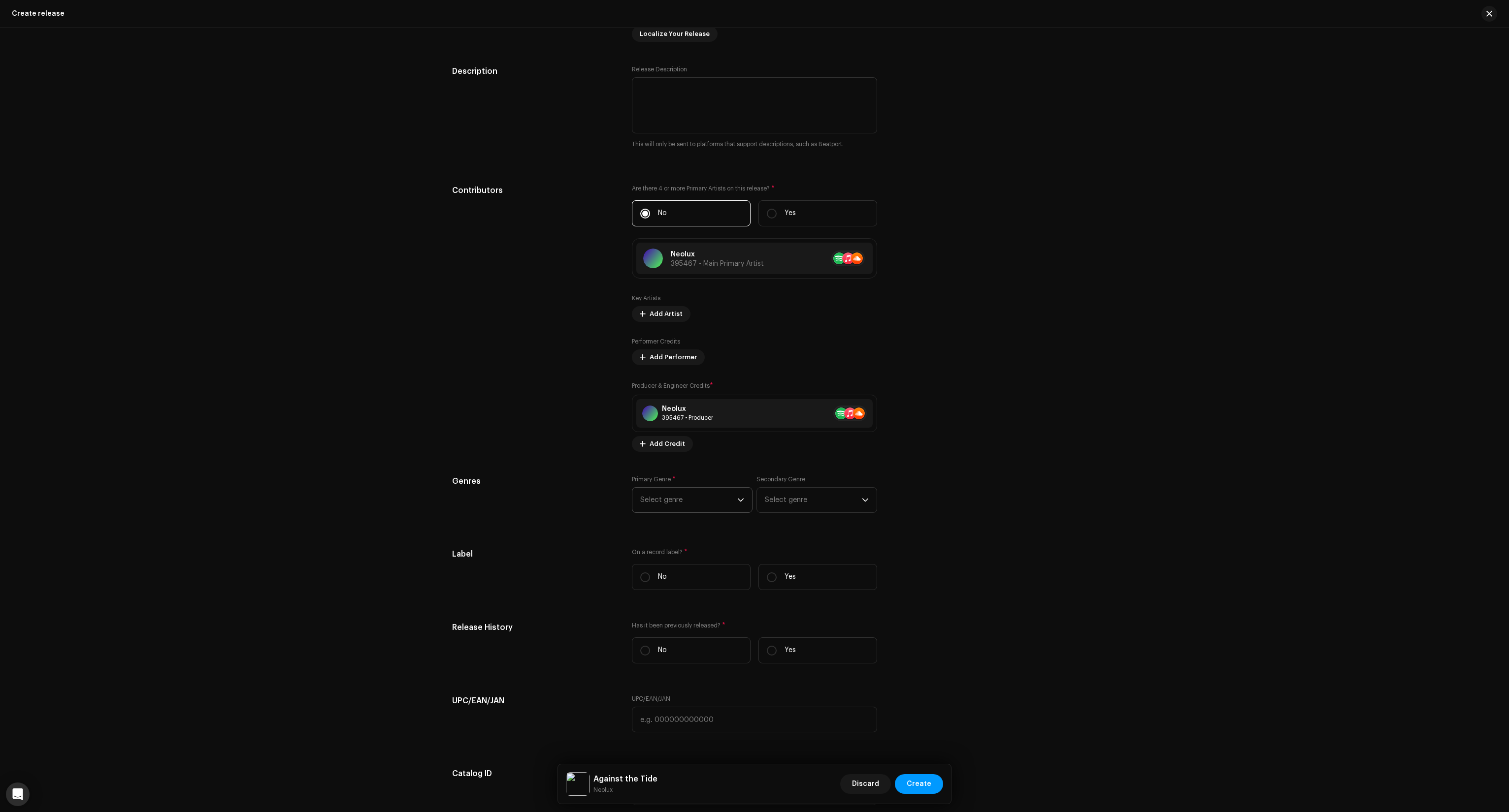
click at [721, 499] on span "Select genre" at bounding box center [689, 500] width 97 height 25
type input "Hard"
click at [662, 578] on span "Hardcore" at bounding box center [657, 575] width 33 height 10
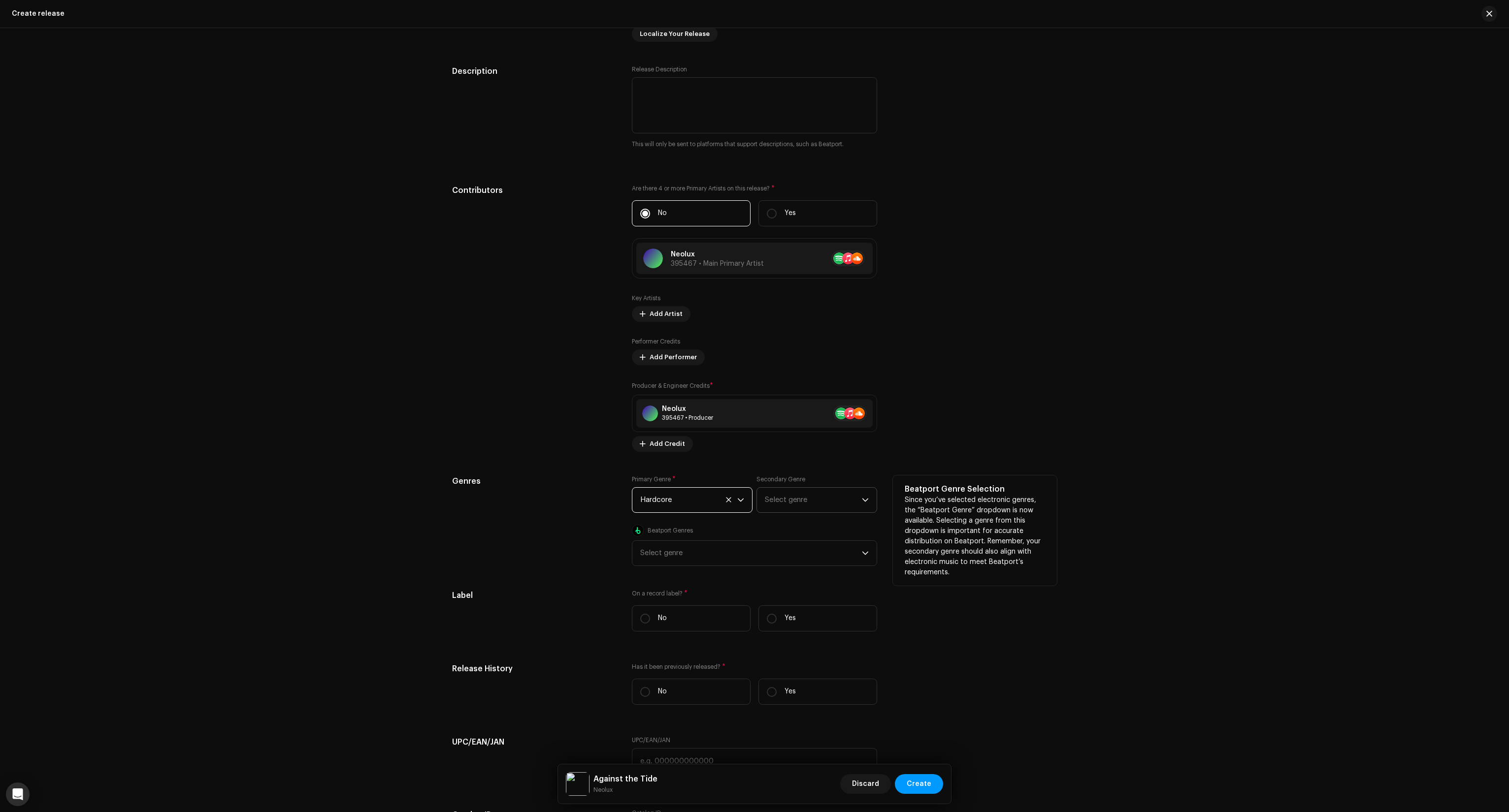
click at [822, 507] on span "Select genre" at bounding box center [813, 500] width 97 height 25
type input "electronic"
click at [776, 613] on span "Electronic" at bounding box center [782, 615] width 36 height 10
click at [658, 545] on div "Select genre" at bounding box center [751, 553] width 222 height 25
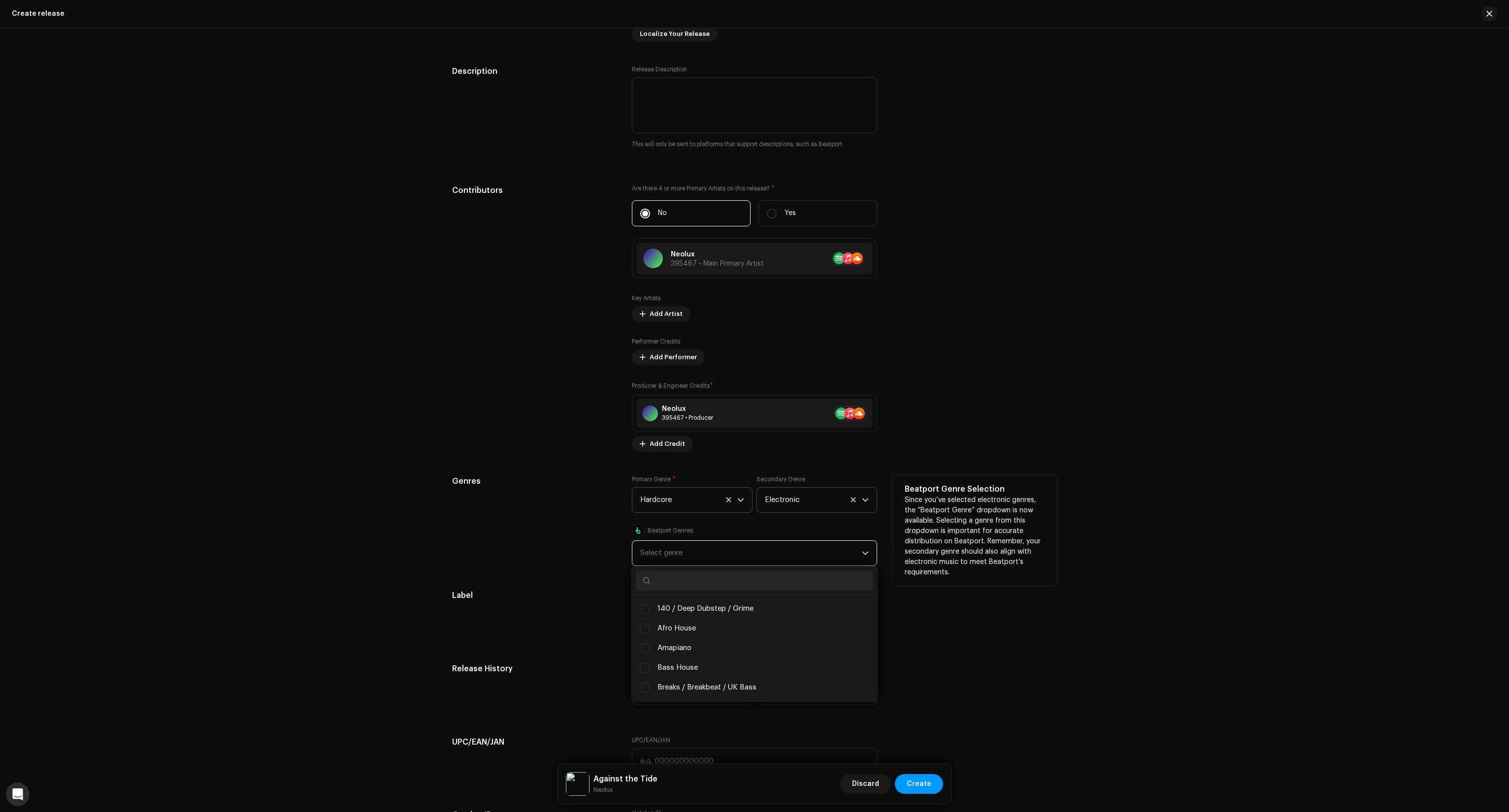
click at [668, 587] on input "text" at bounding box center [754, 580] width 237 height 20
type input "hard"
click at [670, 606] on span "Hard Dance / Hardcore / Neo Rave" at bounding box center [716, 609] width 118 height 11
checkbox input "true"
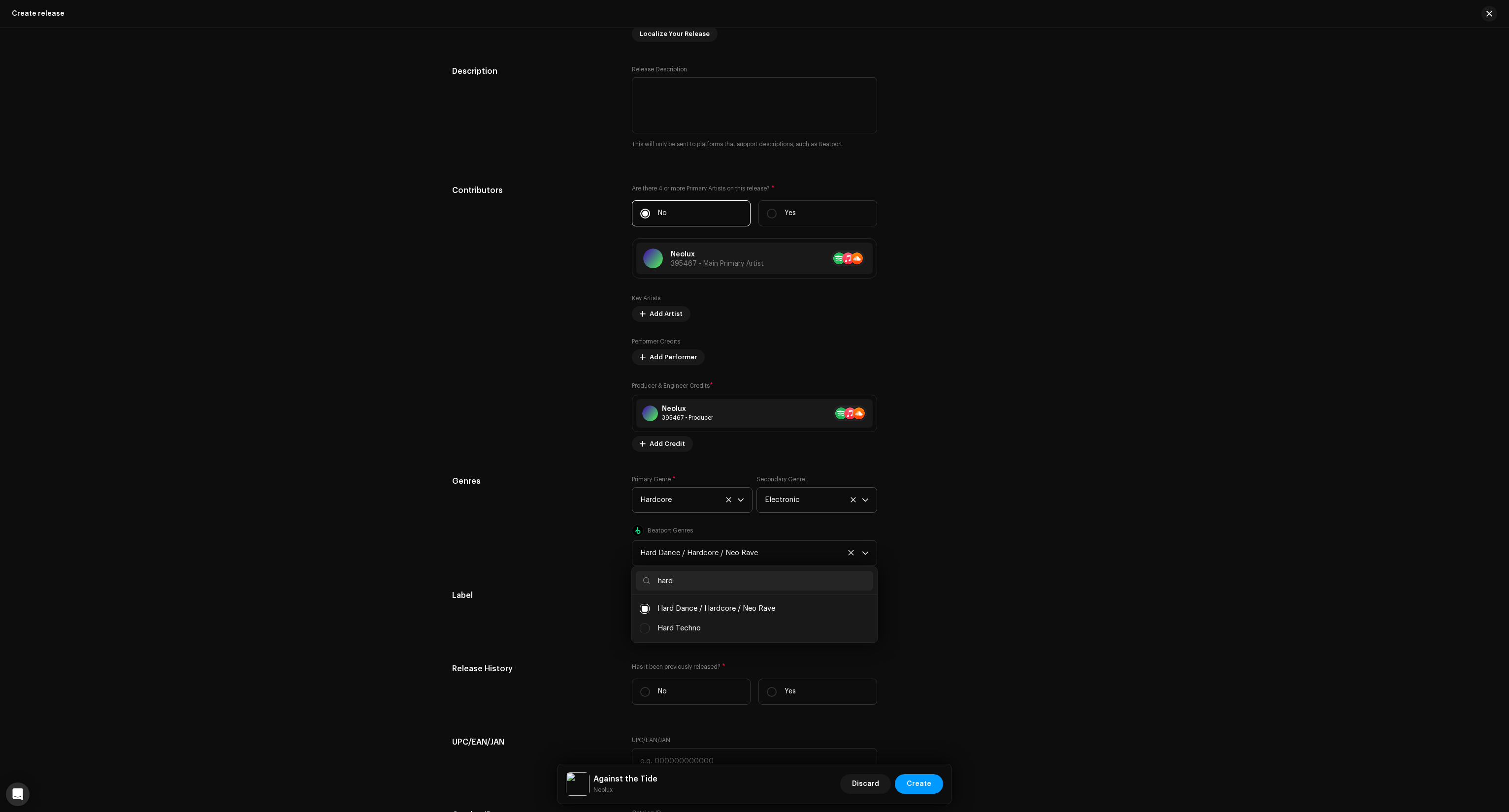
click at [581, 587] on div "Prefill release information from track metadata Compilation Is it a compilation…" at bounding box center [754, 359] width 605 height 1290
click at [772, 619] on input "Yes" at bounding box center [772, 618] width 10 height 10
radio input "true"
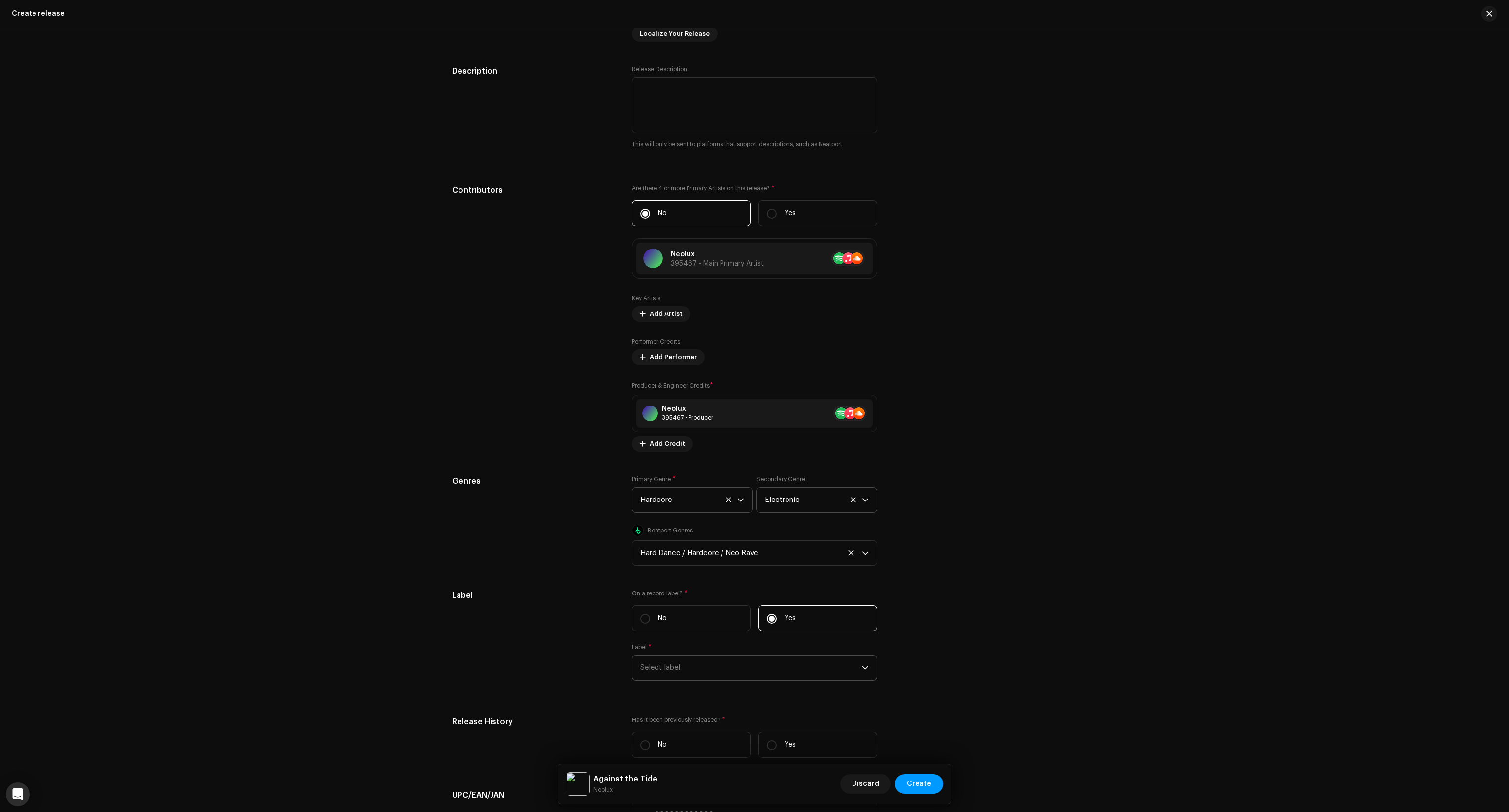
click at [688, 670] on span "Select label" at bounding box center [751, 668] width 222 height 25
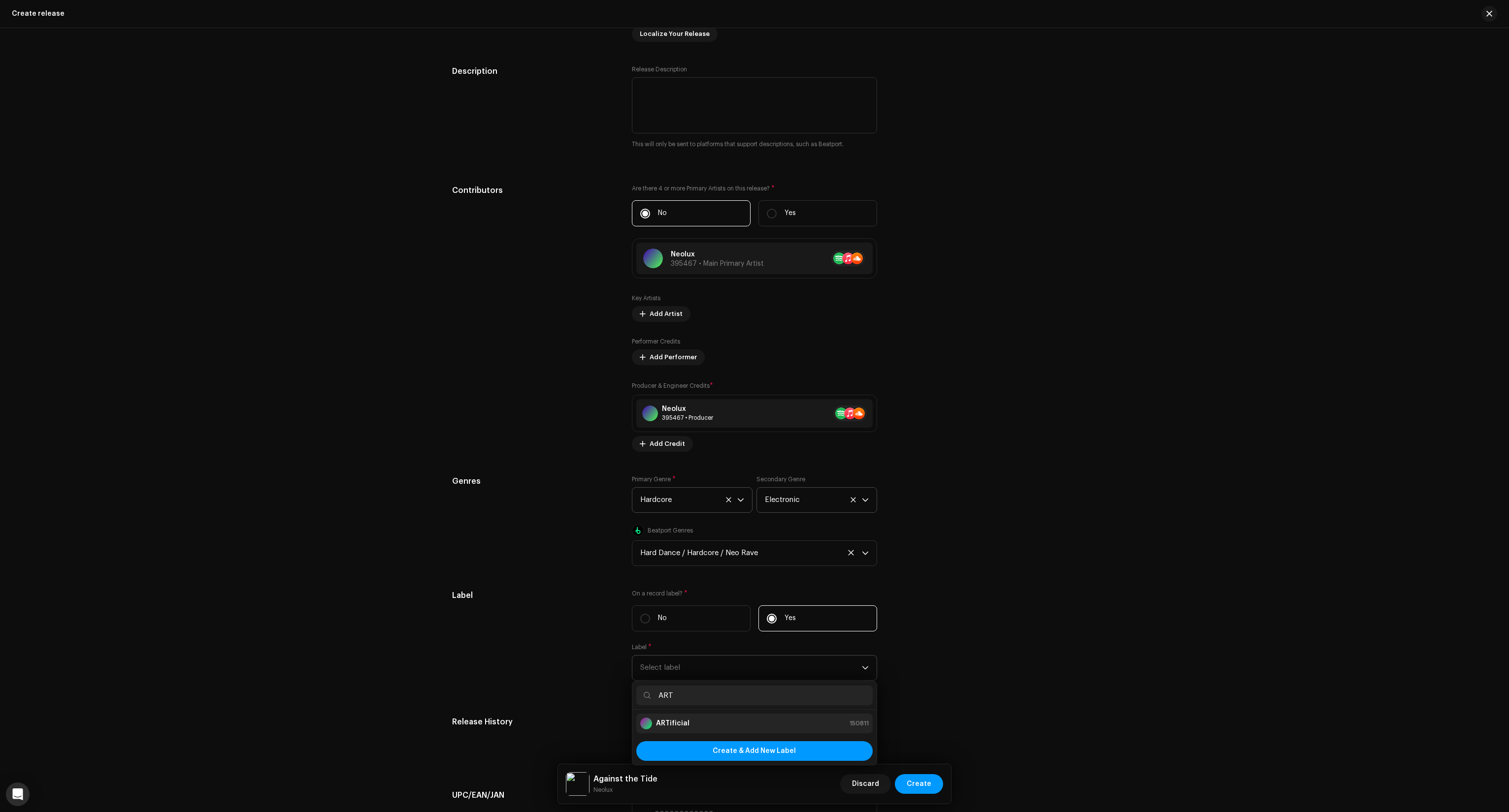
type input "ART"
click at [668, 722] on strong "ARTificial" at bounding box center [673, 724] width 33 height 10
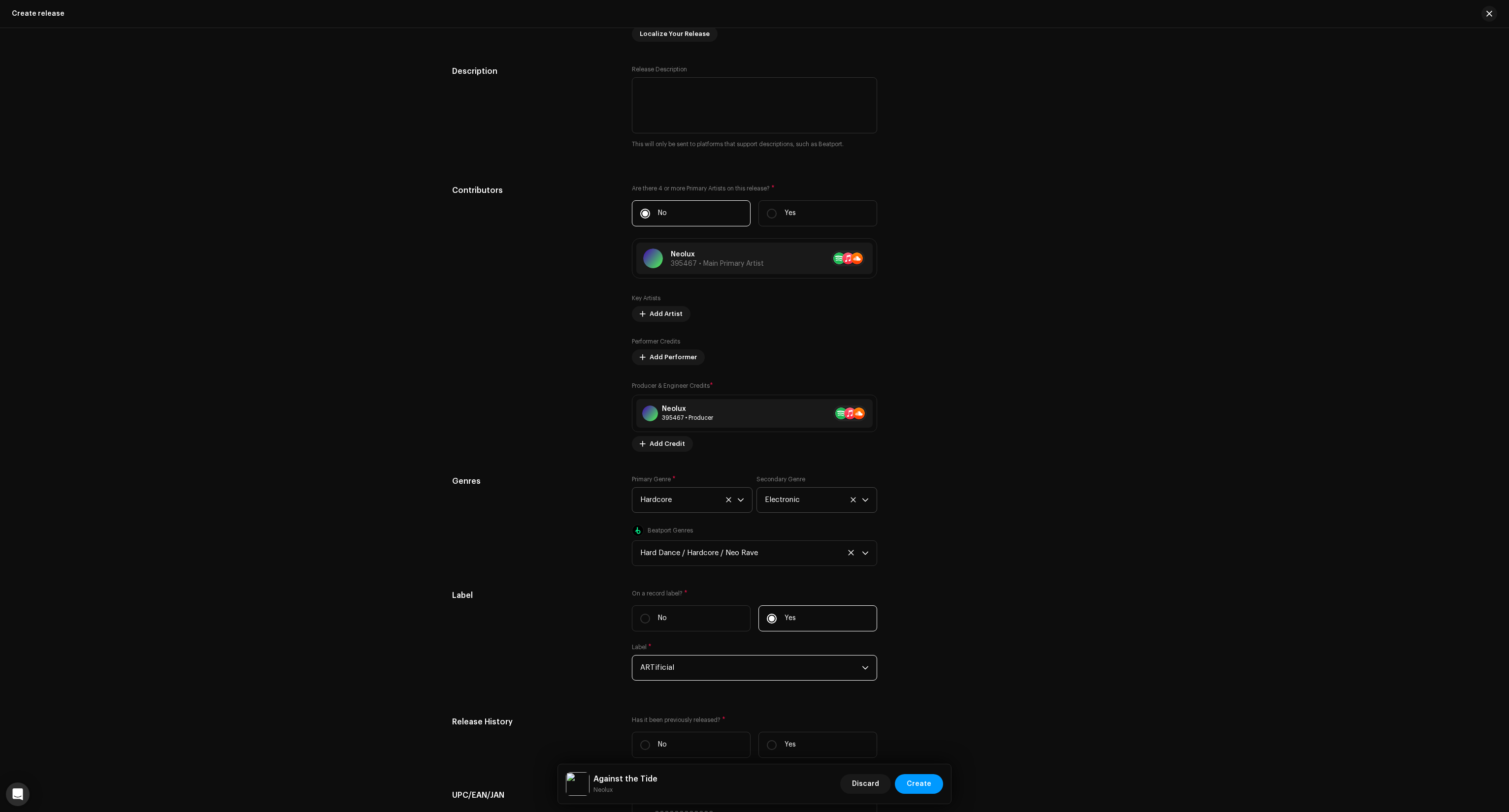
click at [565, 641] on div "Label" at bounding box center [534, 641] width 164 height 103
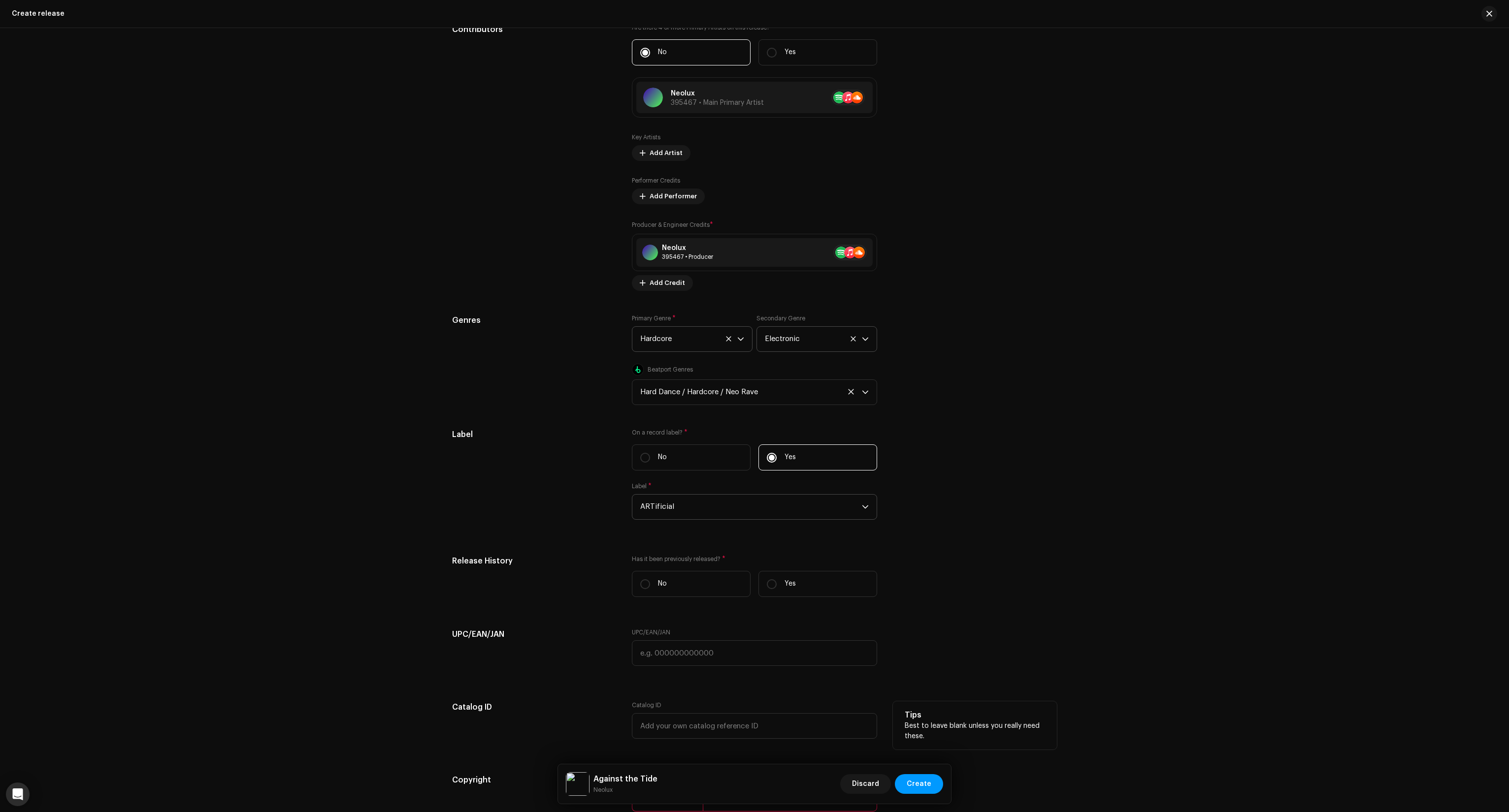
scroll to position [1330, 0]
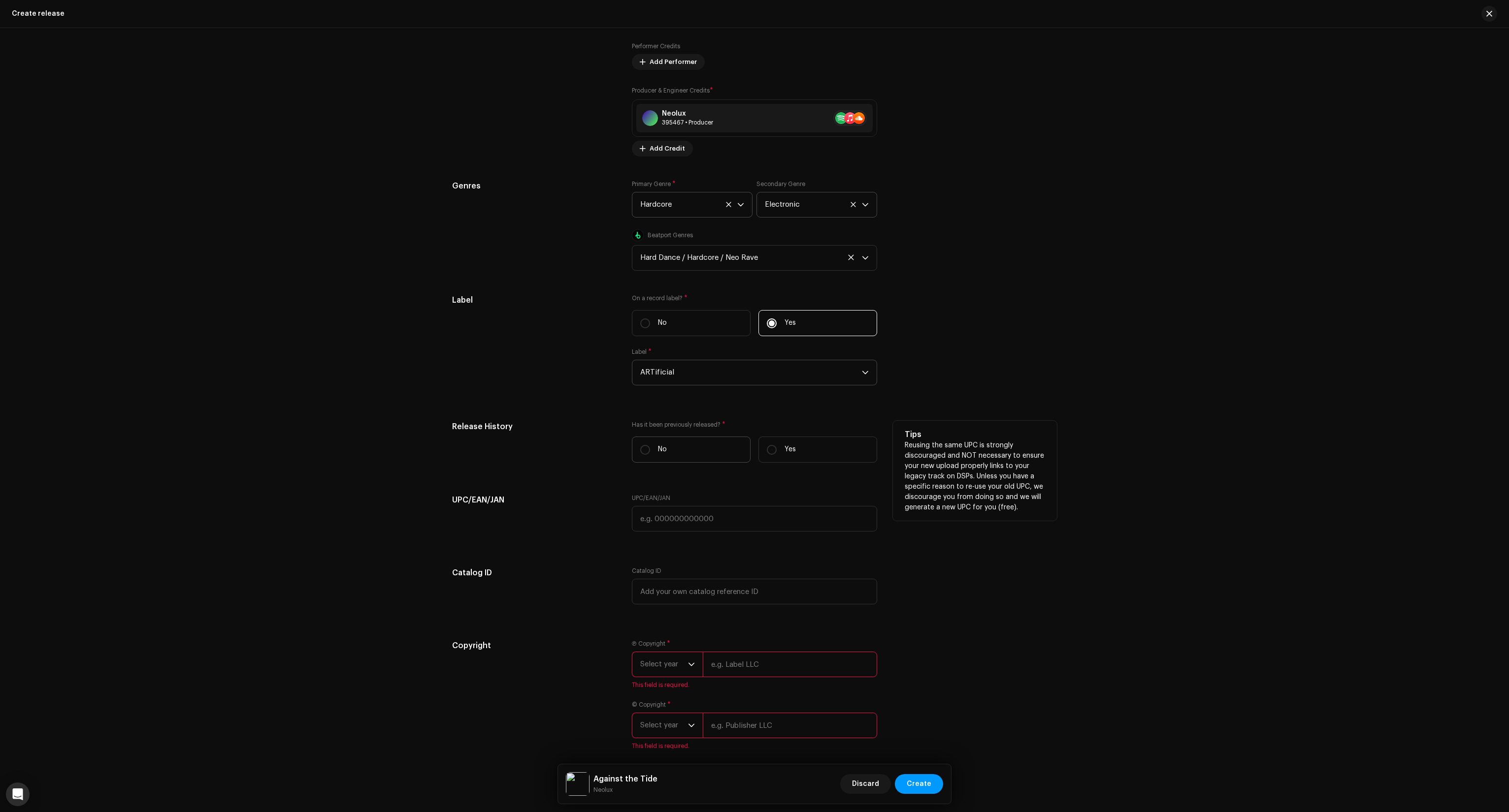
click at [688, 452] on label "No" at bounding box center [691, 449] width 118 height 26
click at [650, 452] on input "No" at bounding box center [645, 450] width 10 height 10
radio input "true"
click at [661, 667] on span "Select year" at bounding box center [664, 664] width 48 height 25
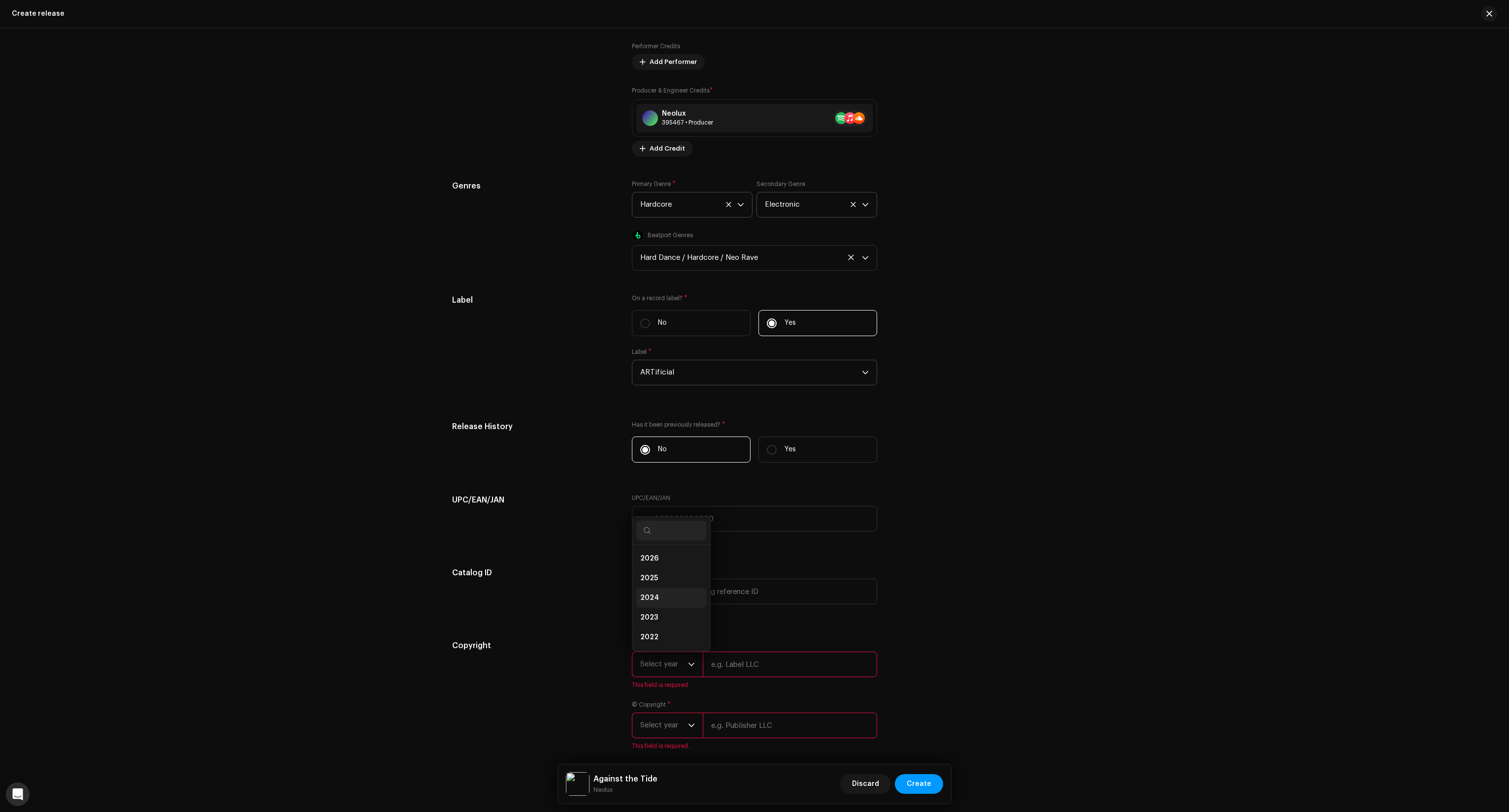
scroll to position [16, 0]
click at [654, 565] on span "2025" at bounding box center [649, 563] width 17 height 10
click at [732, 670] on input "text" at bounding box center [790, 664] width 175 height 25
type input "ARTificial"
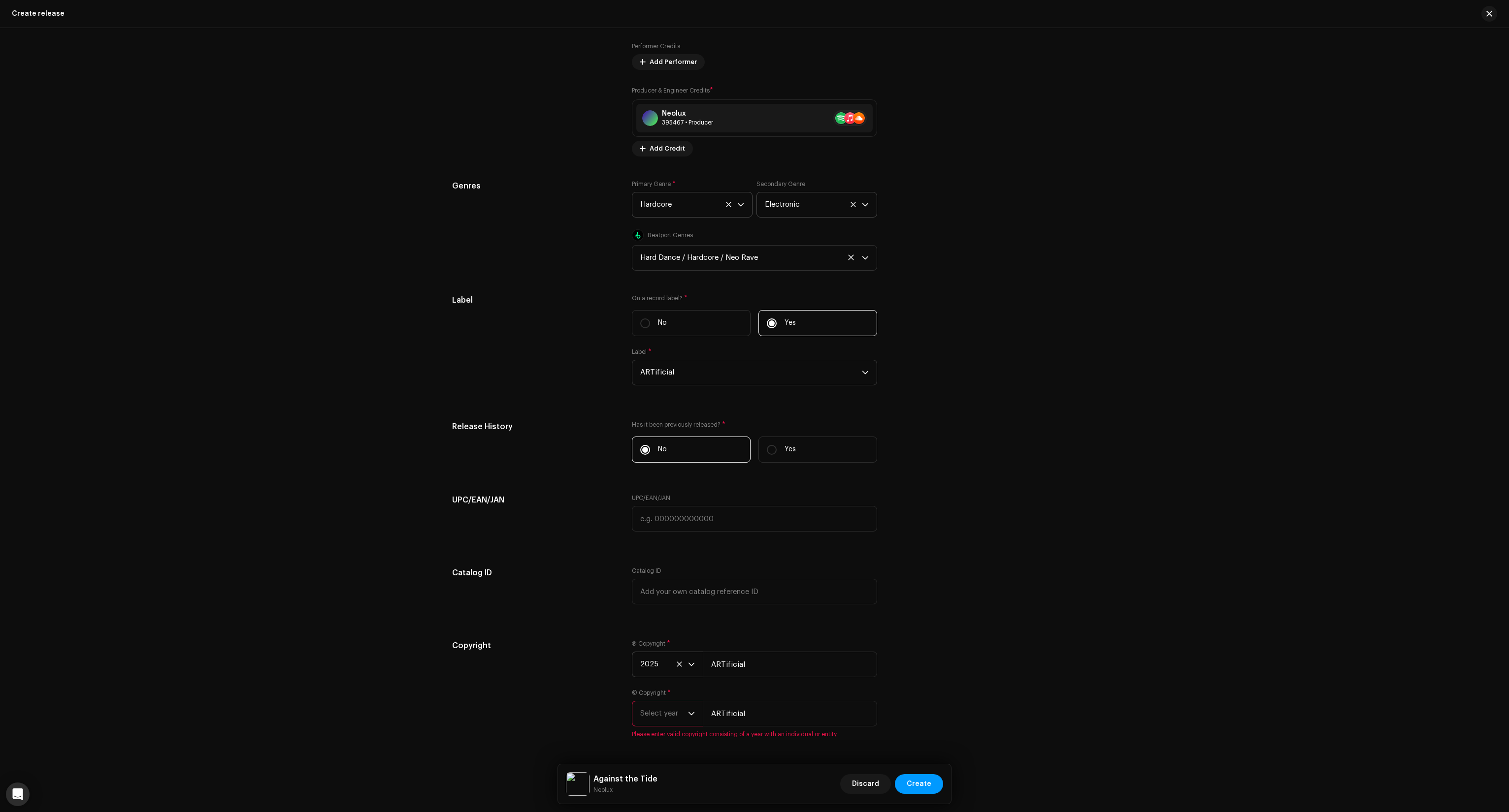
click at [666, 717] on span "Select year" at bounding box center [664, 714] width 48 height 25
click at [663, 632] on li "2025" at bounding box center [671, 627] width 70 height 20
click at [880, 687] on div "Copyright Ⓟ Copyright * 2025 ARTificial © Copyright * 2025 ARTificial" at bounding box center [754, 689] width 605 height 98
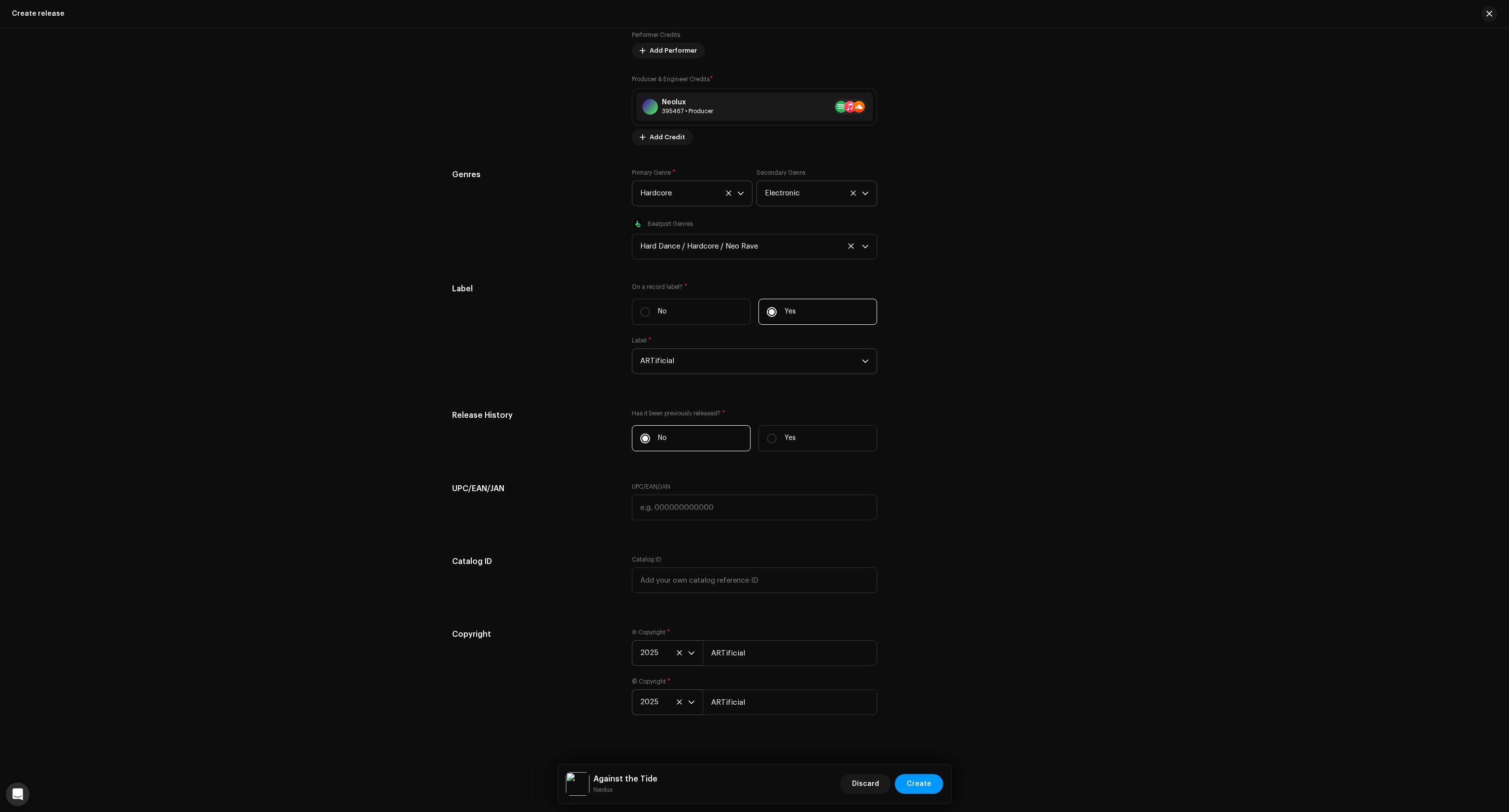
scroll to position [1354, 0]
click at [915, 782] on span "Create" at bounding box center [919, 784] width 25 height 20
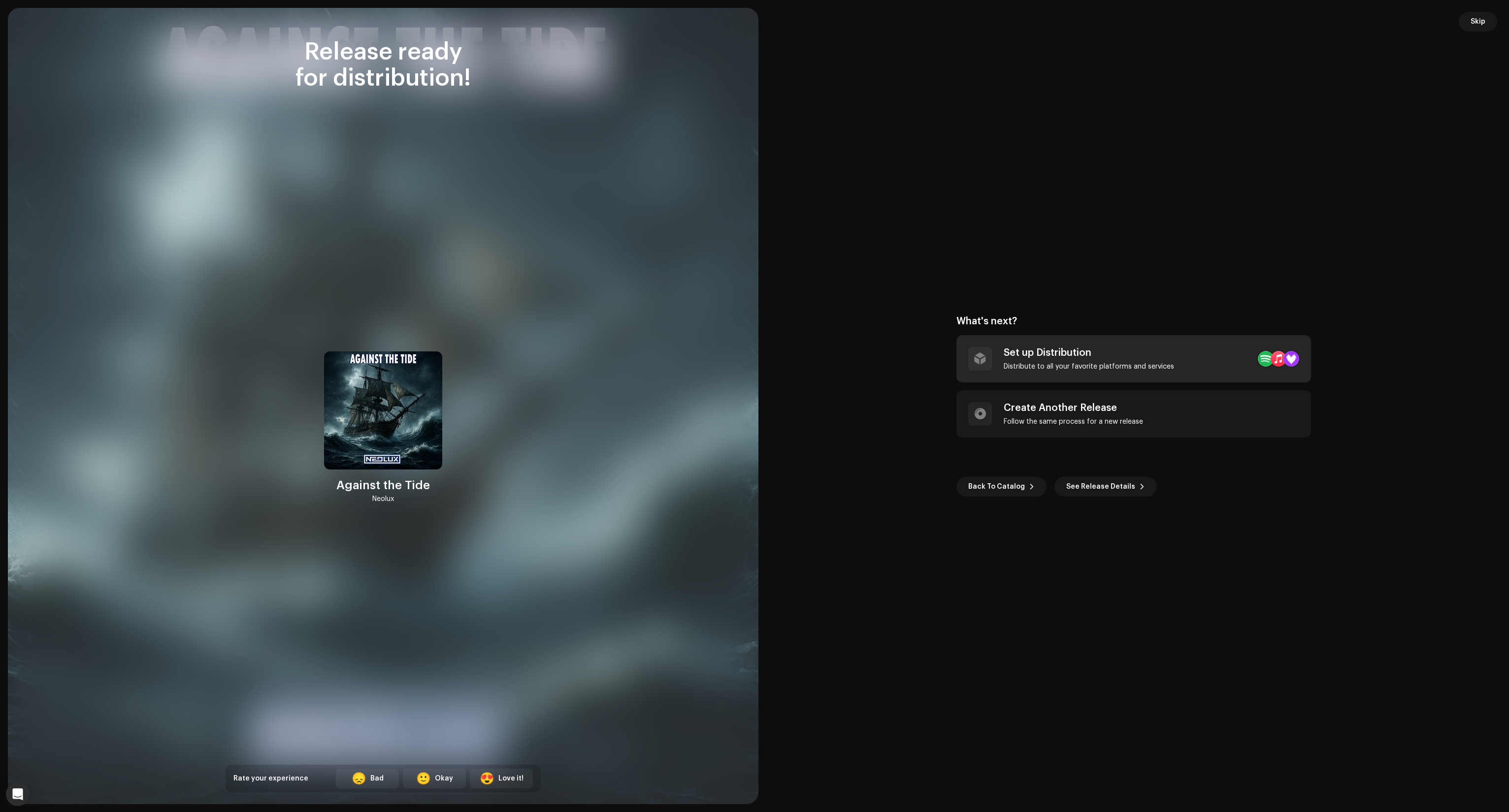
click at [1069, 349] on div "Set up Distribution" at bounding box center [1089, 352] width 171 height 12
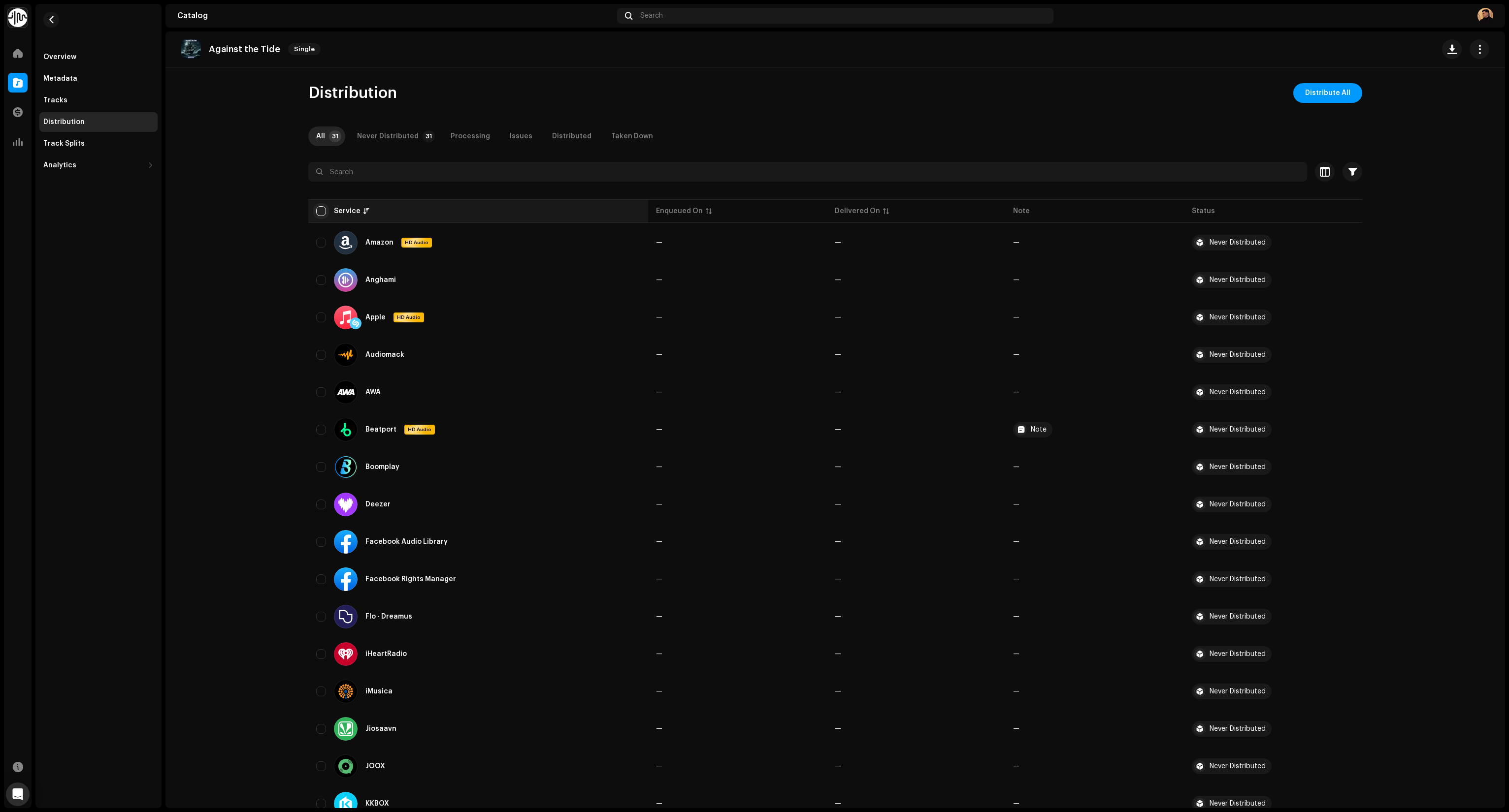
click at [320, 206] on input "checkbox" at bounding box center [321, 211] width 10 height 10
checkbox input "true"
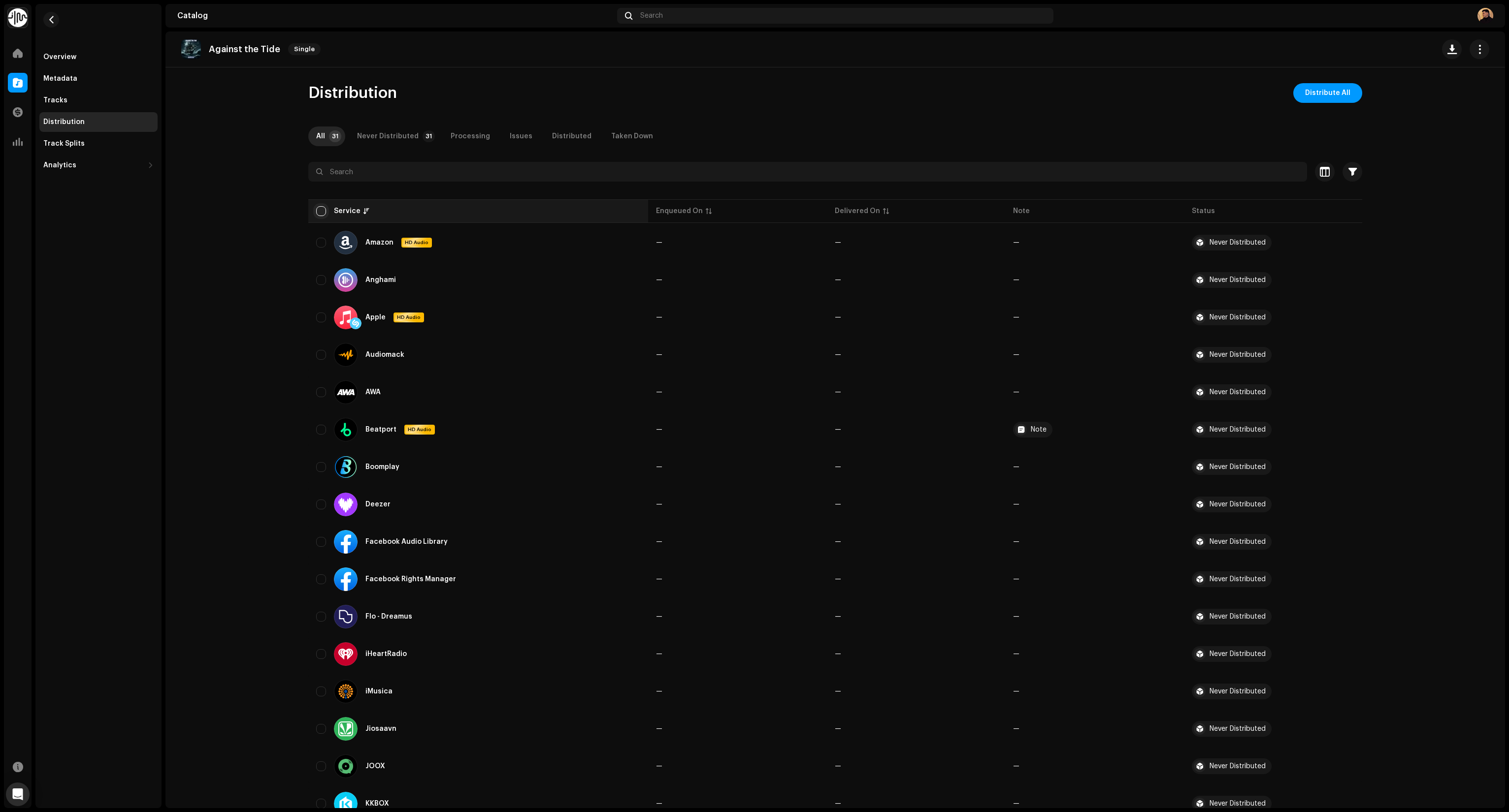
checkbox input "true"
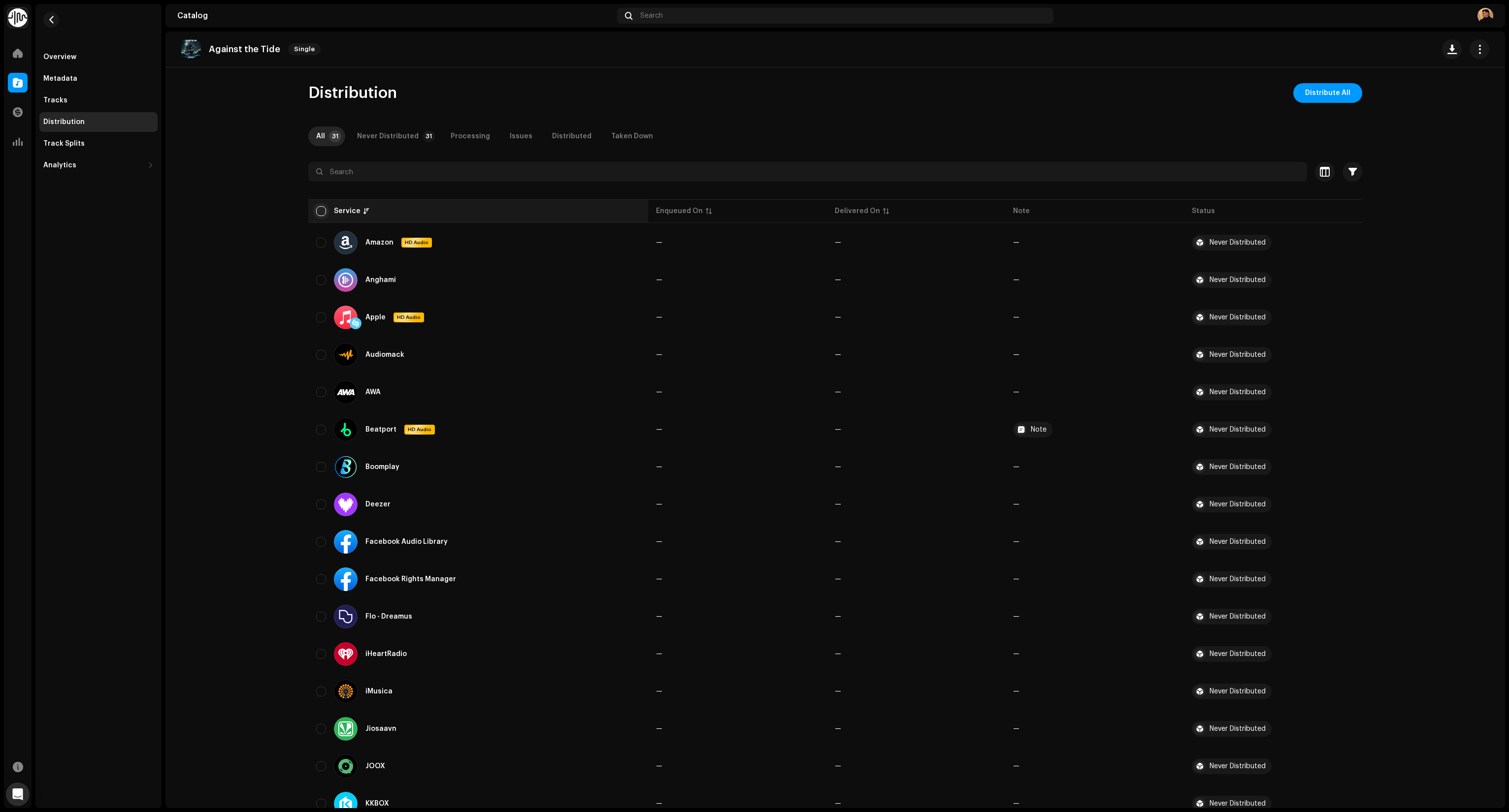
checkbox input "true"
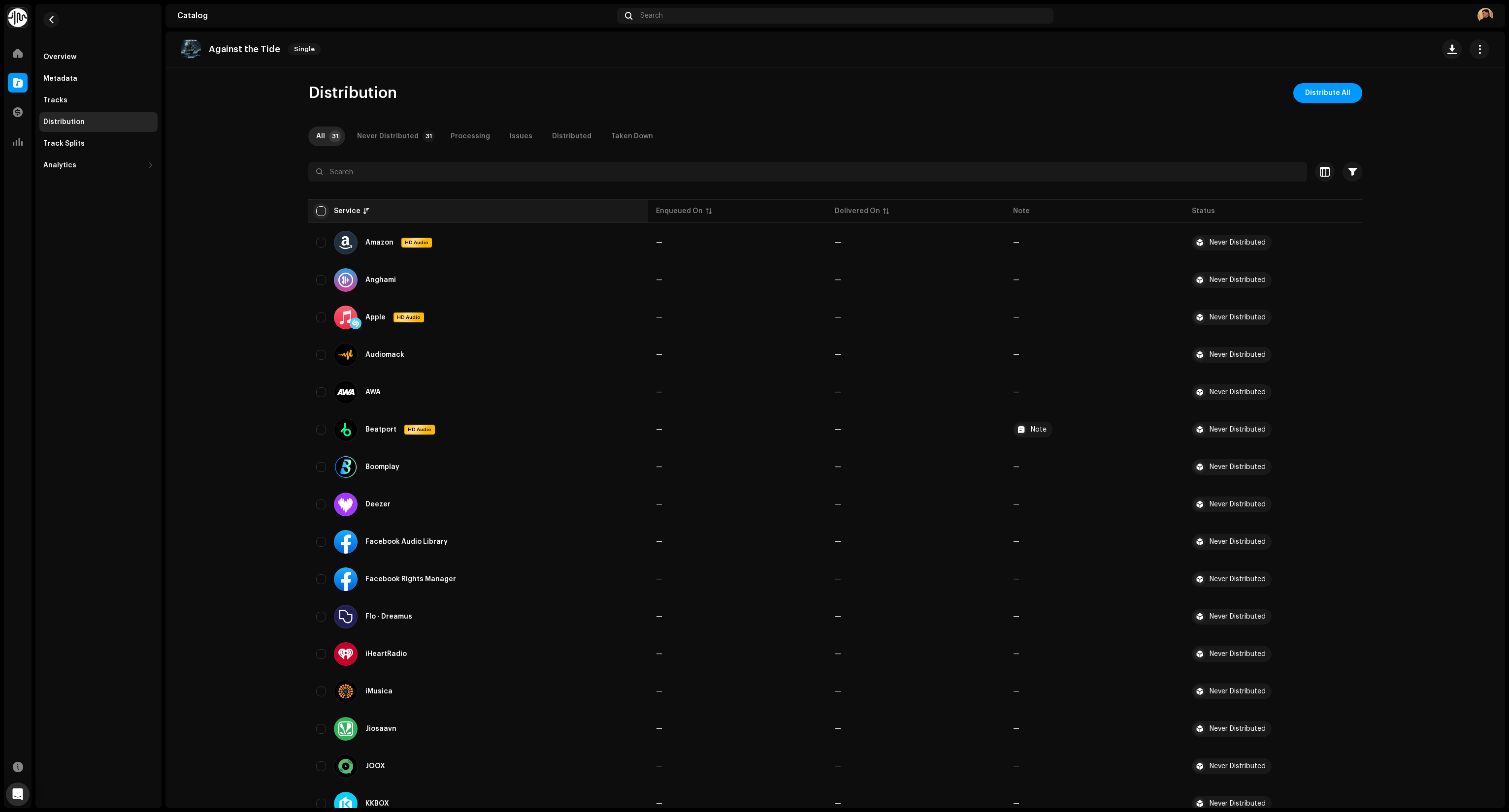
checkbox input "true"
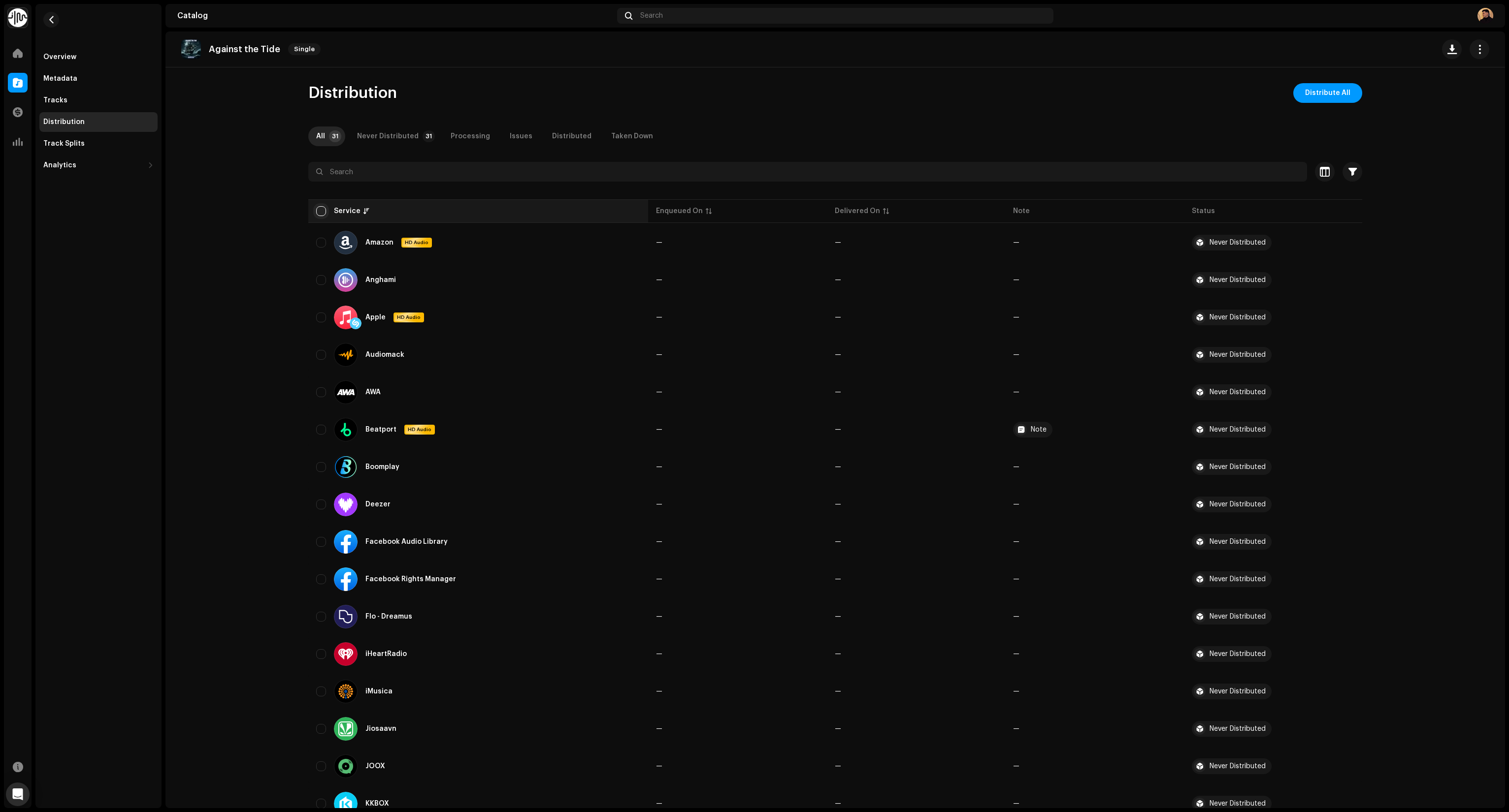
checkbox input "true"
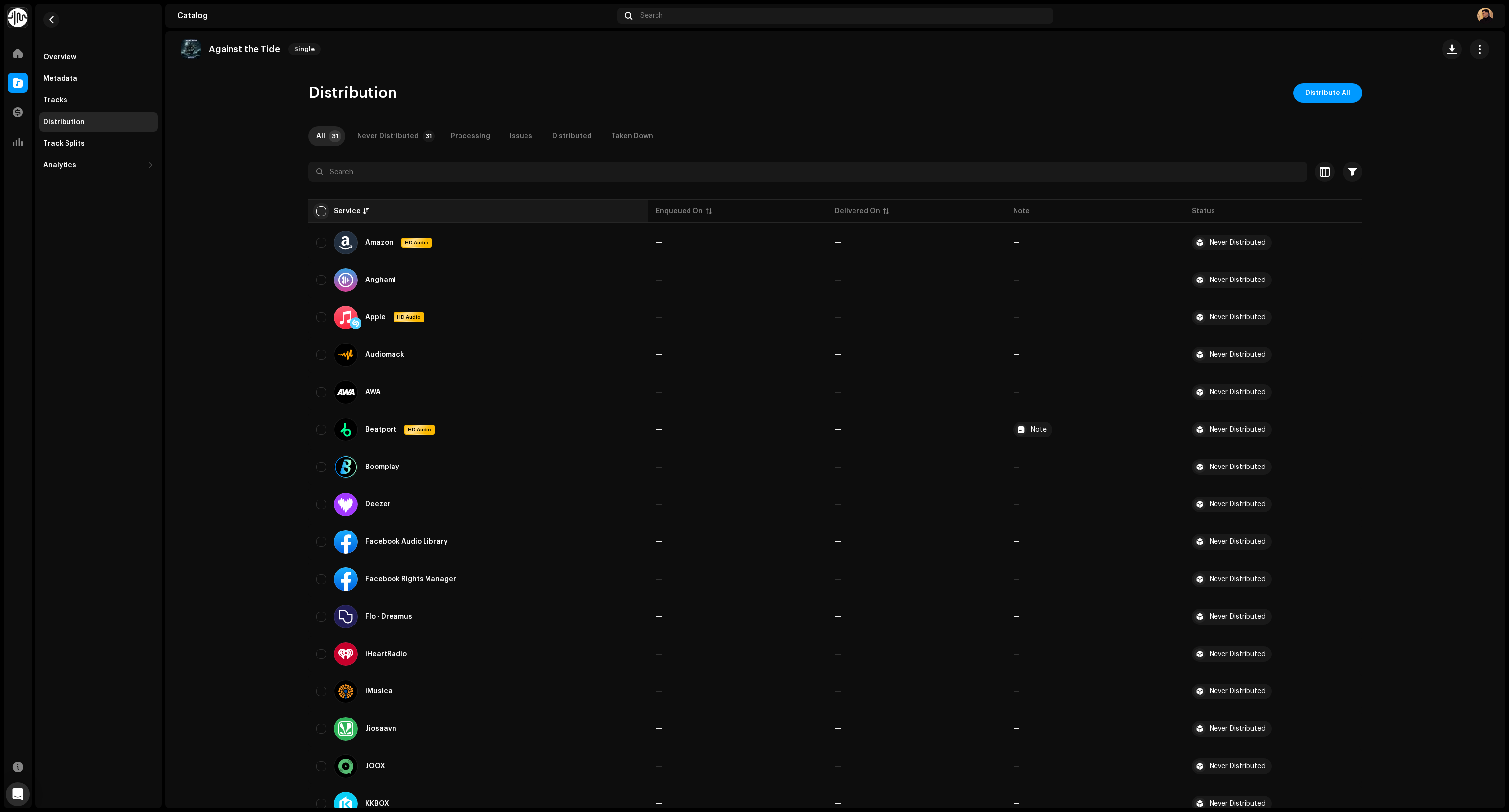
checkbox input "true"
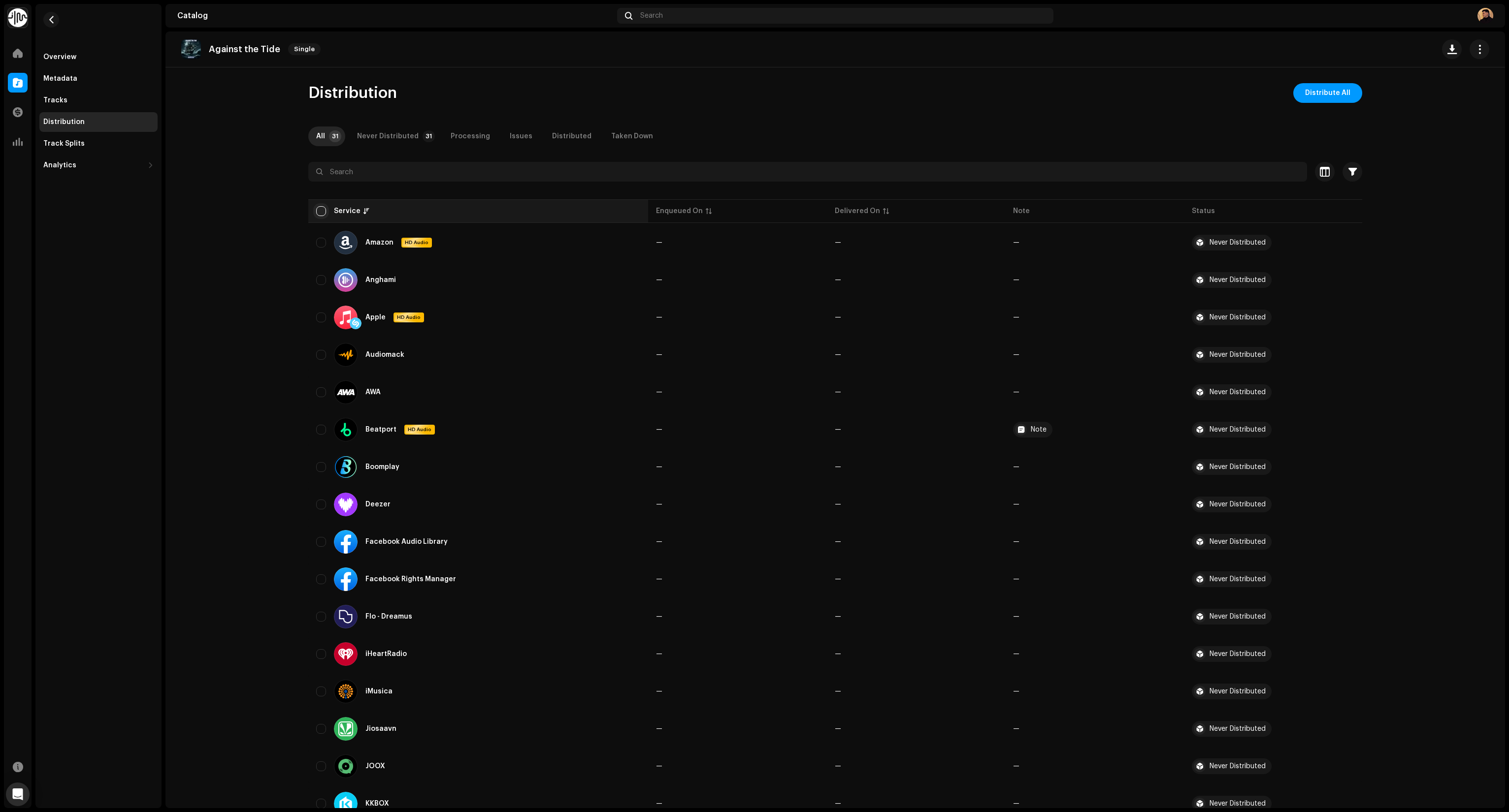
checkbox input "true"
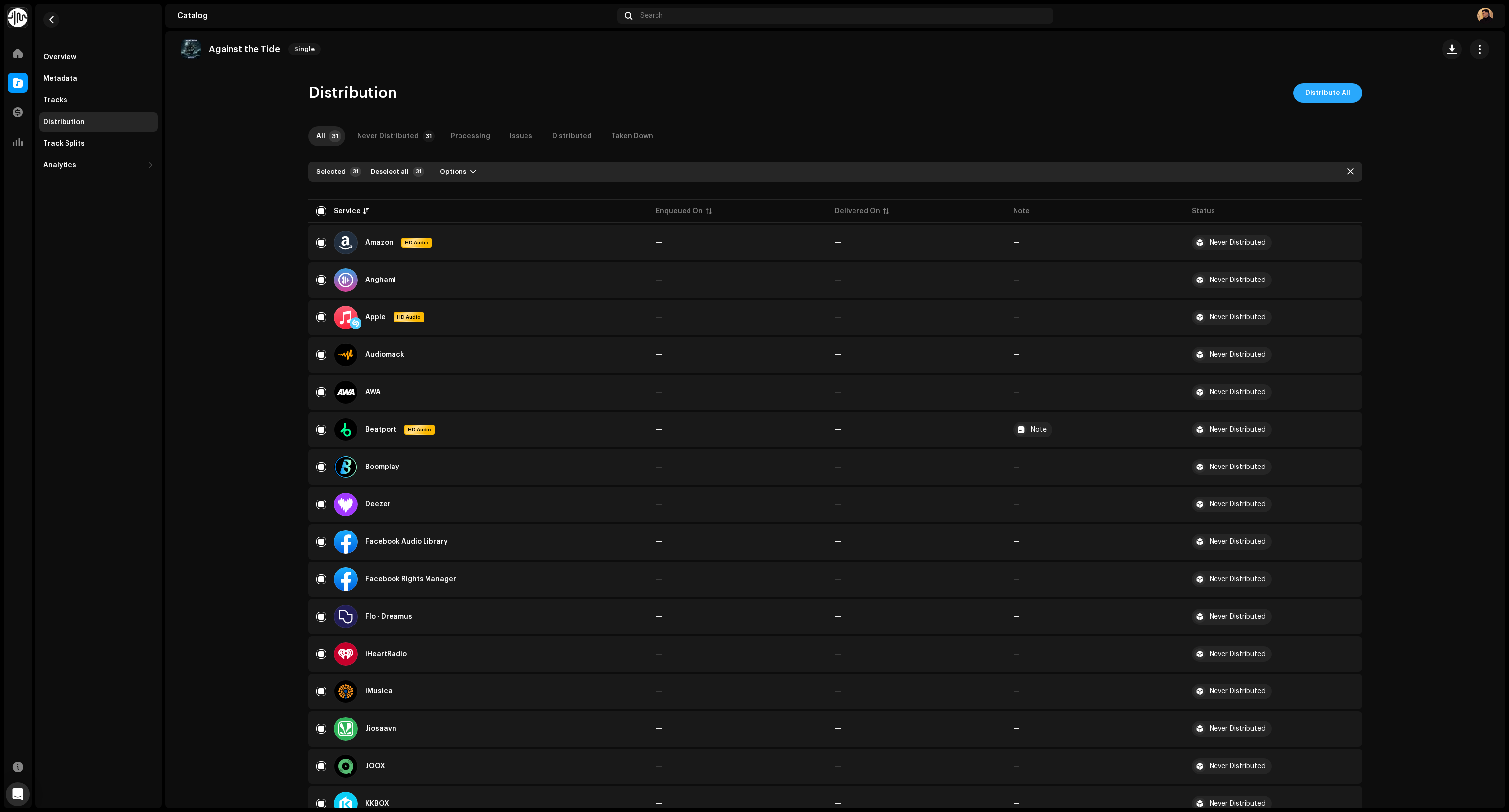
click at [1330, 90] on span "Distribute All" at bounding box center [1328, 93] width 45 height 20
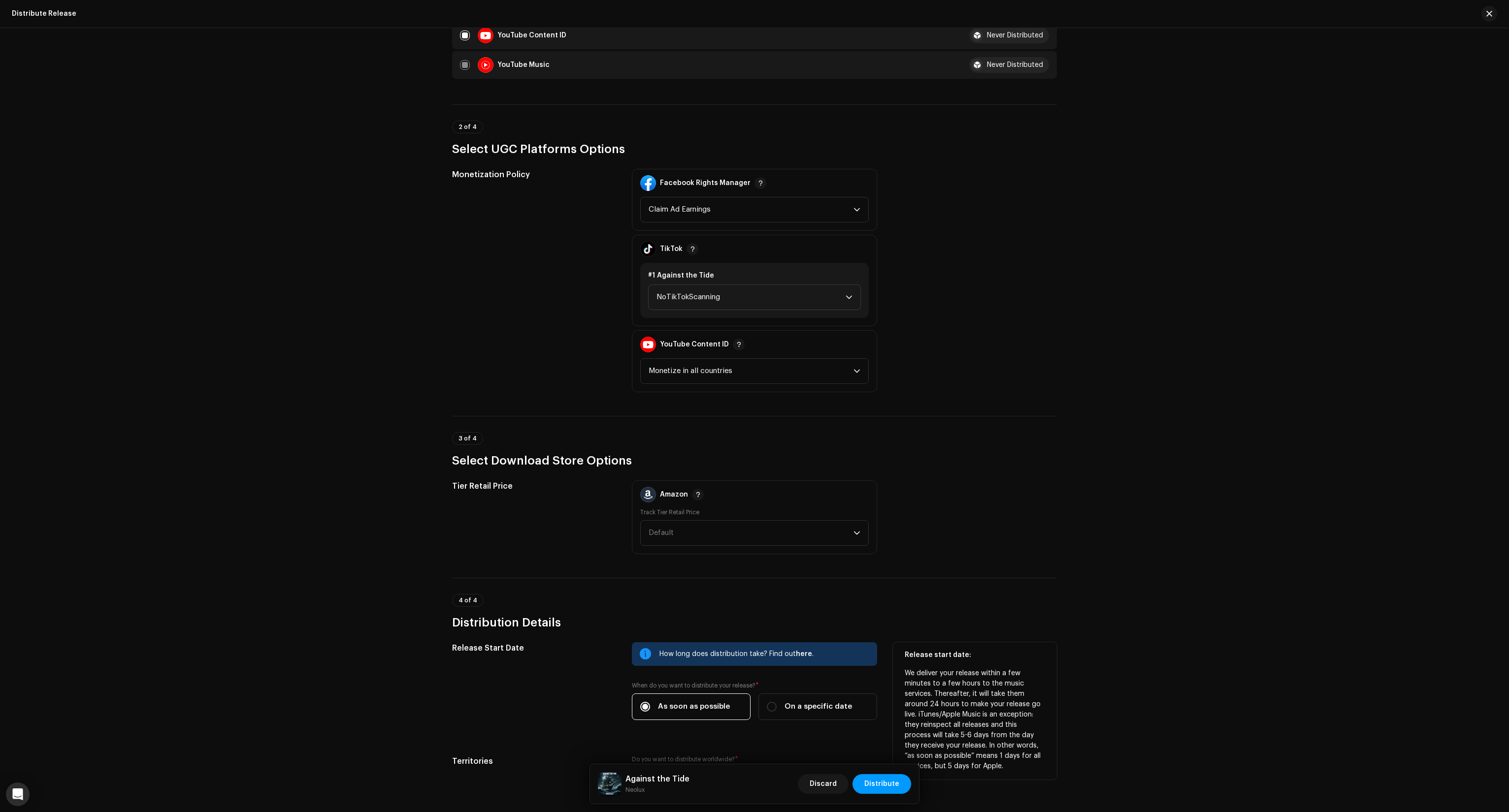
scroll to position [1117, 0]
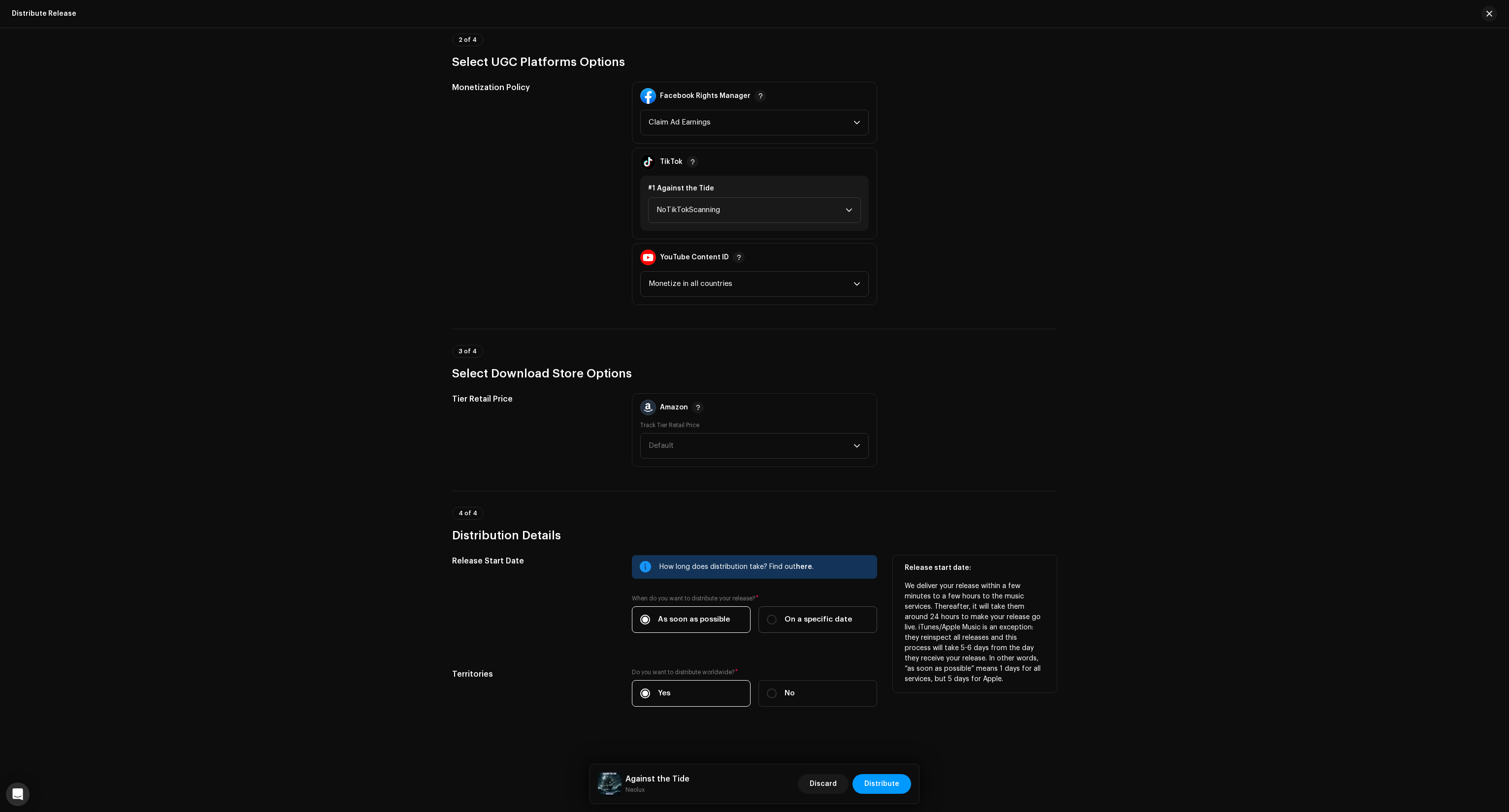
click at [782, 619] on div "On a specific date" at bounding box center [809, 620] width 85 height 11
click at [777, 619] on input "On a specific date" at bounding box center [772, 620] width 10 height 10
radio input "true"
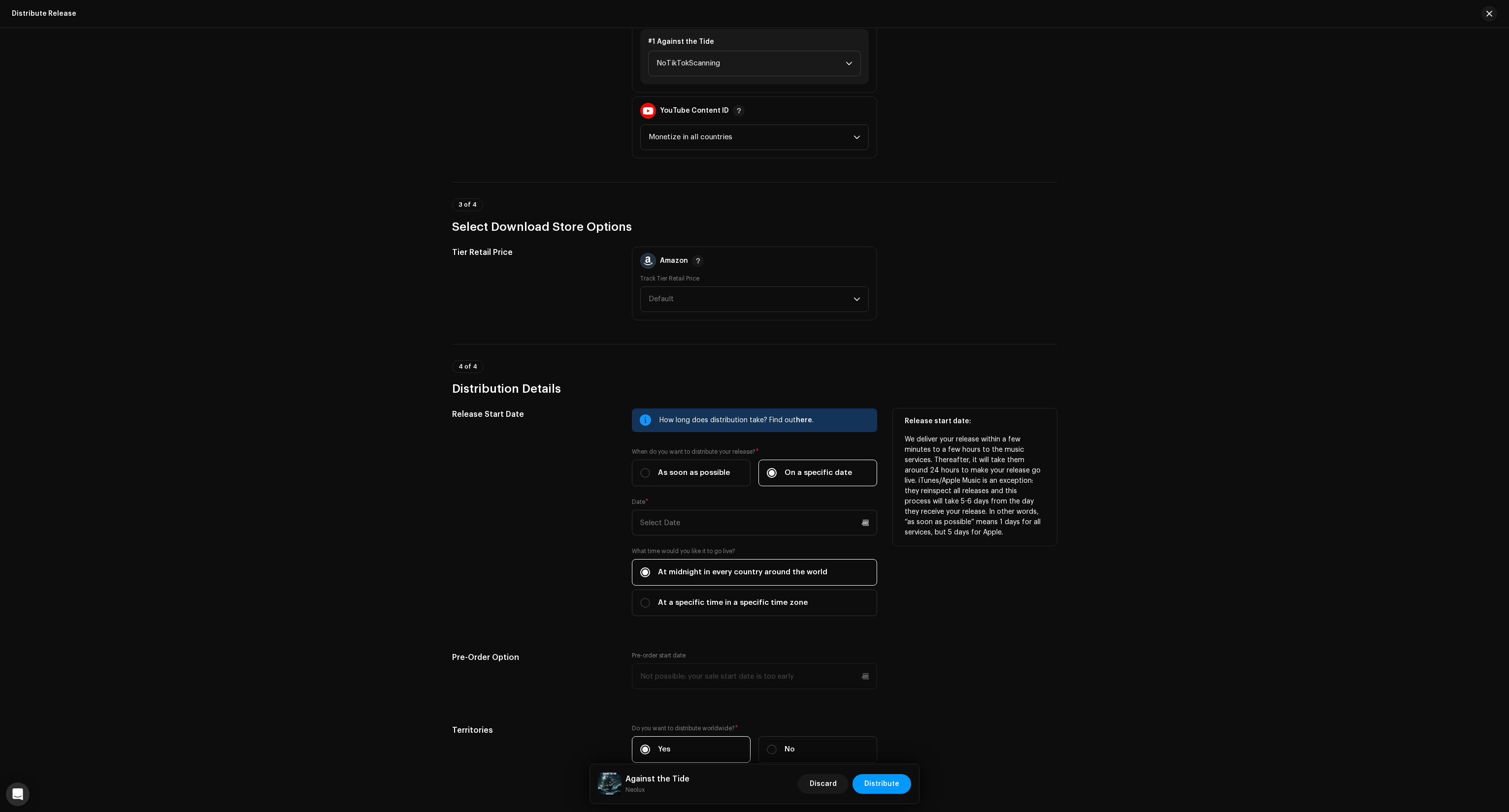
scroll to position [1264, 0]
click at [792, 514] on input "text" at bounding box center [754, 521] width 245 height 25
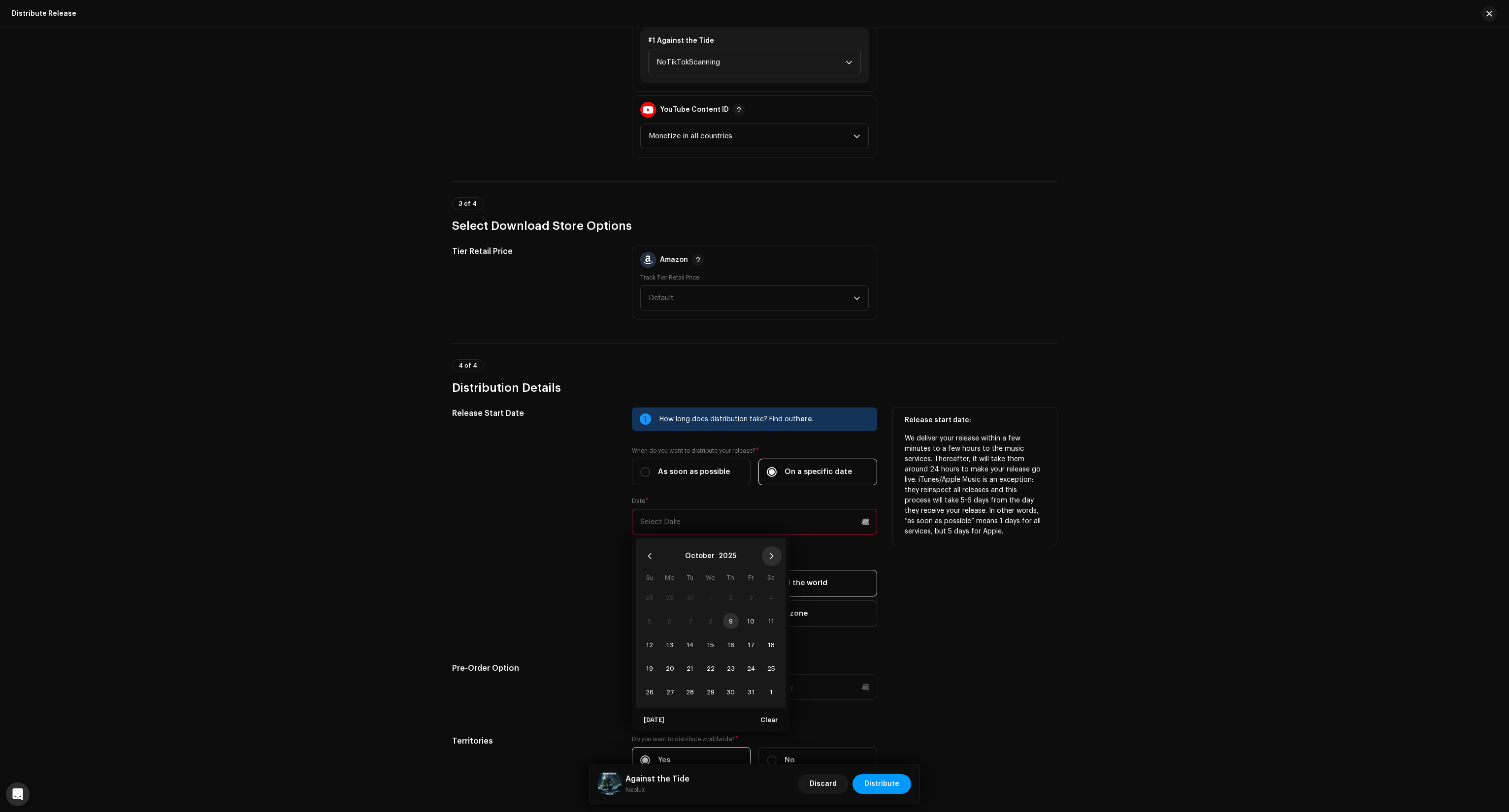
click at [772, 560] on button "Next Month" at bounding box center [771, 556] width 20 height 20
click at [649, 560] on button "Previous Month" at bounding box center [650, 556] width 20 height 20
click at [748, 671] on span "21" at bounding box center [751, 668] width 16 height 16
type input "11/21/2025"
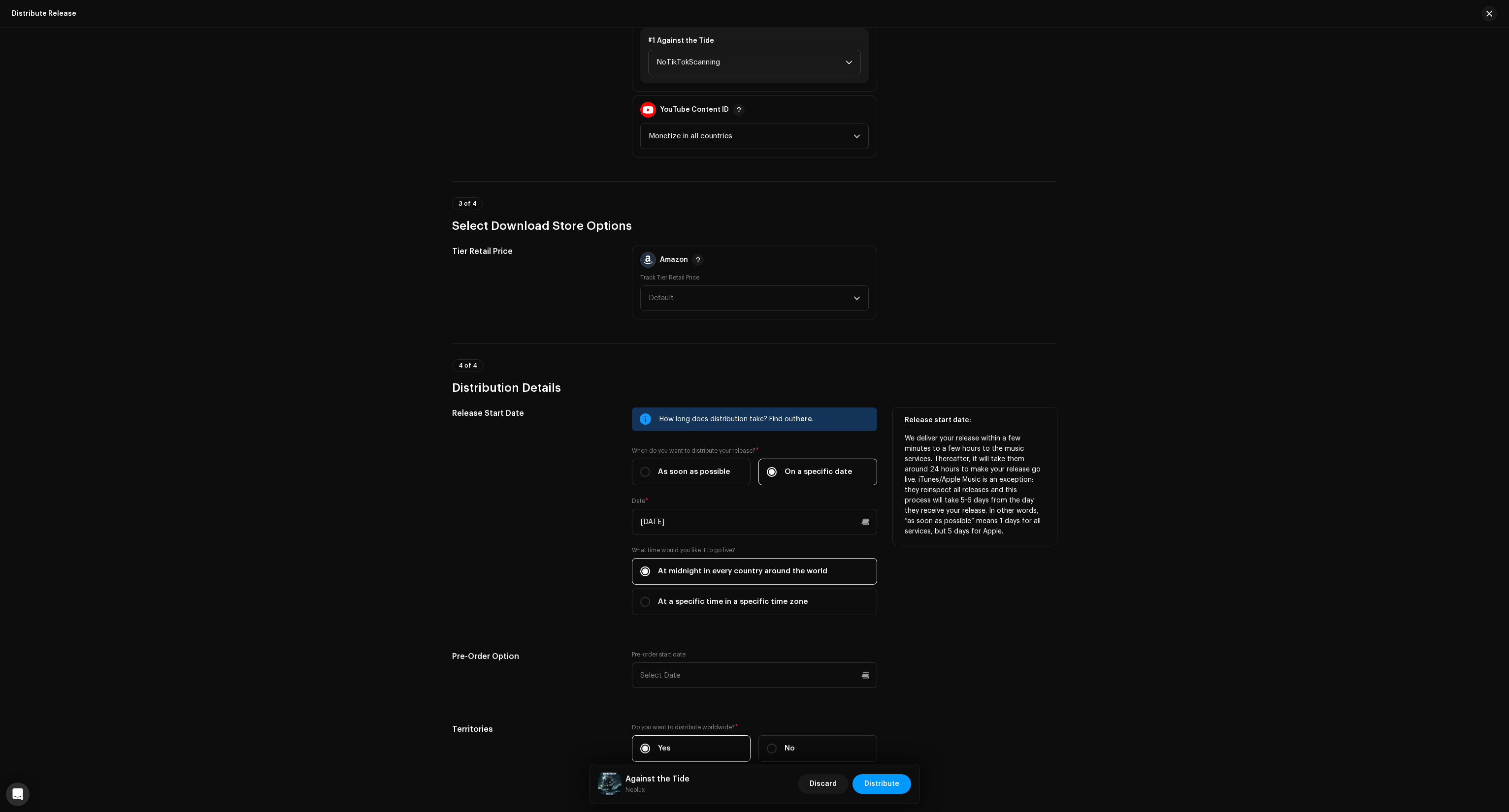
click at [1025, 618] on div "Release start date: We deliver your release within a few minutes to a few hours…" at bounding box center [974, 518] width 164 height 220
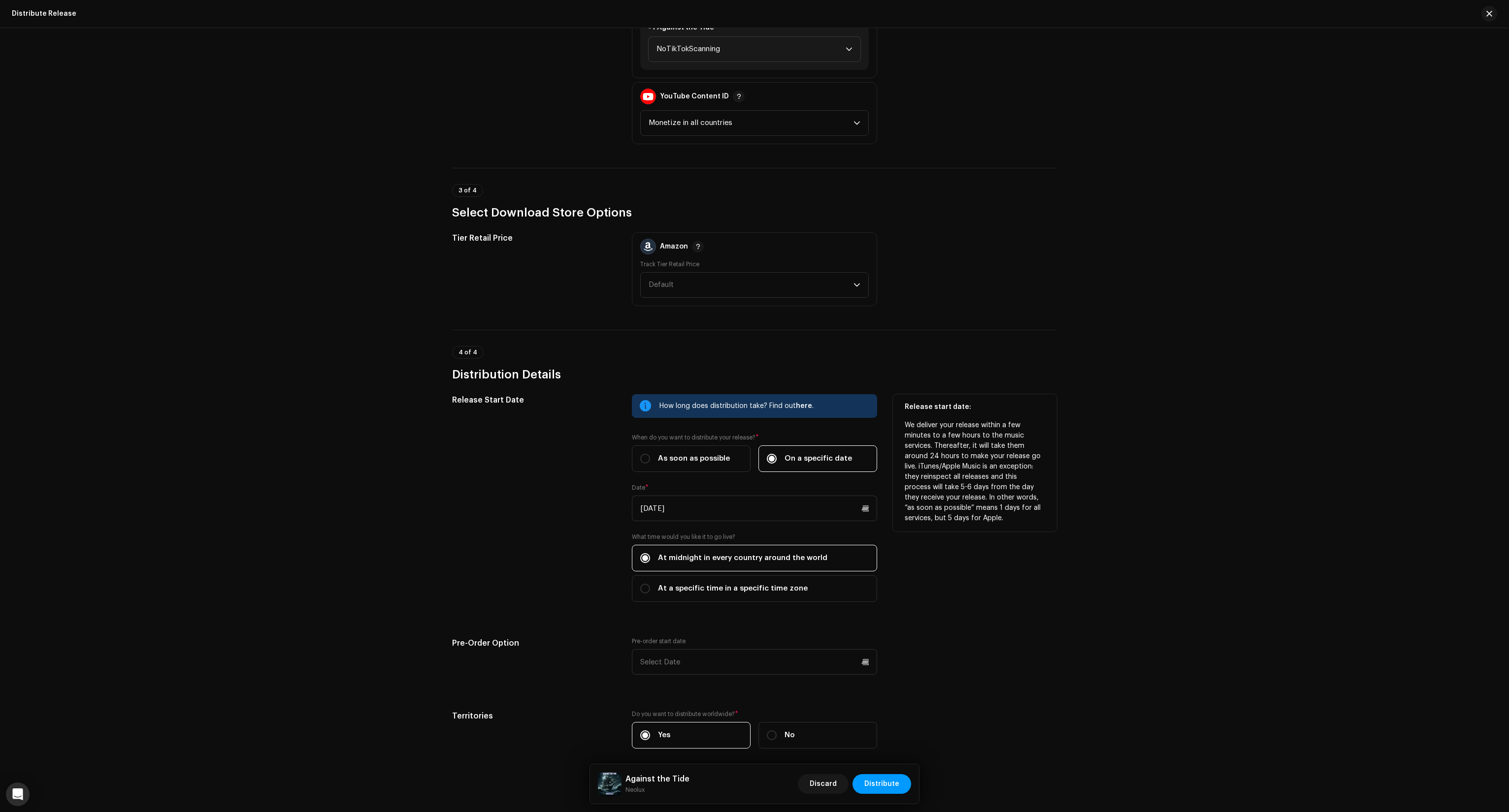
scroll to position [1320, 0]
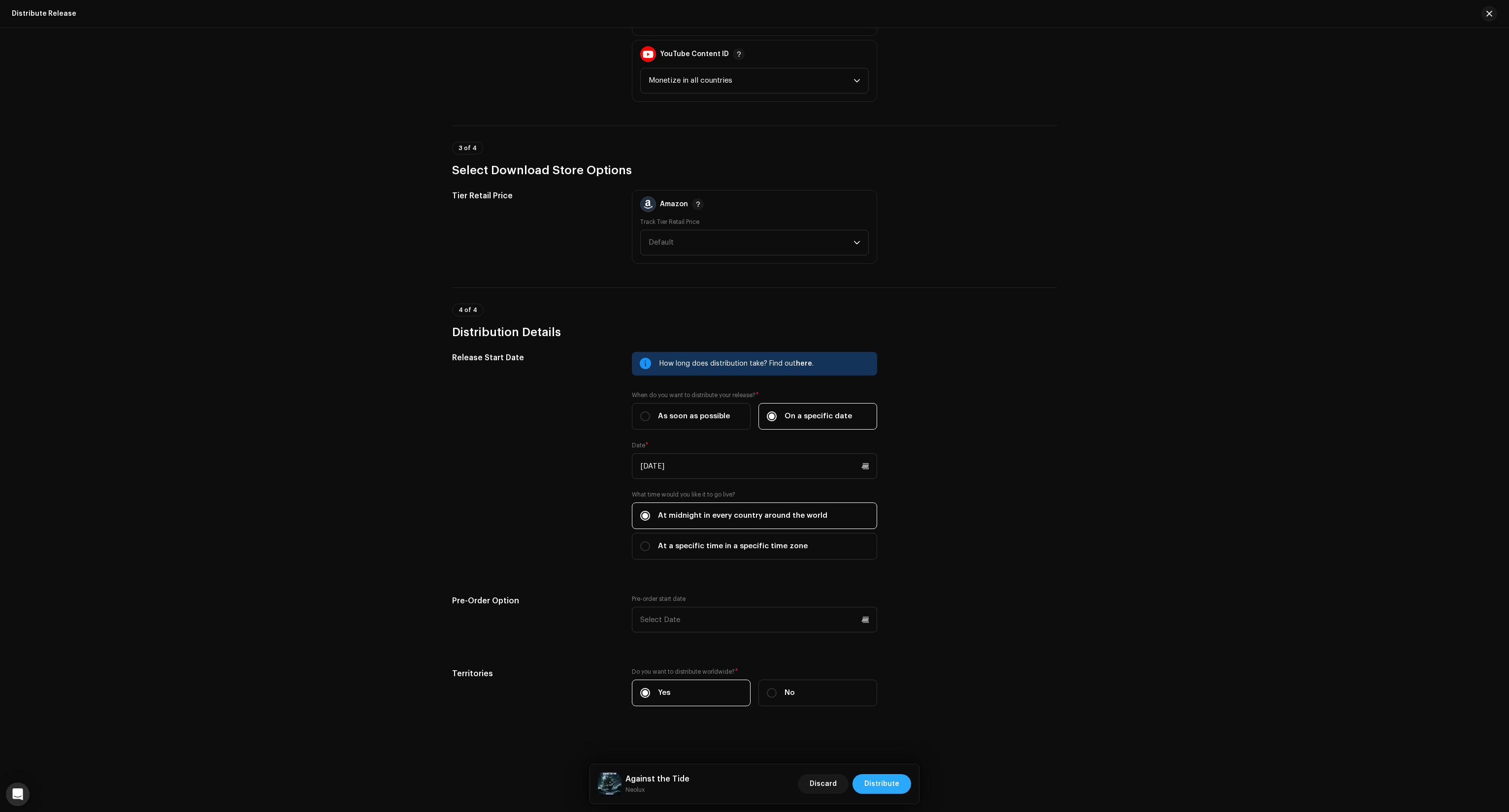
click at [887, 779] on span "Distribute" at bounding box center [882, 784] width 35 height 20
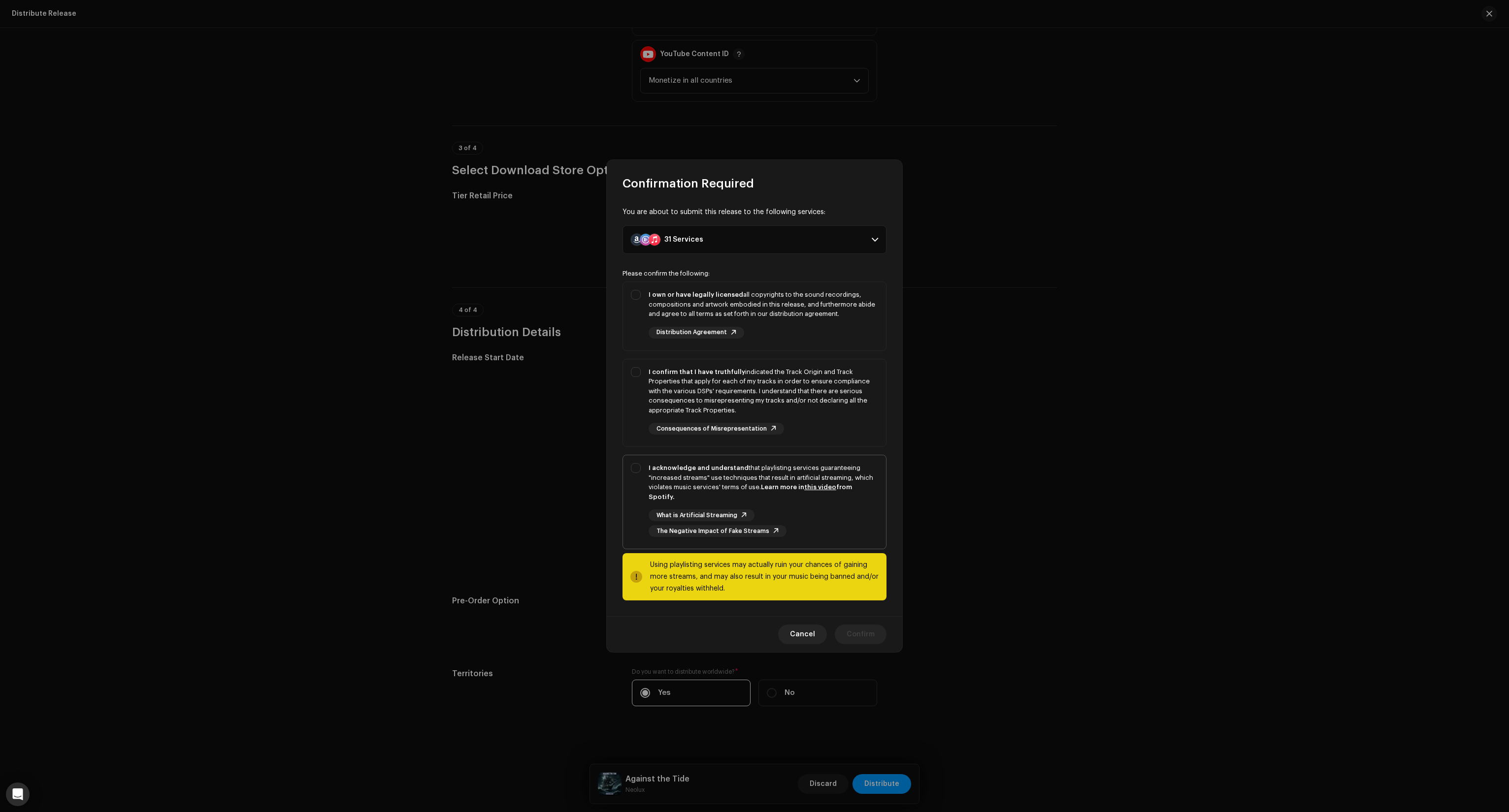
click at [643, 479] on div "I acknowledge and understand that playlisting services guaranteeing "increased …" at bounding box center [754, 500] width 263 height 90
checkbox input "true"
click at [650, 396] on div "I confirm that I have truthfully indicated the Track Origin and Track Propertie…" at bounding box center [763, 391] width 230 height 48
checkbox input "true"
click at [643, 318] on div "I own or have legally licensed all copyrights to the sound recordings, composit…" at bounding box center [754, 314] width 263 height 64
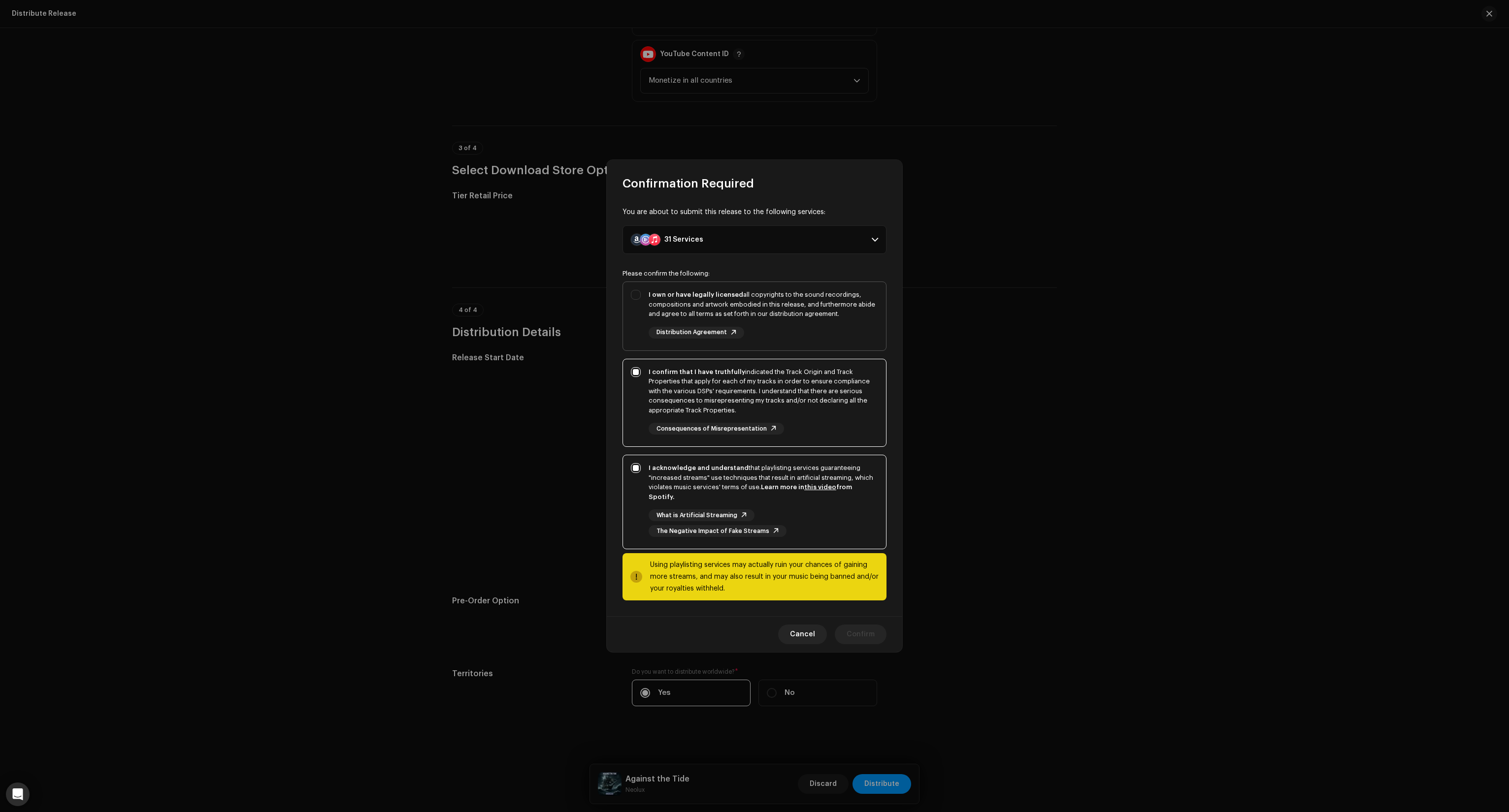
checkbox input "true"
click at [859, 631] on span "Confirm" at bounding box center [860, 634] width 28 height 20
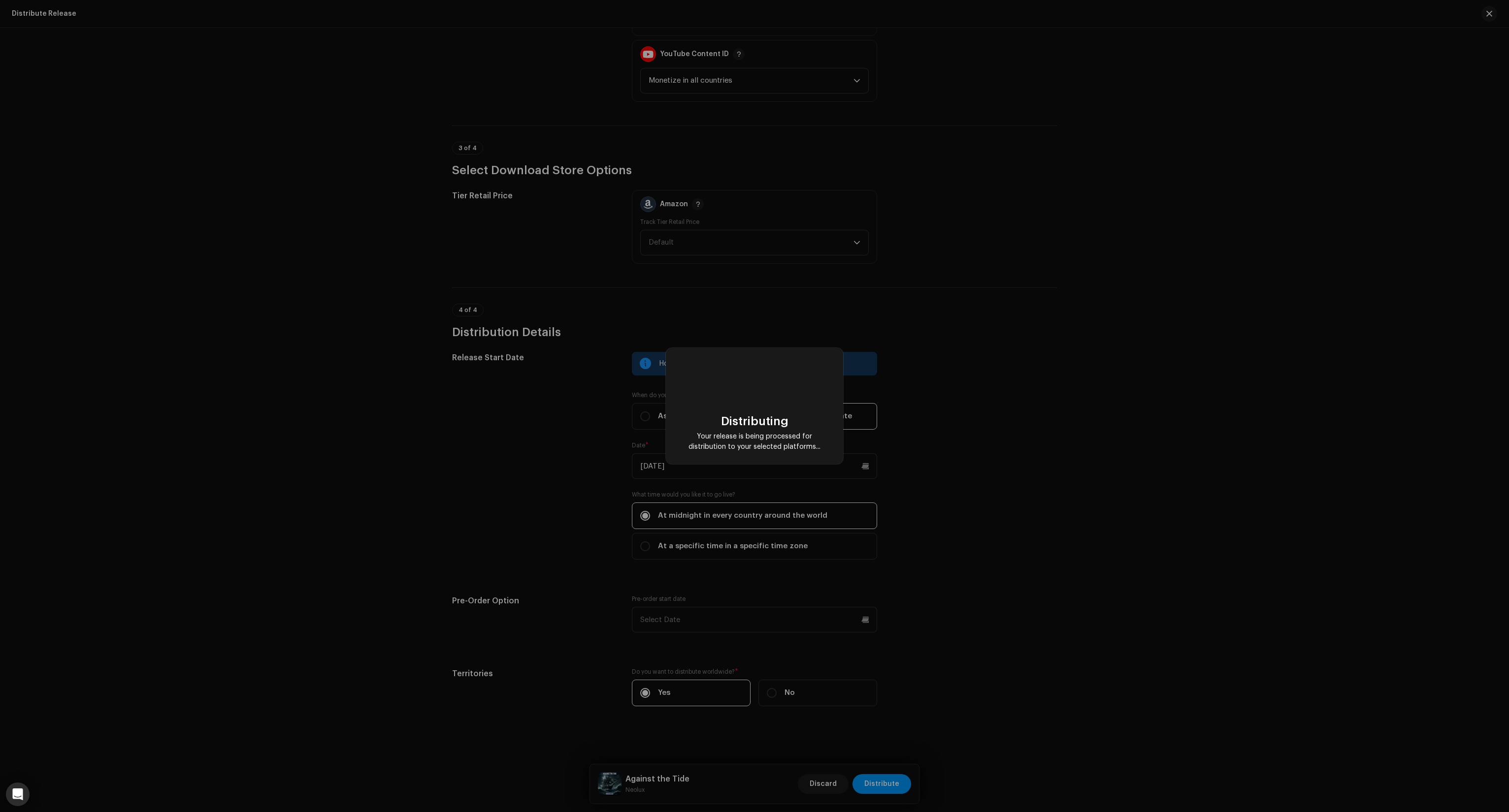
checkbox input "false"
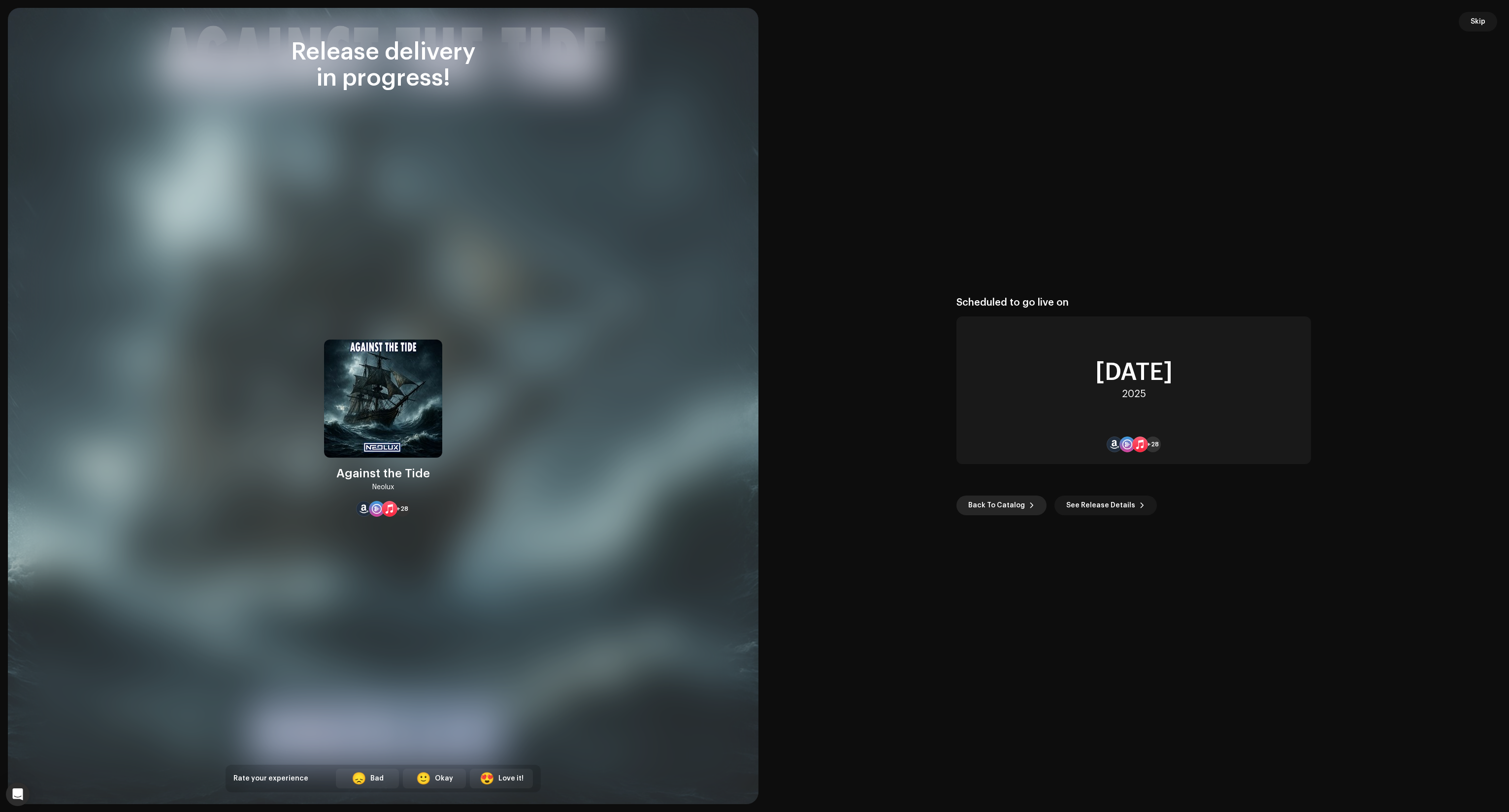
click at [1017, 510] on span "Back To Catalog" at bounding box center [996, 506] width 56 height 20
